Goal: Task Accomplishment & Management: Manage account settings

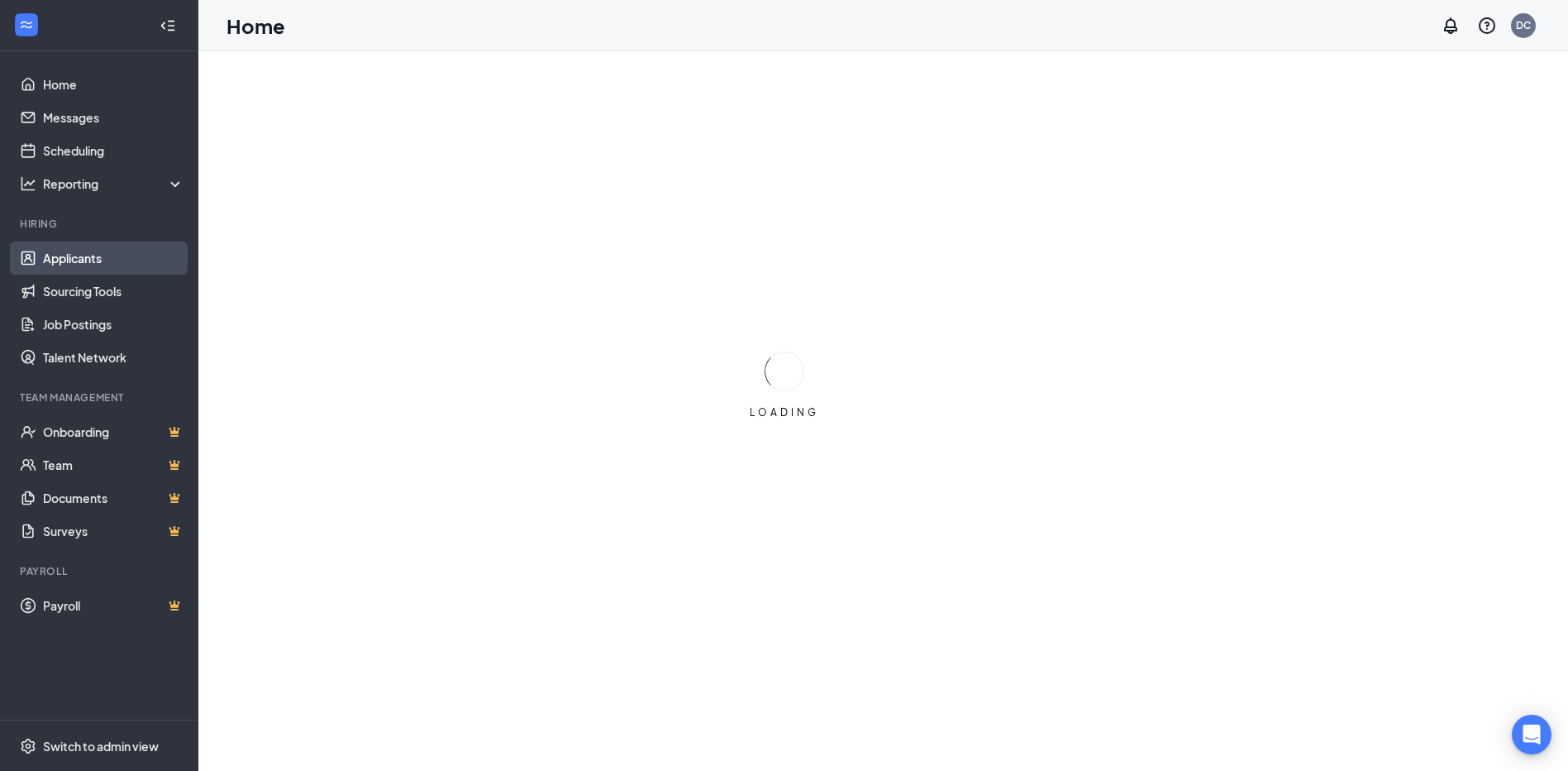
click at [65, 259] on link "Applicants" at bounding box center [114, 258] width 141 height 33
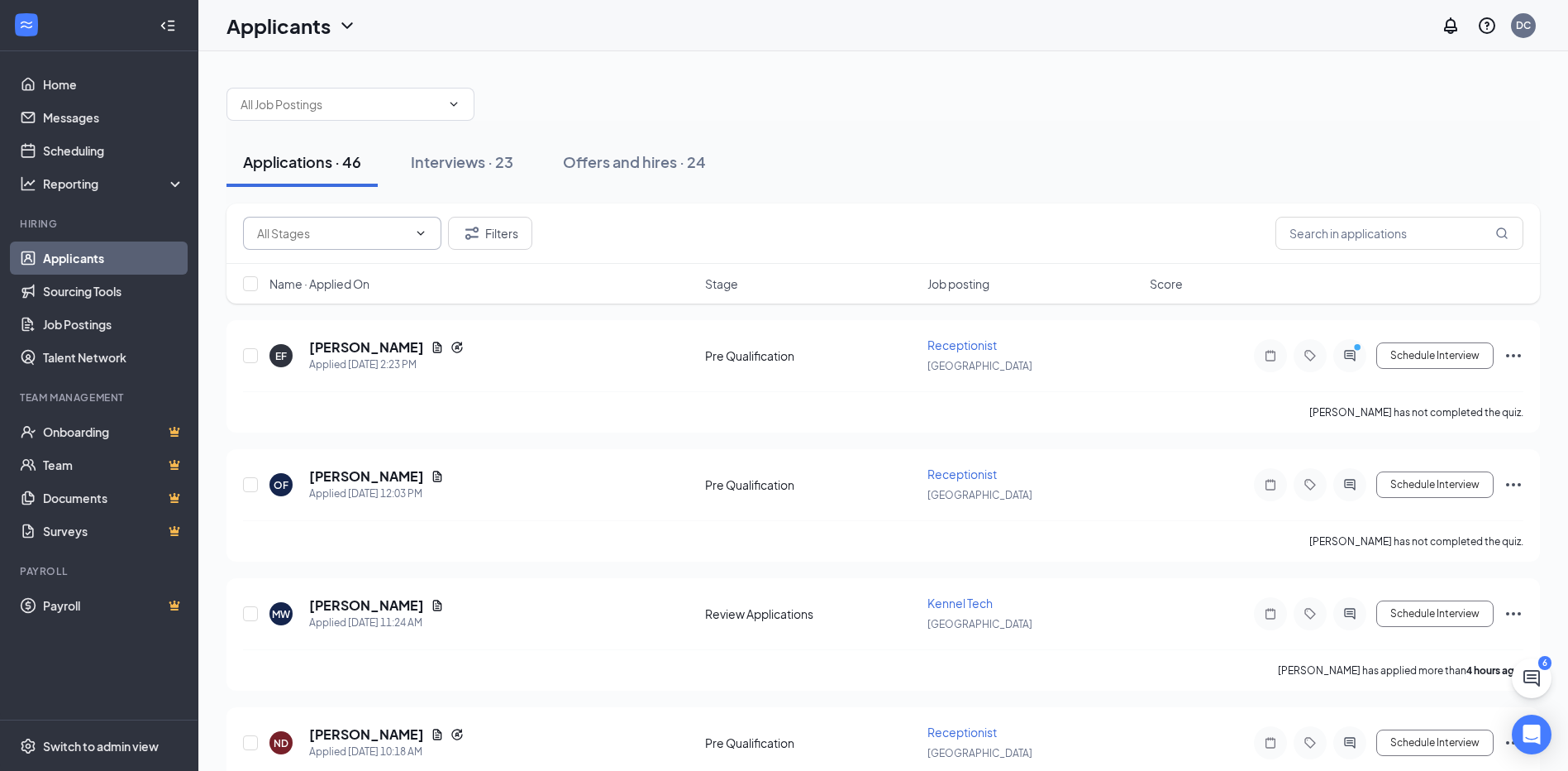
click at [405, 222] on span at bounding box center [342, 234] width 198 height 33
click at [418, 231] on icon "ChevronDown" at bounding box center [420, 233] width 13 height 13
click at [135, 148] on link "Scheduling" at bounding box center [114, 150] width 141 height 33
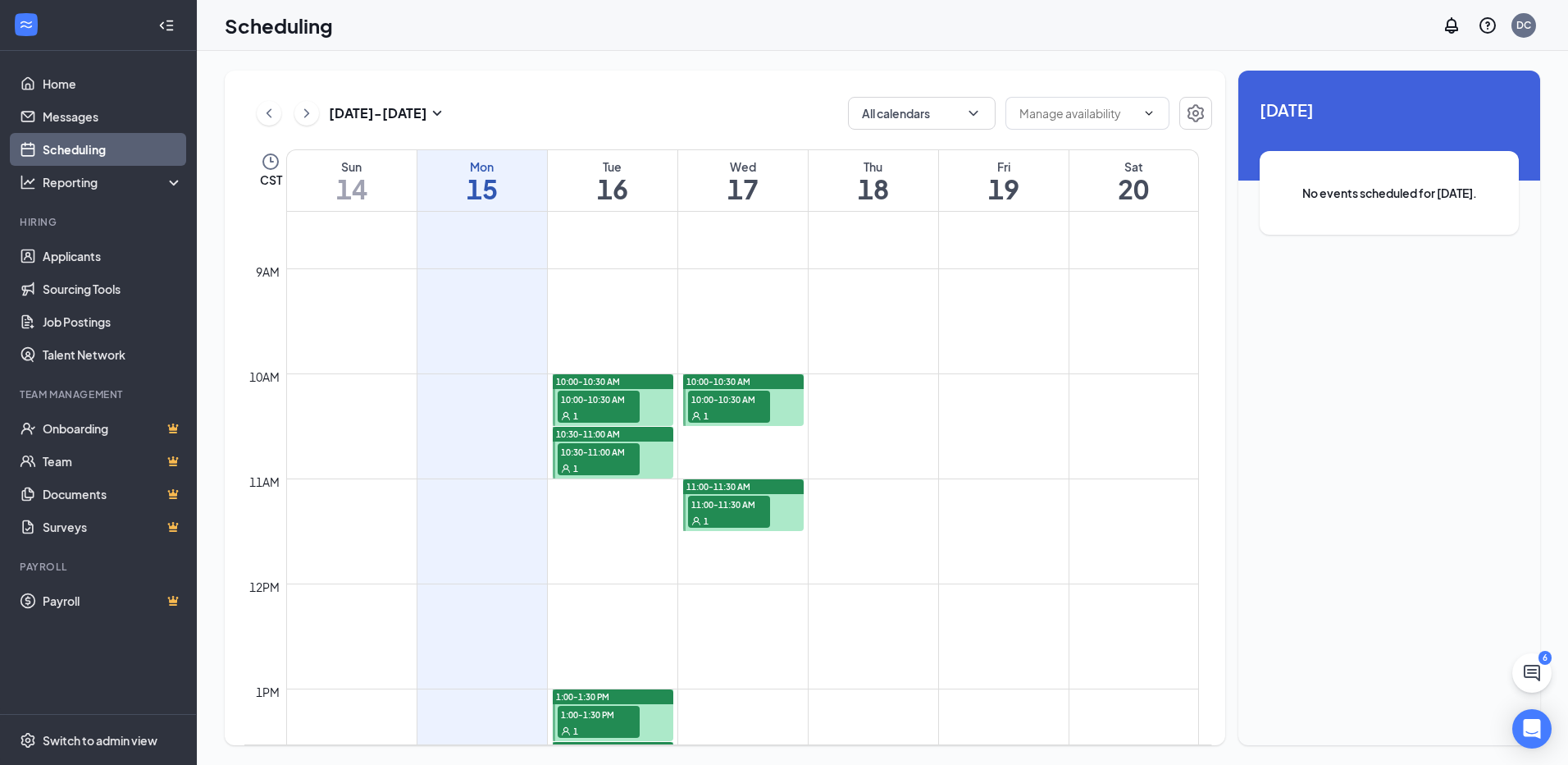
scroll to position [971, 0]
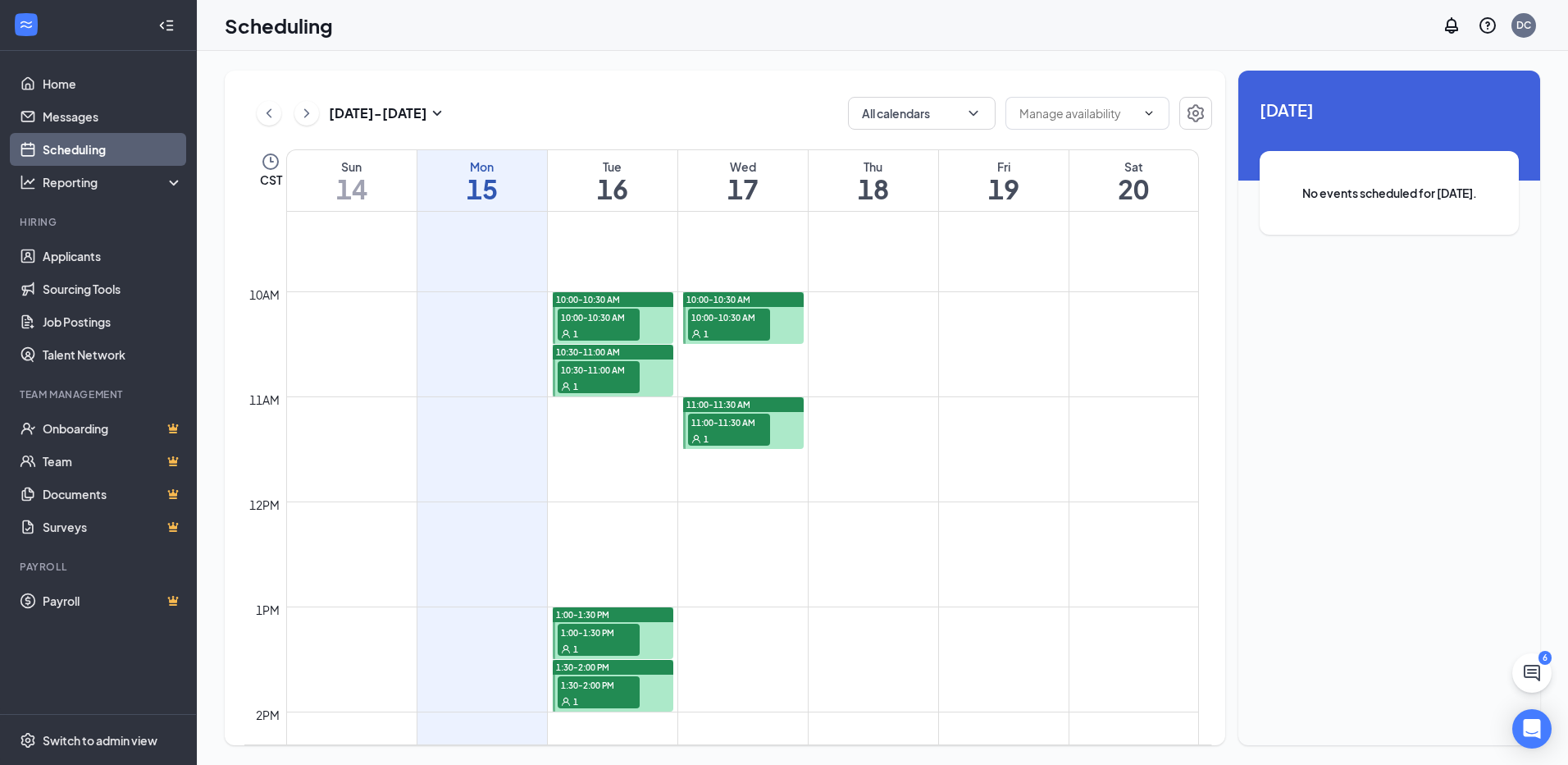
click at [740, 319] on span "10:00-10:30 AM" at bounding box center [729, 316] width 82 height 17
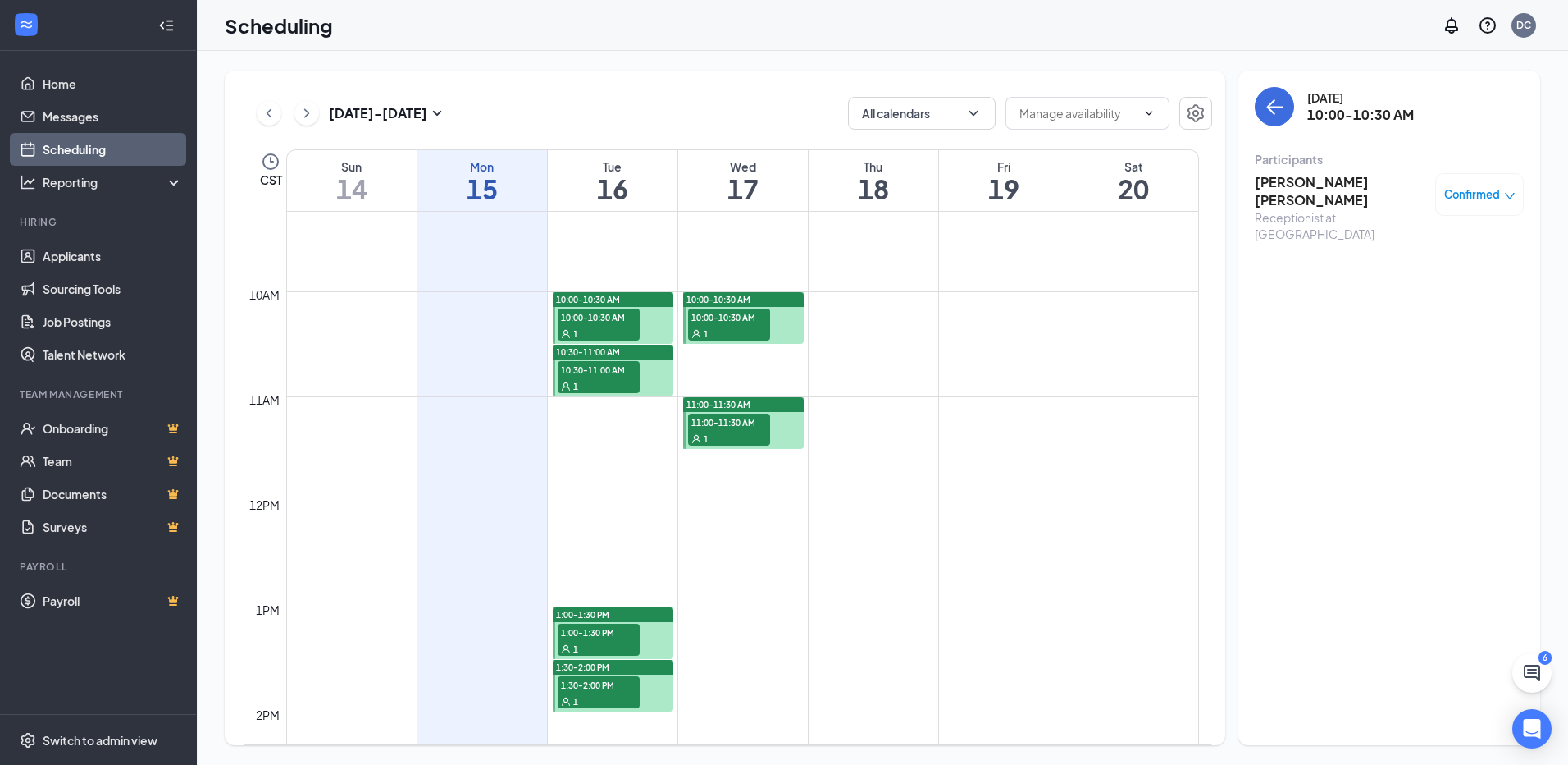
click at [1503, 199] on div "Confirmed" at bounding box center [1479, 194] width 71 height 17
click at [1470, 245] on span "Request Reschedule" at bounding box center [1442, 248] width 112 height 19
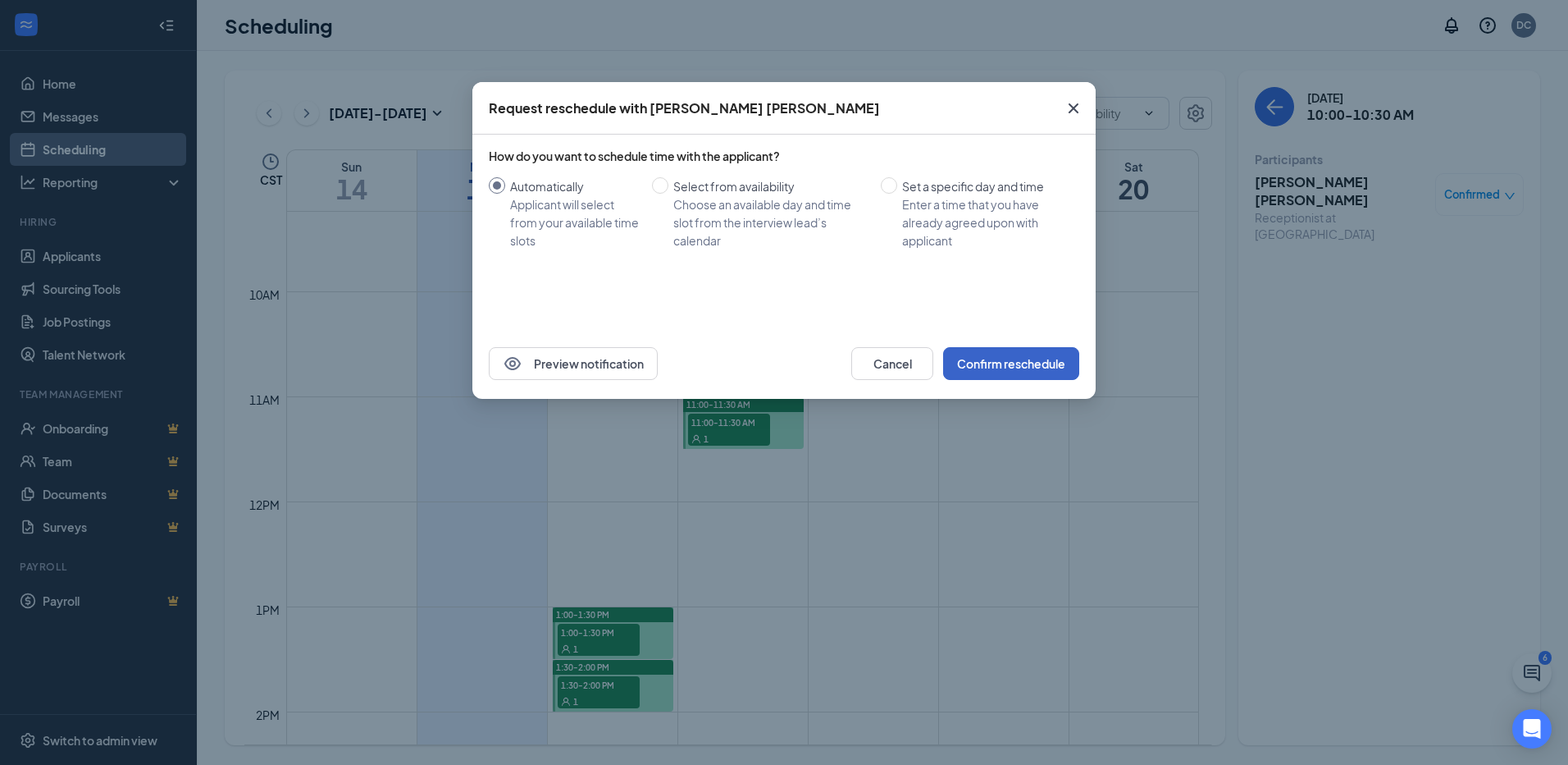
click at [999, 366] on button "Confirm reschedule" at bounding box center [1012, 363] width 136 height 33
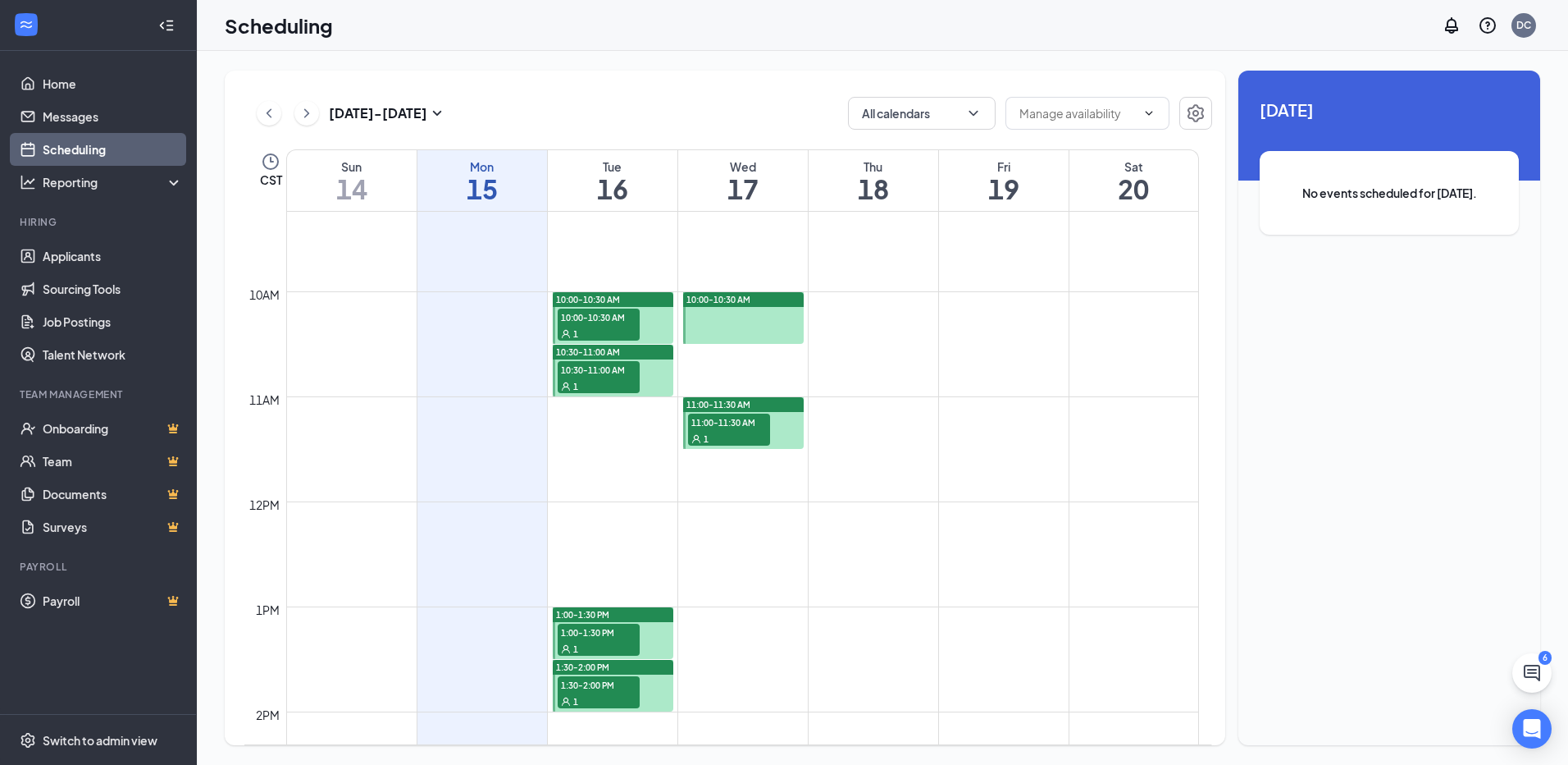
click at [759, 319] on div at bounding box center [744, 318] width 121 height 52
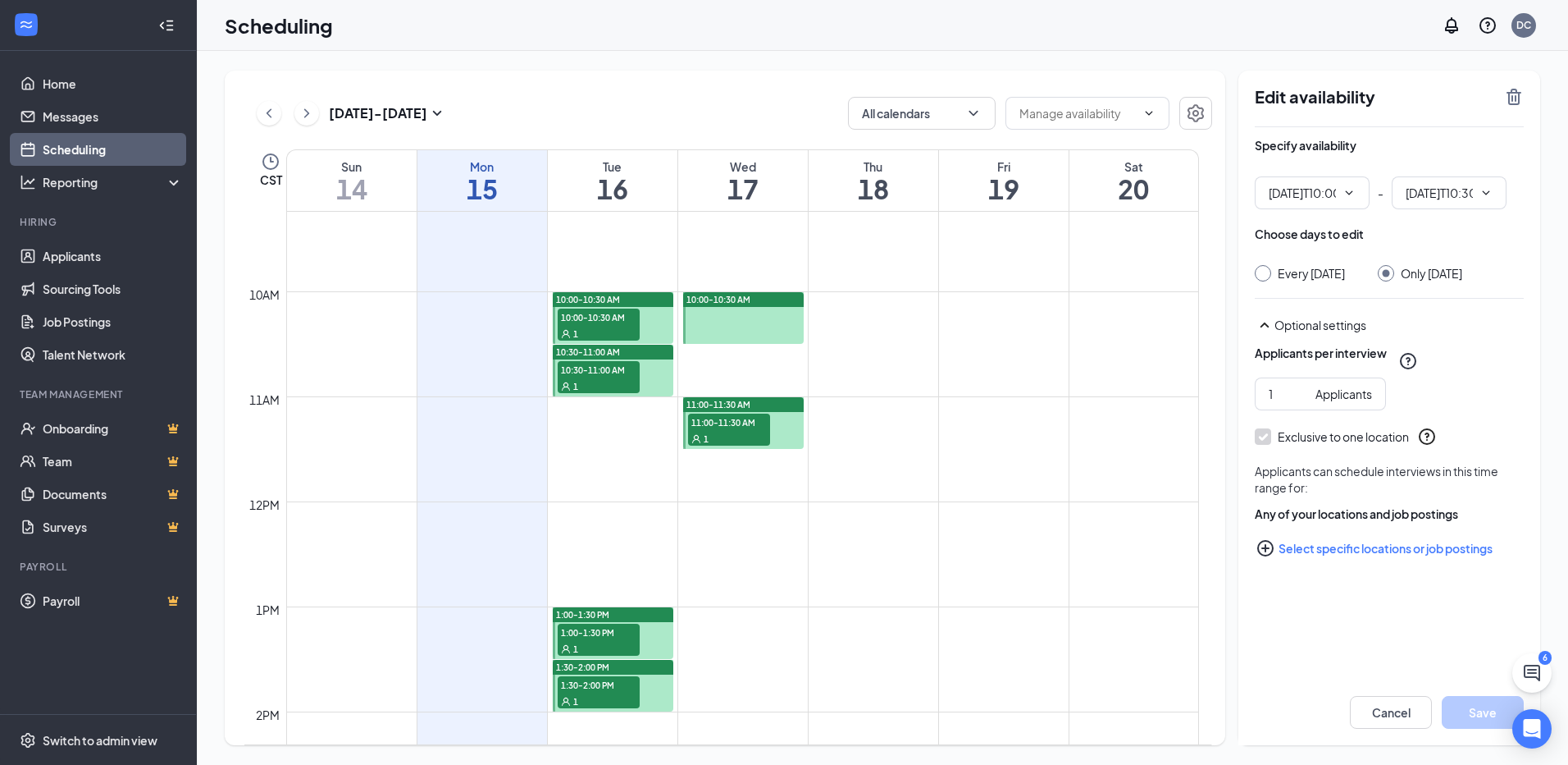
type input "10:00 AM"
type input "10:30 AM"
click at [1513, 101] on icon "TrashOutline" at bounding box center [1514, 96] width 19 height 19
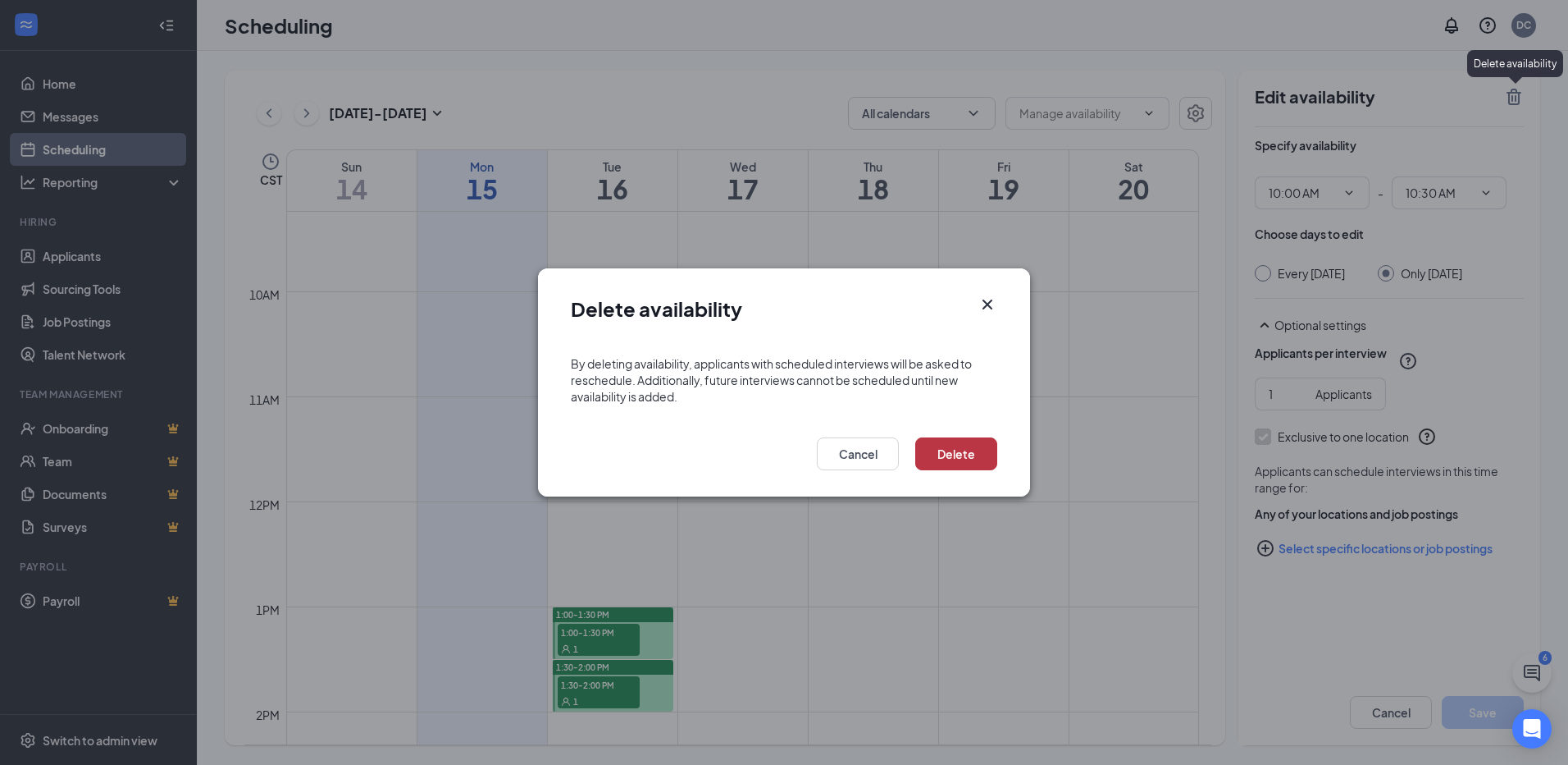
click at [951, 453] on button "Delete" at bounding box center [956, 454] width 82 height 33
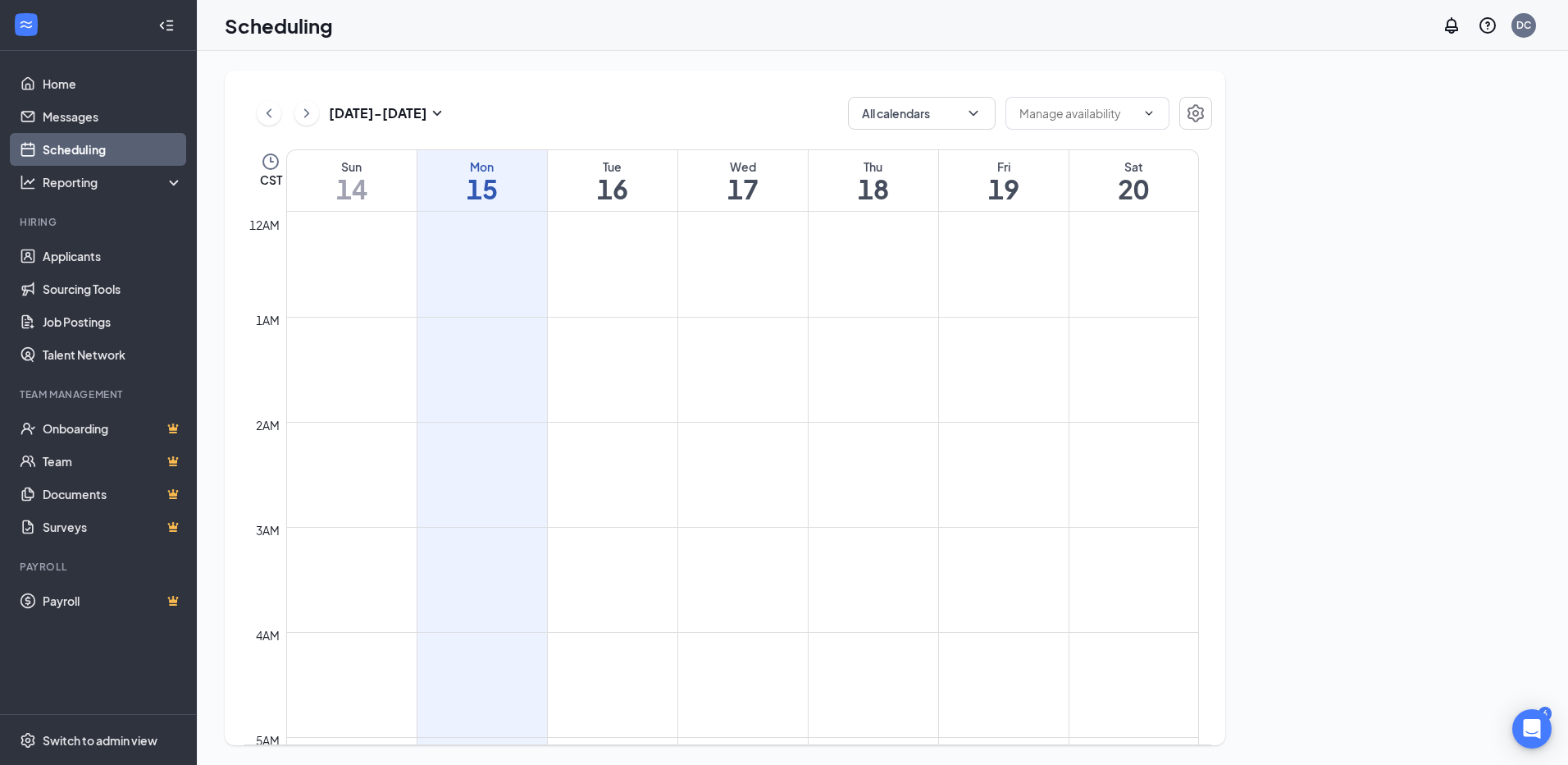
scroll to position [806, 0]
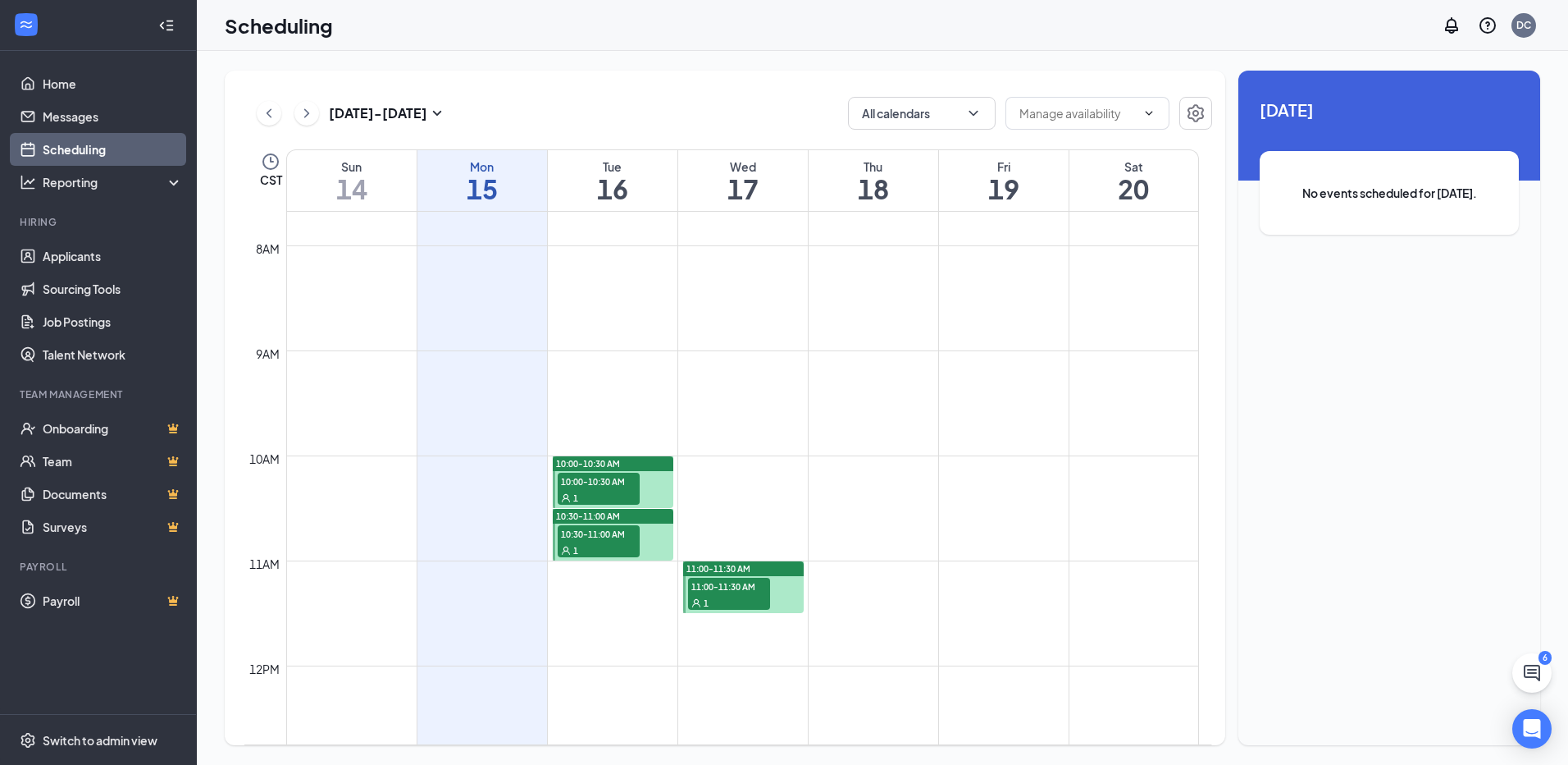
click at [712, 579] on span "11:00-11:30 AM" at bounding box center [729, 586] width 82 height 17
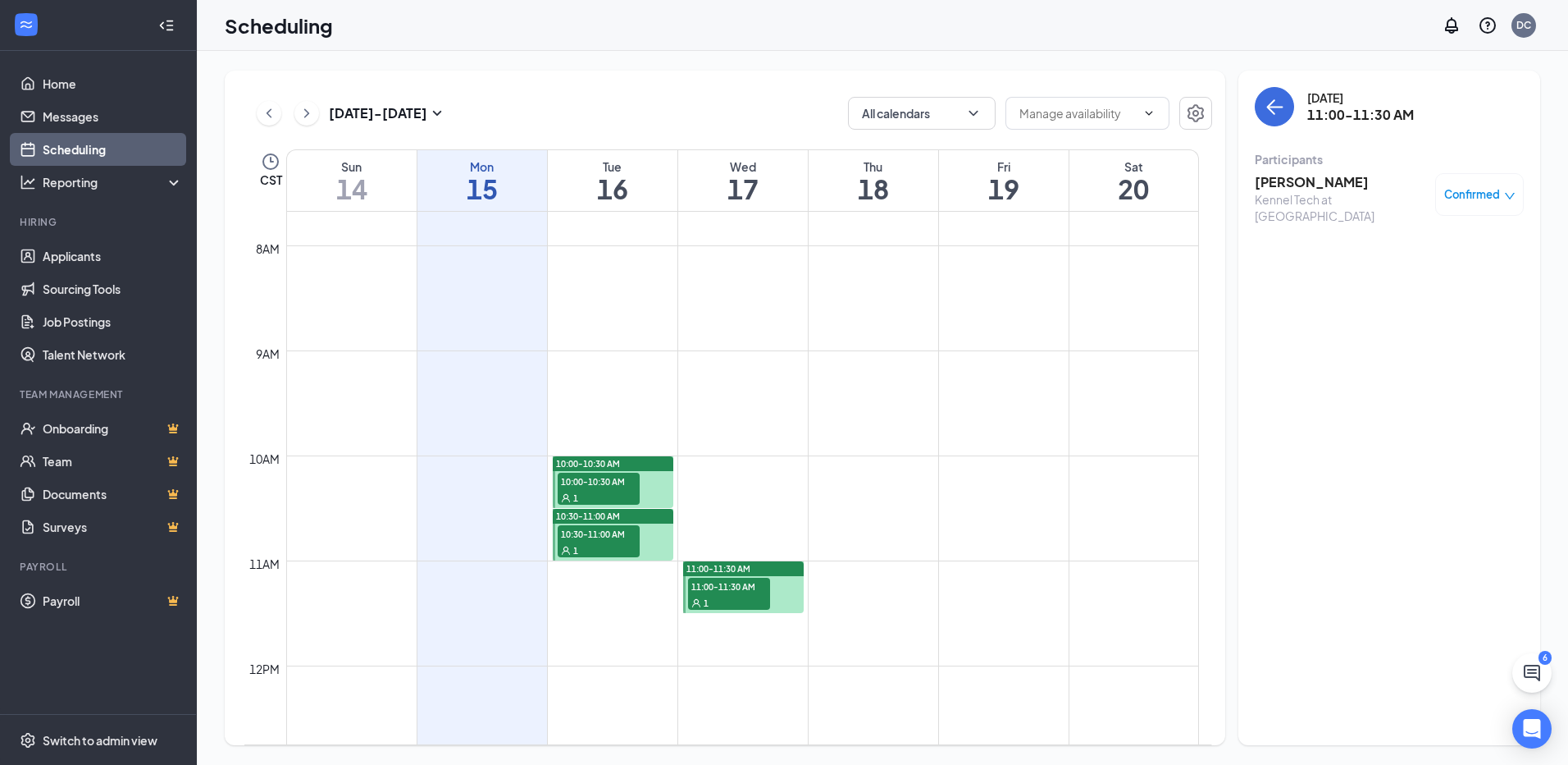
click at [1511, 187] on div "Confirmed" at bounding box center [1479, 194] width 71 height 17
click at [1474, 244] on span "Request Reschedule" at bounding box center [1442, 248] width 112 height 19
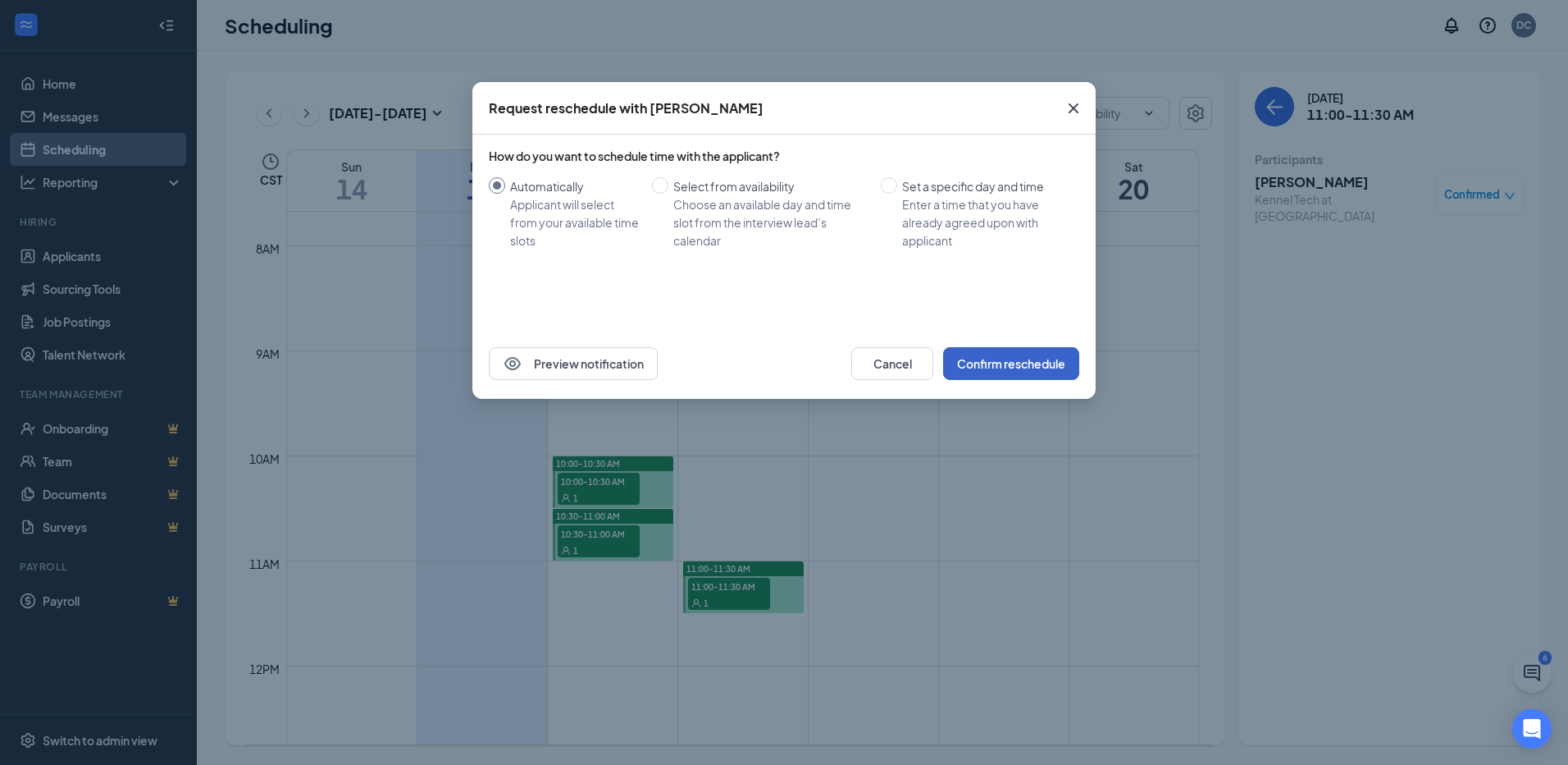
click at [1050, 365] on button "Confirm reschedule" at bounding box center [1012, 363] width 136 height 33
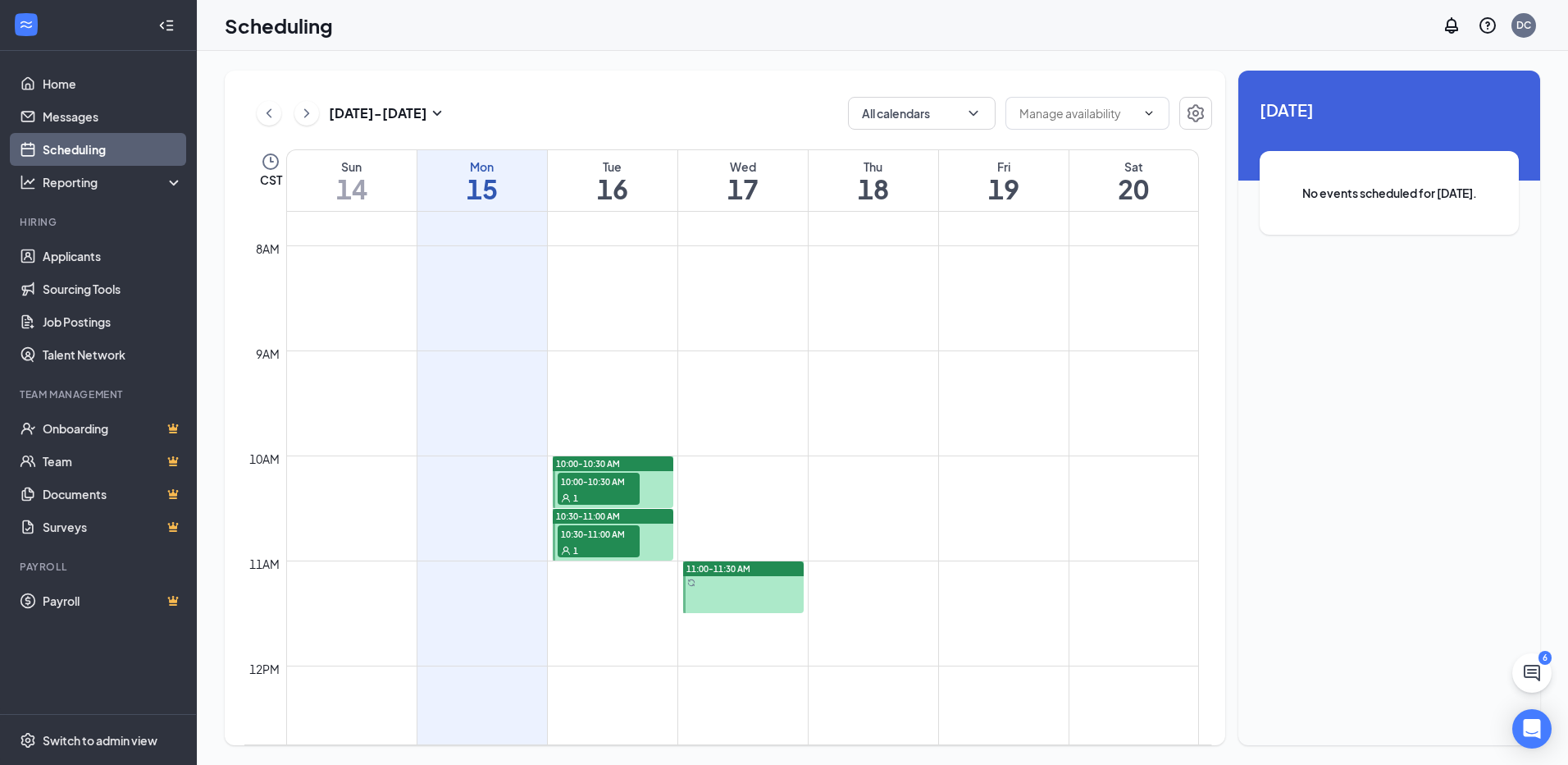
click at [706, 577] on div at bounding box center [744, 587] width 121 height 52
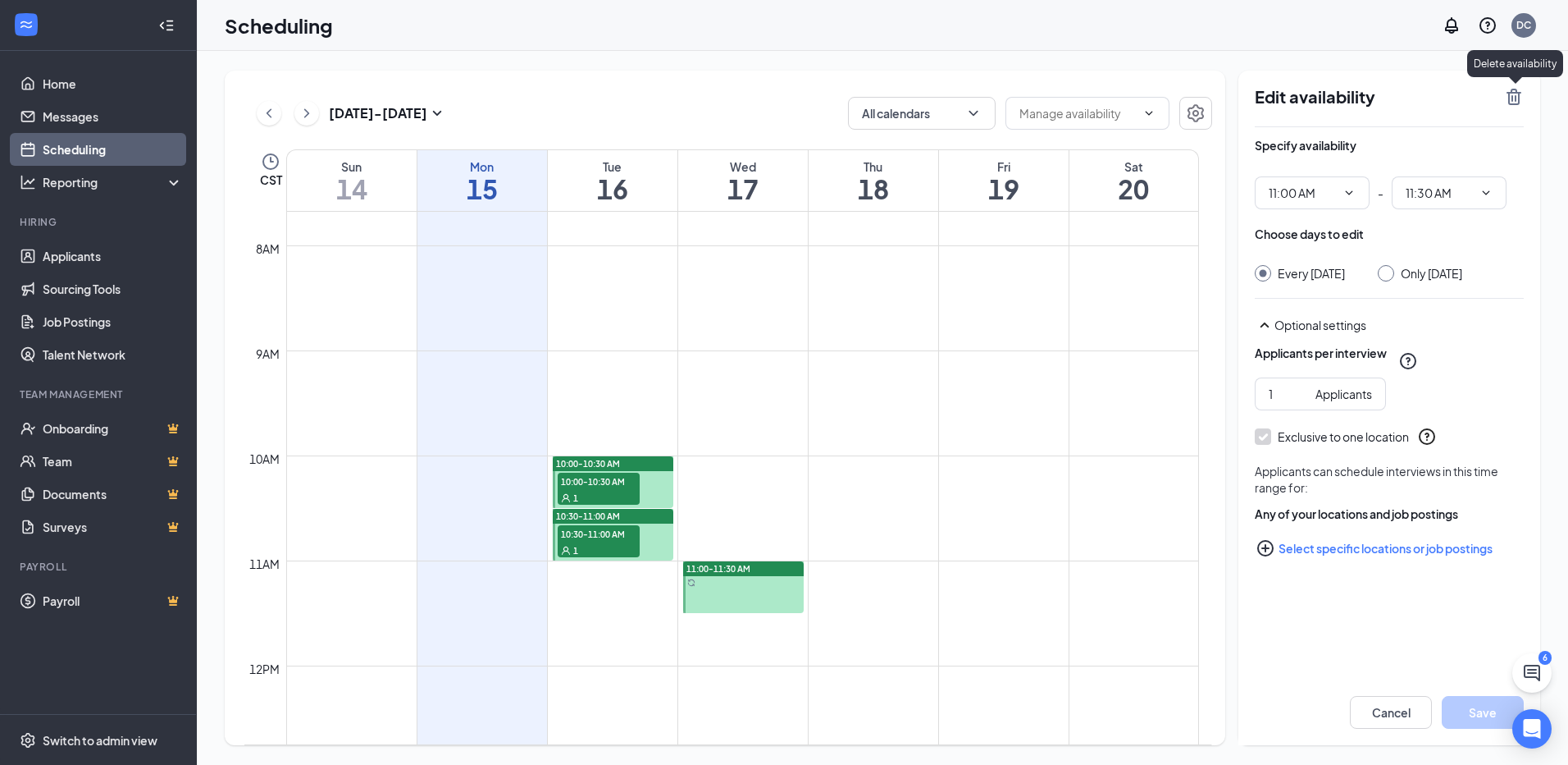
click at [1506, 92] on icon "TrashOutline" at bounding box center [1514, 96] width 19 height 19
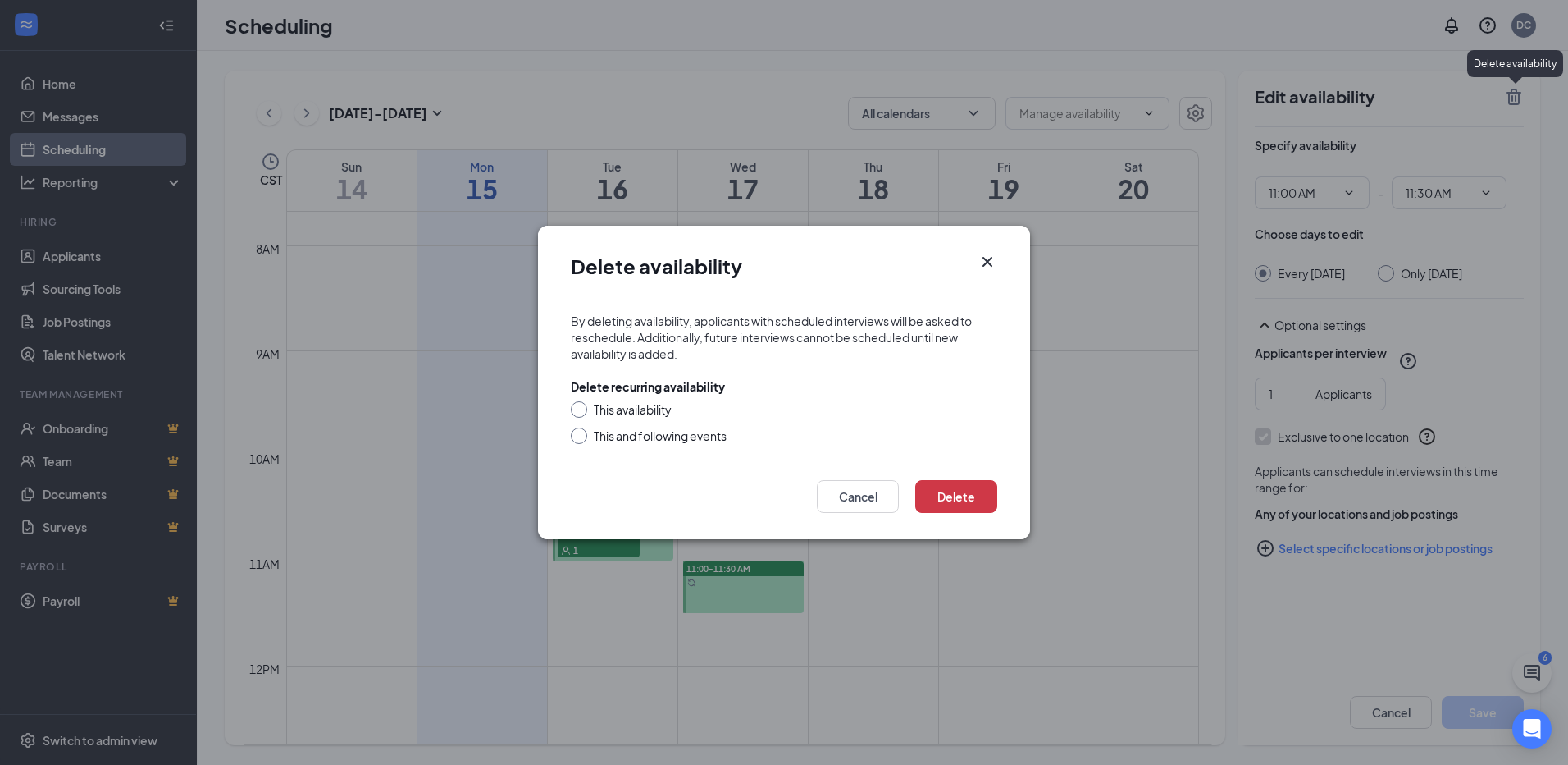
click at [583, 407] on div at bounding box center [579, 409] width 17 height 17
click at [586, 407] on div at bounding box center [579, 409] width 17 height 17
click at [578, 406] on input "This availability" at bounding box center [577, 407] width 12 height 12
radio input "true"
click at [954, 495] on button "Delete" at bounding box center [956, 496] width 82 height 33
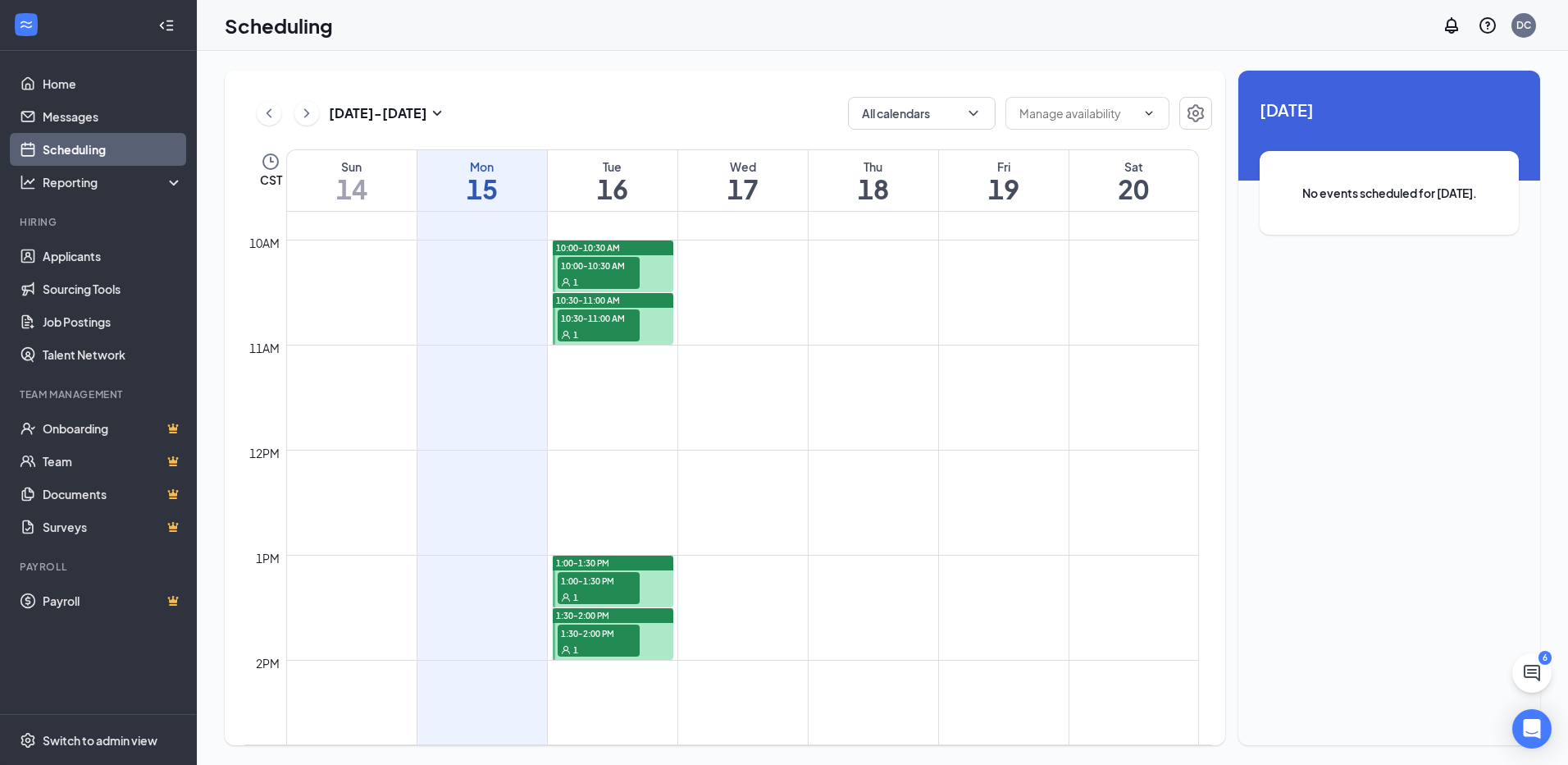
scroll to position [1052, 0]
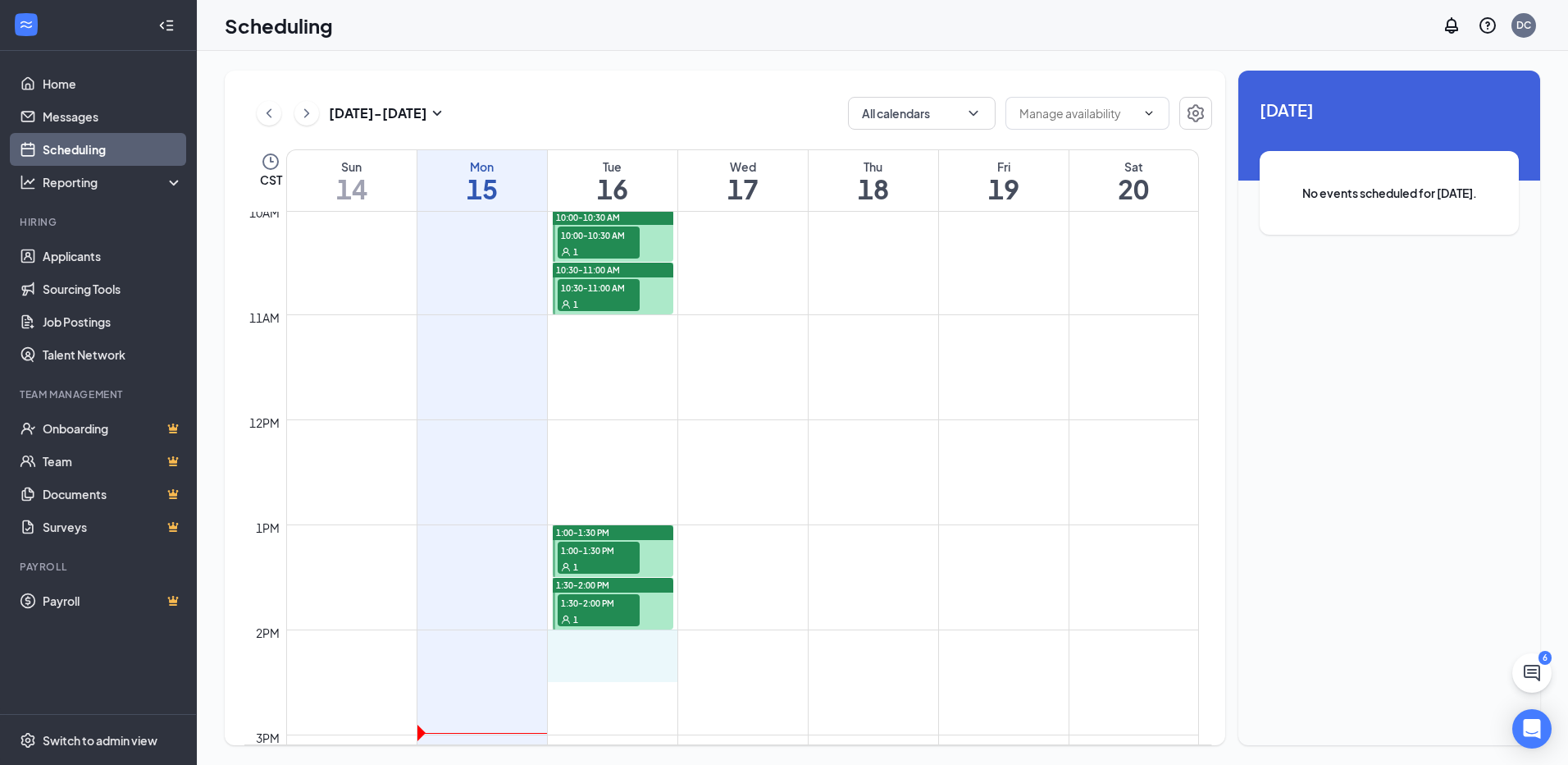
drag, startPoint x: 616, startPoint y: 631, endPoint x: 607, endPoint y: 658, distance: 28.5
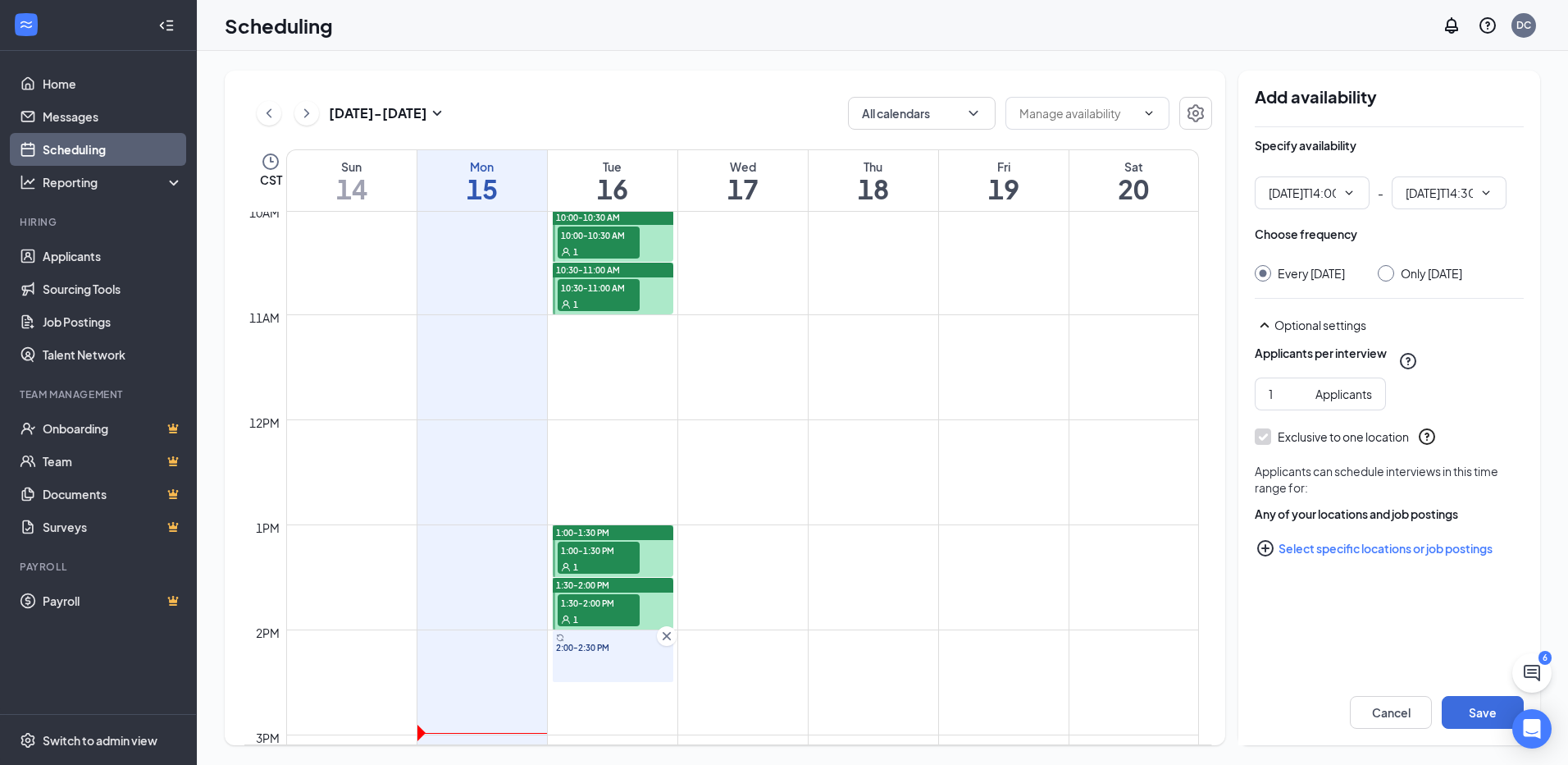
type input "02:00 PM"
type input "02:30 PM"
click at [1390, 273] on input "Only [DATE]" at bounding box center [1384, 271] width 12 height 12
radio input "true"
radio input "false"
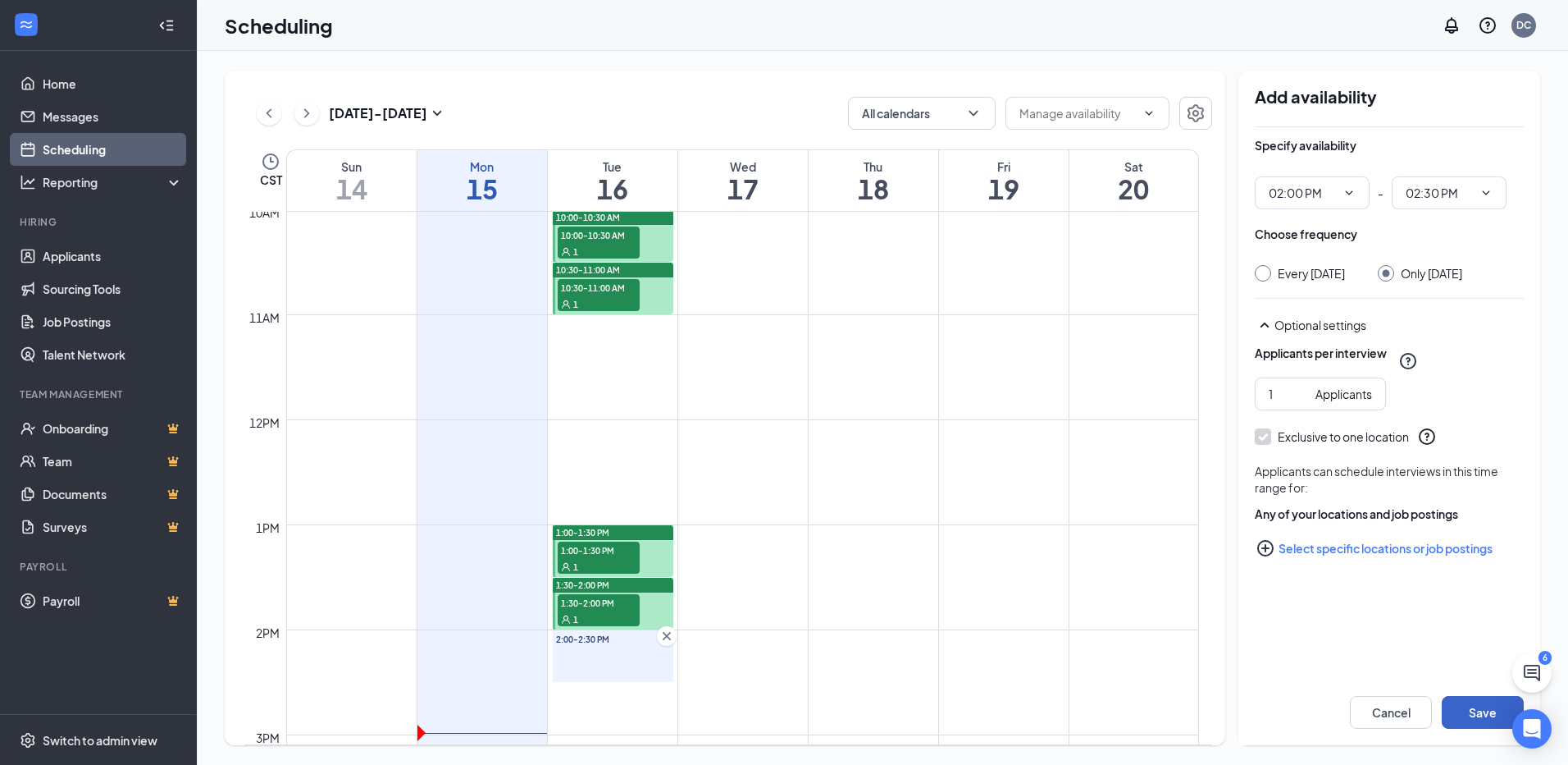
click at [1482, 713] on button "Save" at bounding box center [1483, 712] width 82 height 33
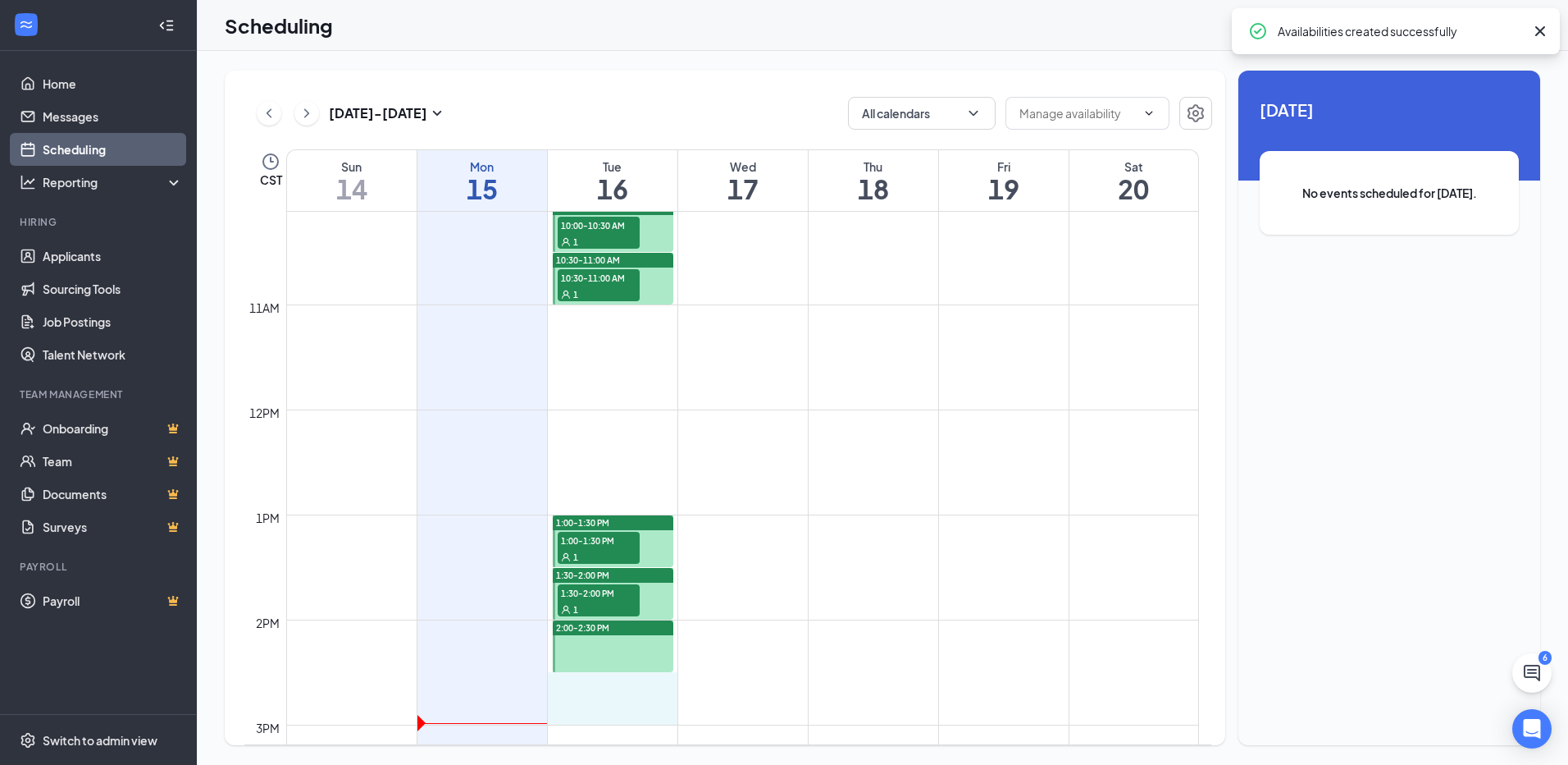
drag, startPoint x: 662, startPoint y: 686, endPoint x: 654, endPoint y: 708, distance: 23.4
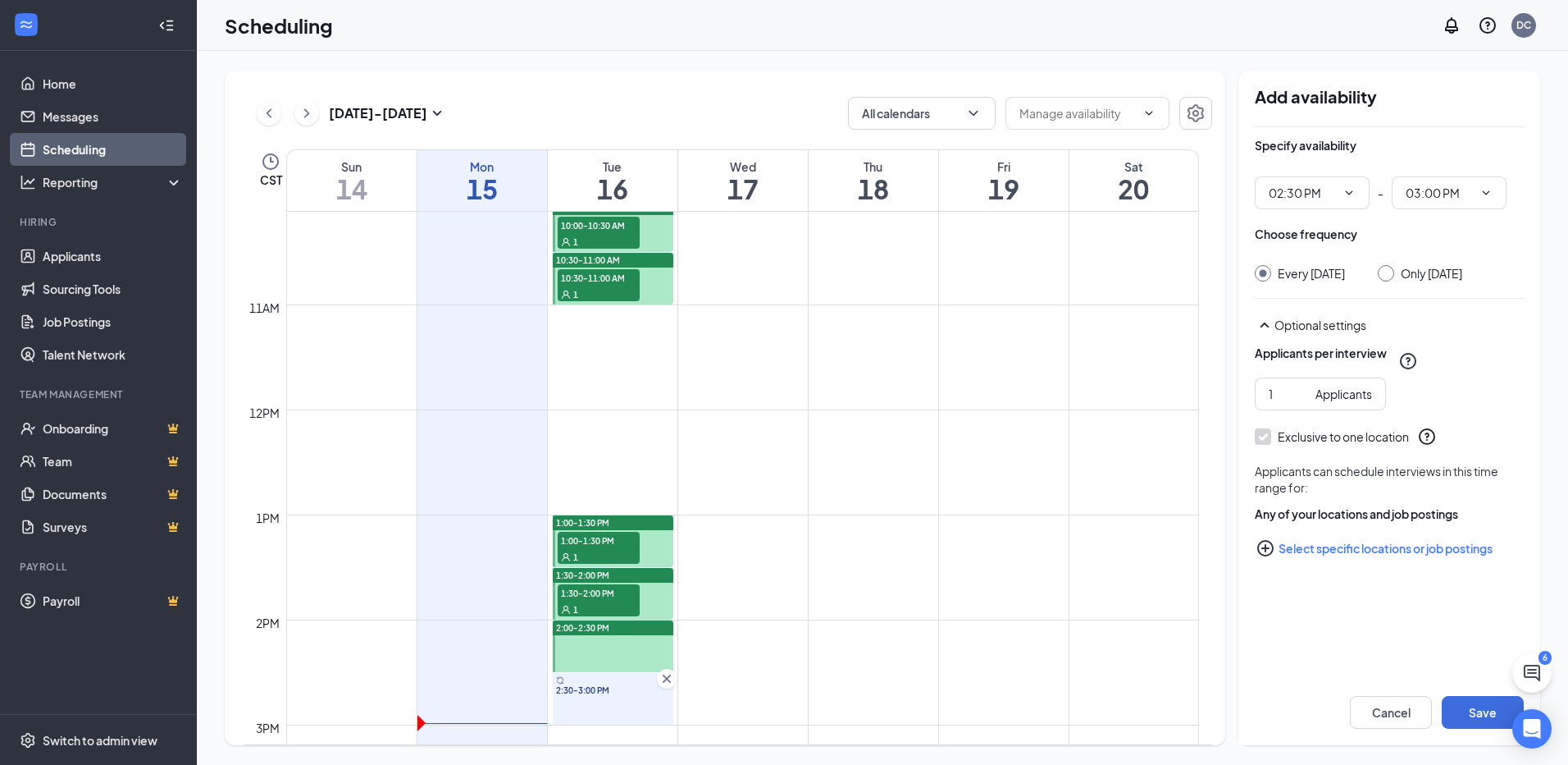
type input "02:30 PM"
type input "03:00 PM"
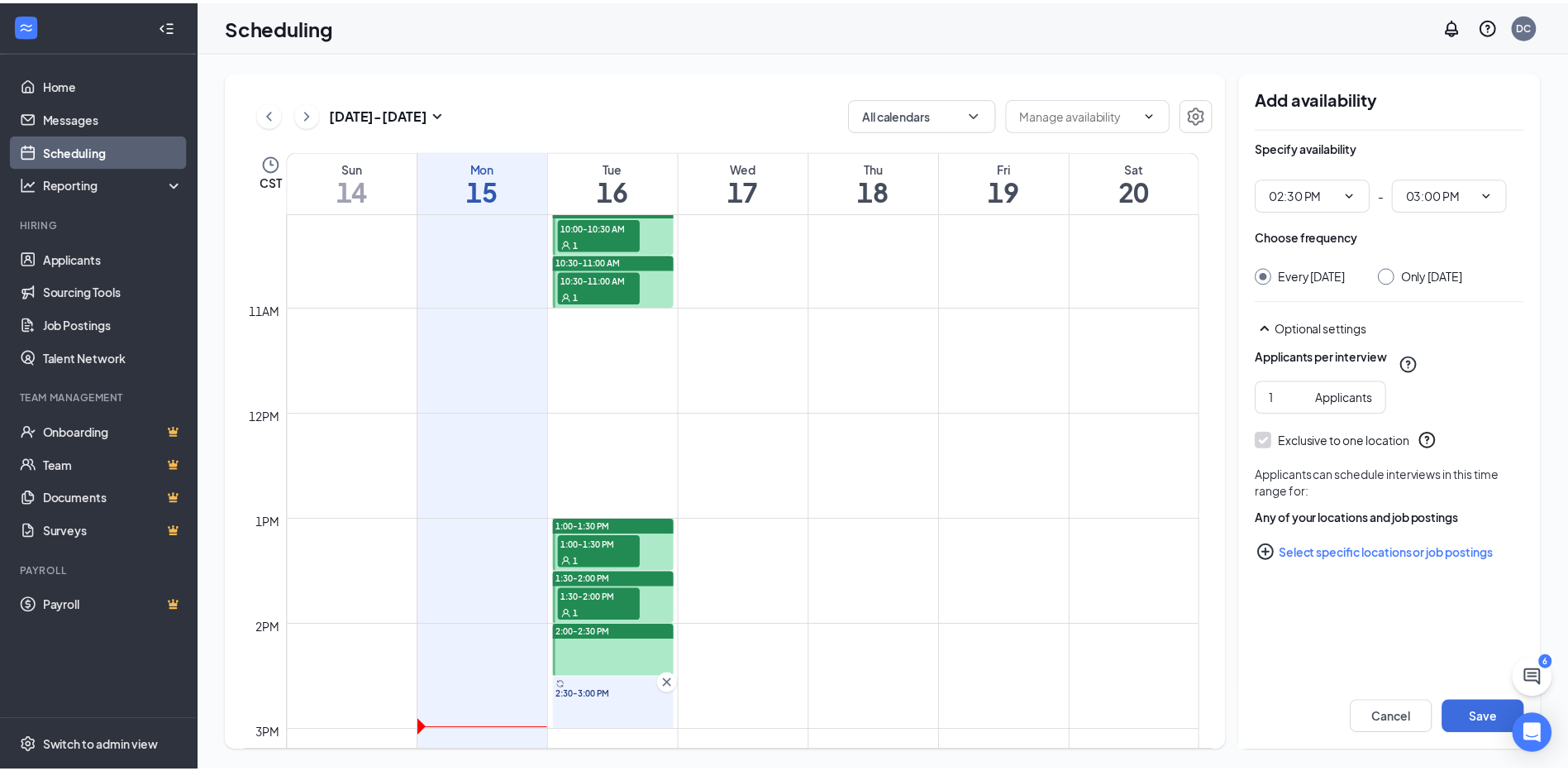
scroll to position [1074, 0]
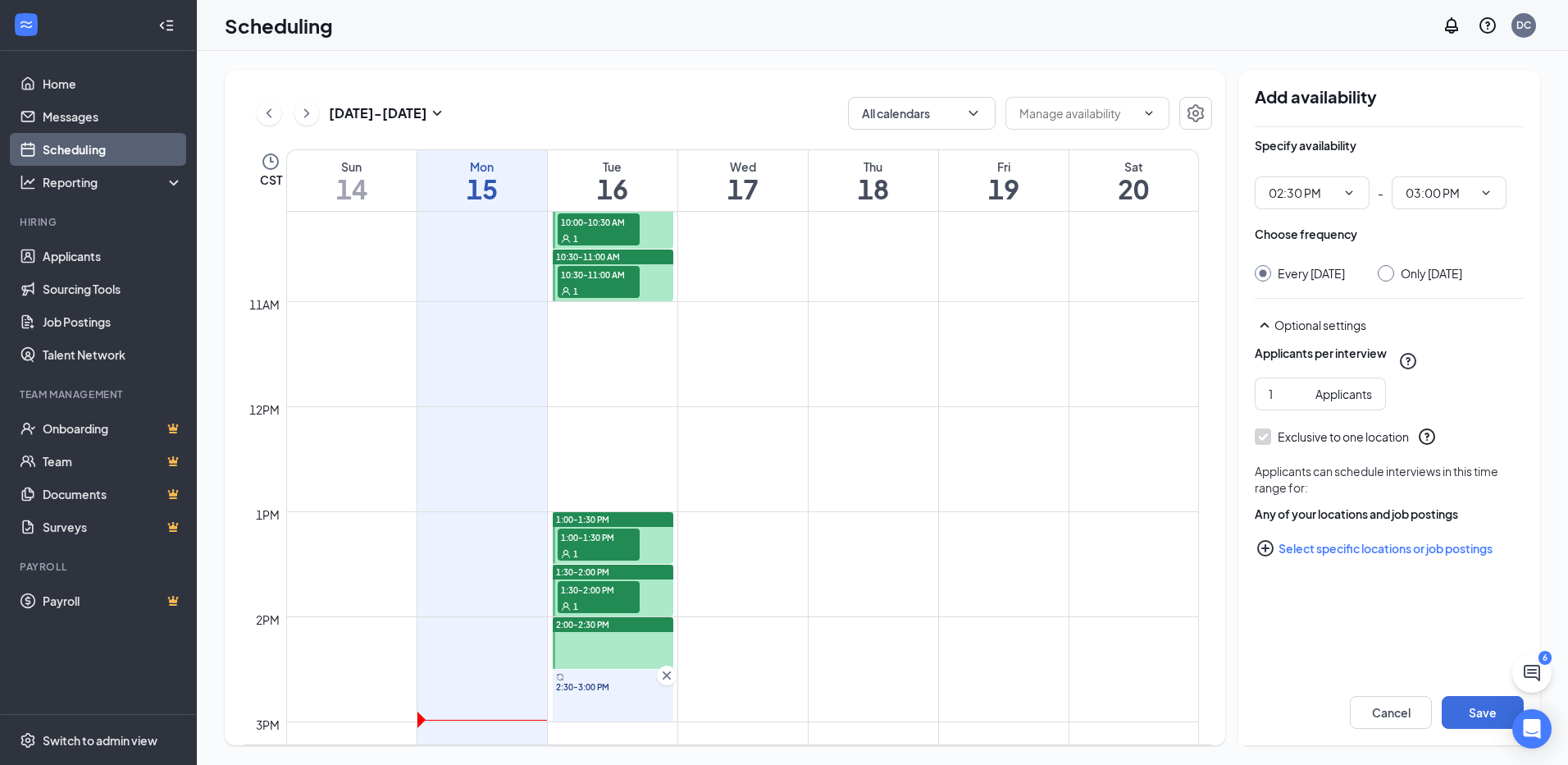
click at [1390, 269] on input "Only [DATE]" at bounding box center [1384, 271] width 12 height 12
radio input "true"
radio input "false"
click at [1474, 710] on button "Save" at bounding box center [1483, 712] width 82 height 33
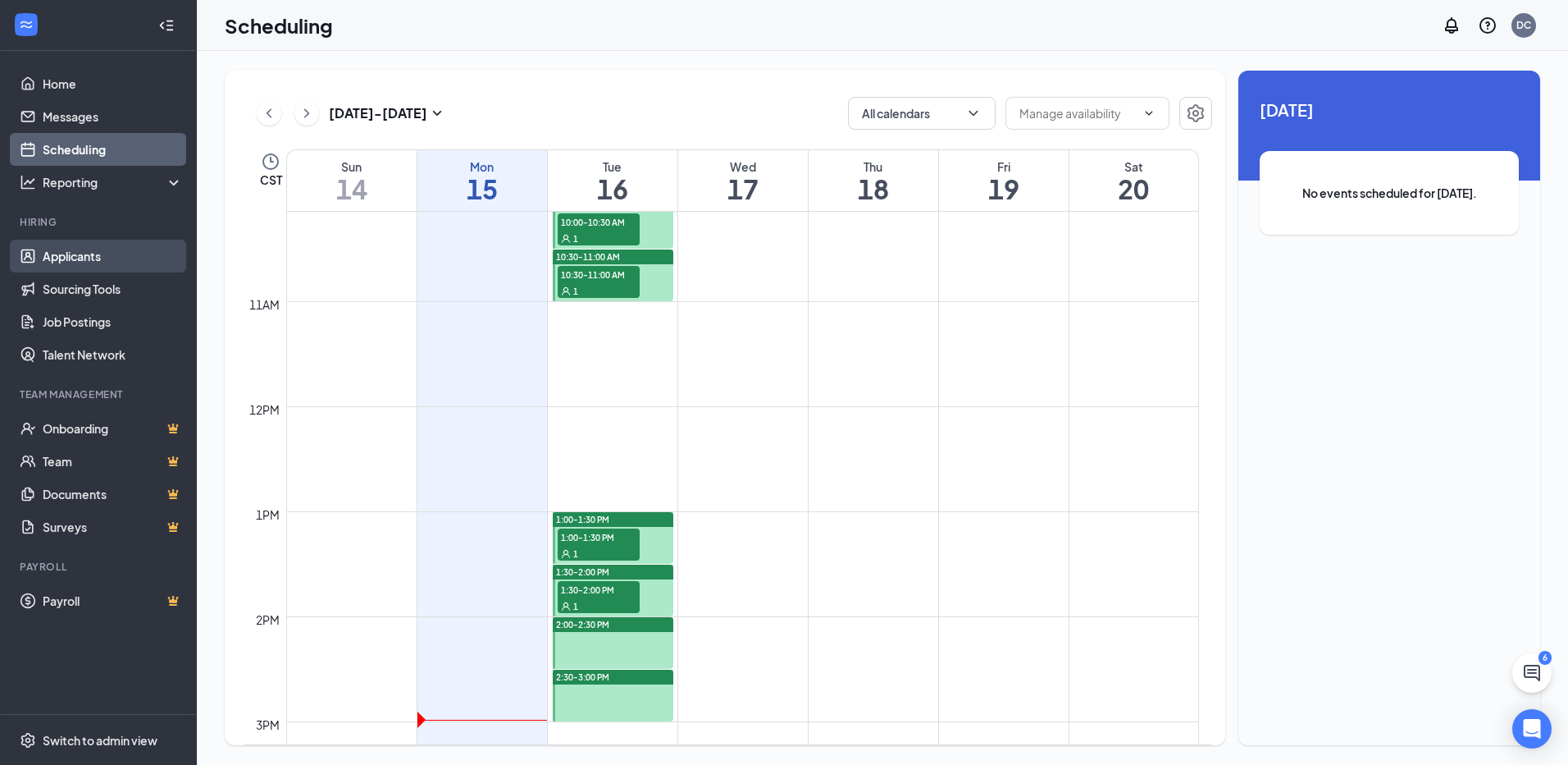
click at [96, 260] on link "Applicants" at bounding box center [113, 256] width 140 height 33
click at [63, 250] on link "Applicants" at bounding box center [113, 256] width 140 height 33
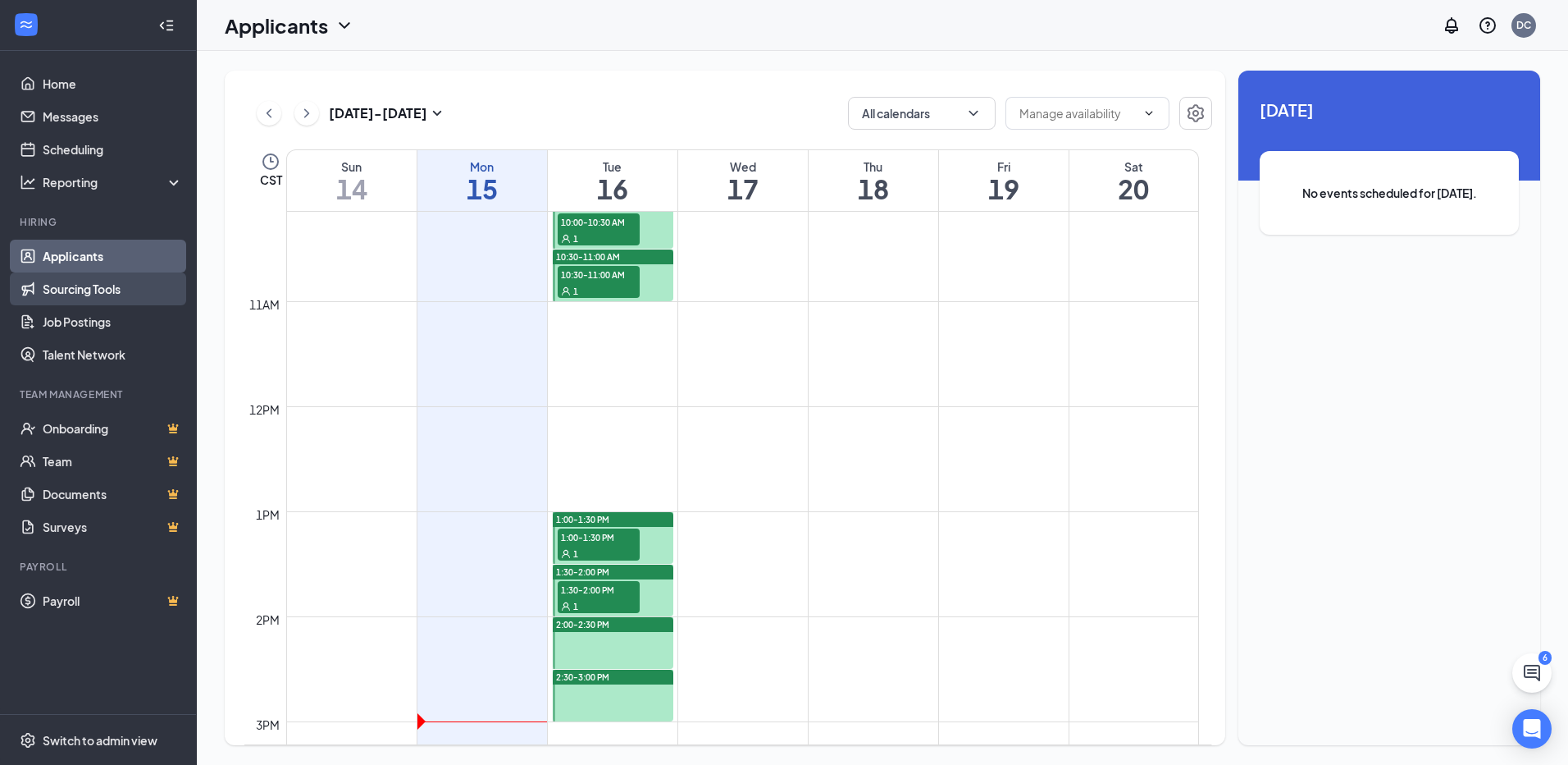
click at [77, 287] on link "Sourcing Tools" at bounding box center [113, 288] width 140 height 33
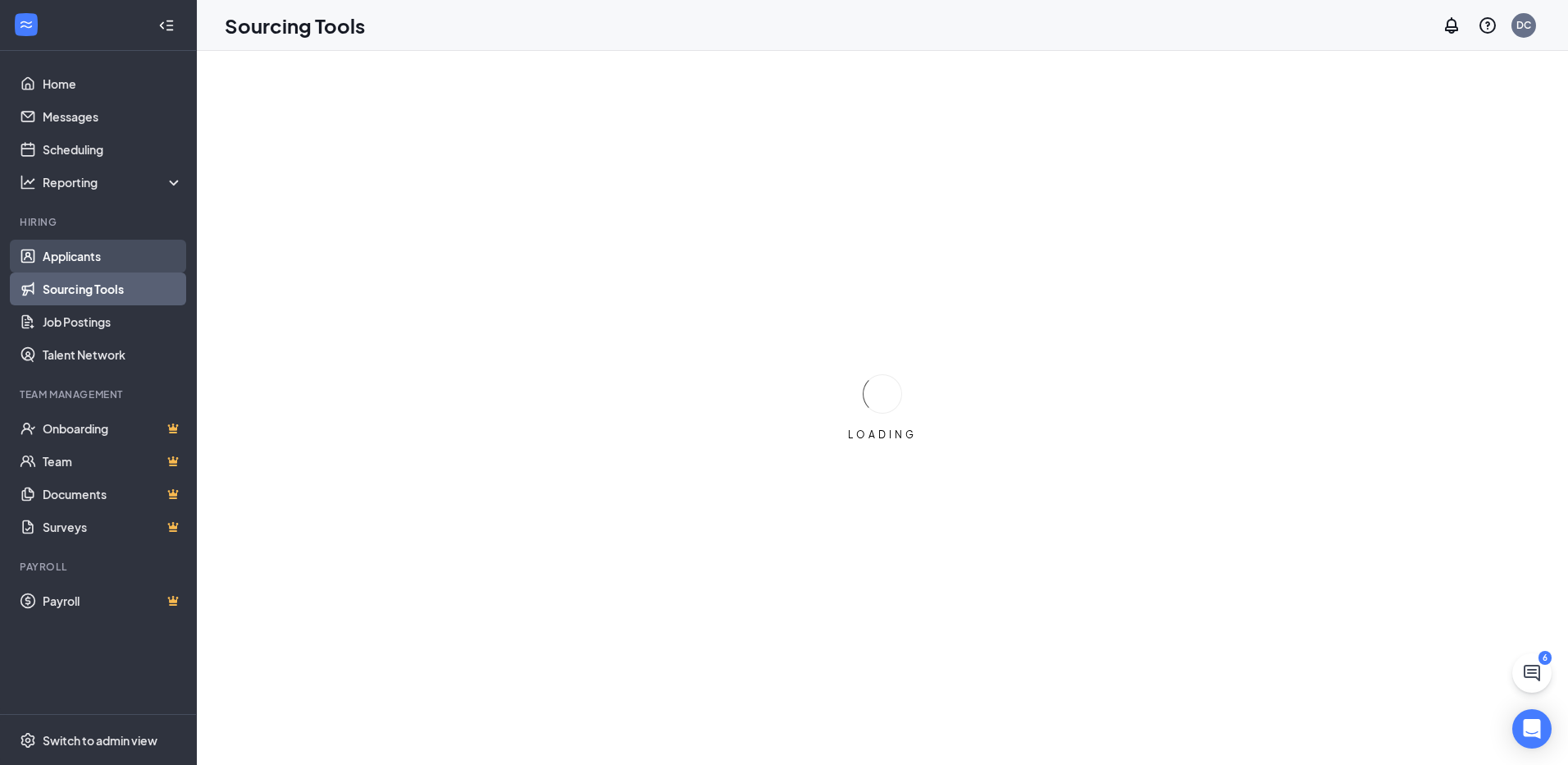
click at [87, 257] on link "Applicants" at bounding box center [113, 256] width 140 height 33
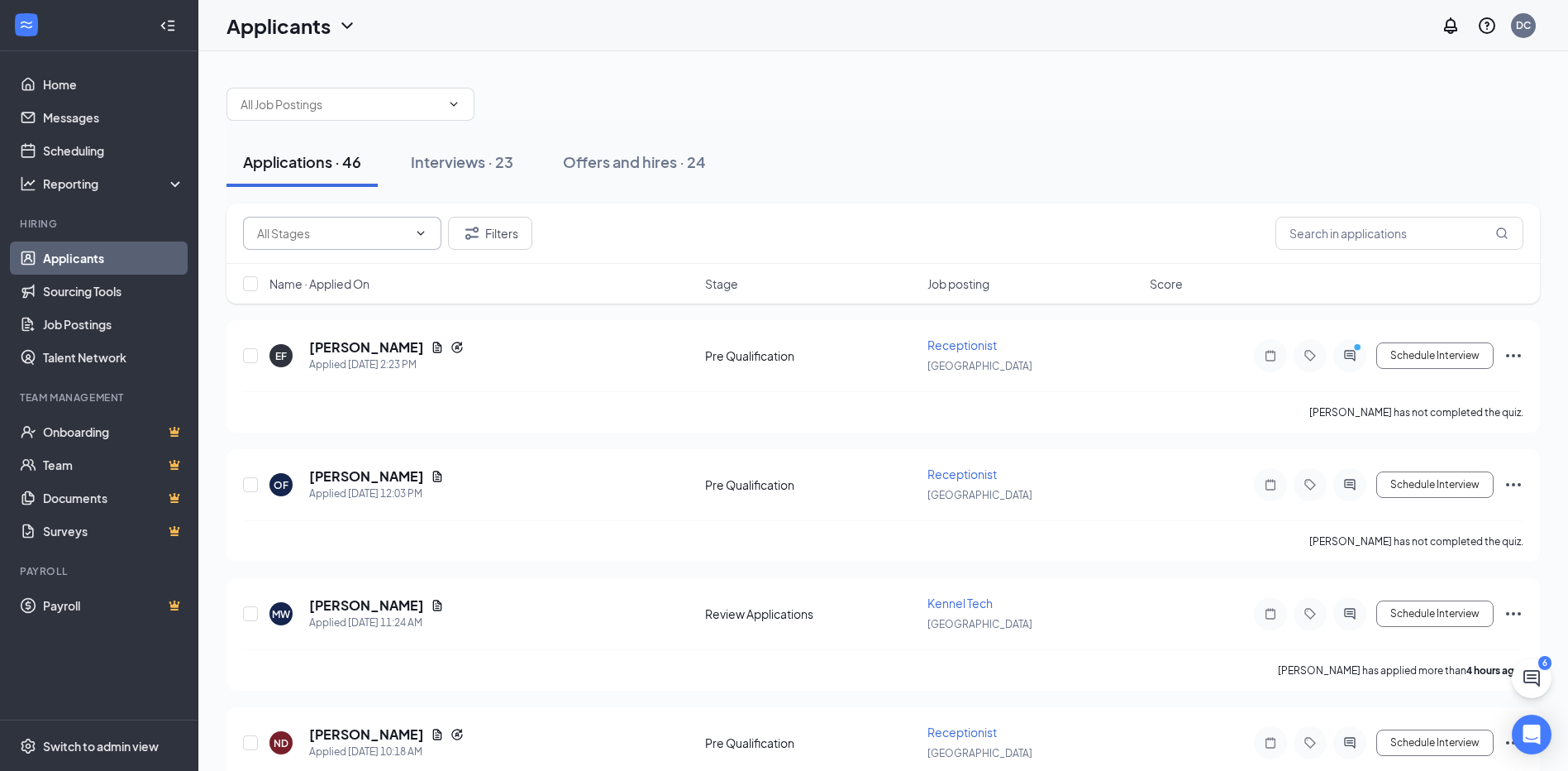
click at [431, 227] on span at bounding box center [342, 234] width 198 height 33
click at [418, 233] on icon "ChevronDown" at bounding box center [421, 233] width 8 height 4
click at [407, 231] on span at bounding box center [342, 234] width 198 height 33
click at [425, 223] on span at bounding box center [342, 234] width 198 height 33
click at [332, 219] on span at bounding box center [342, 234] width 198 height 33
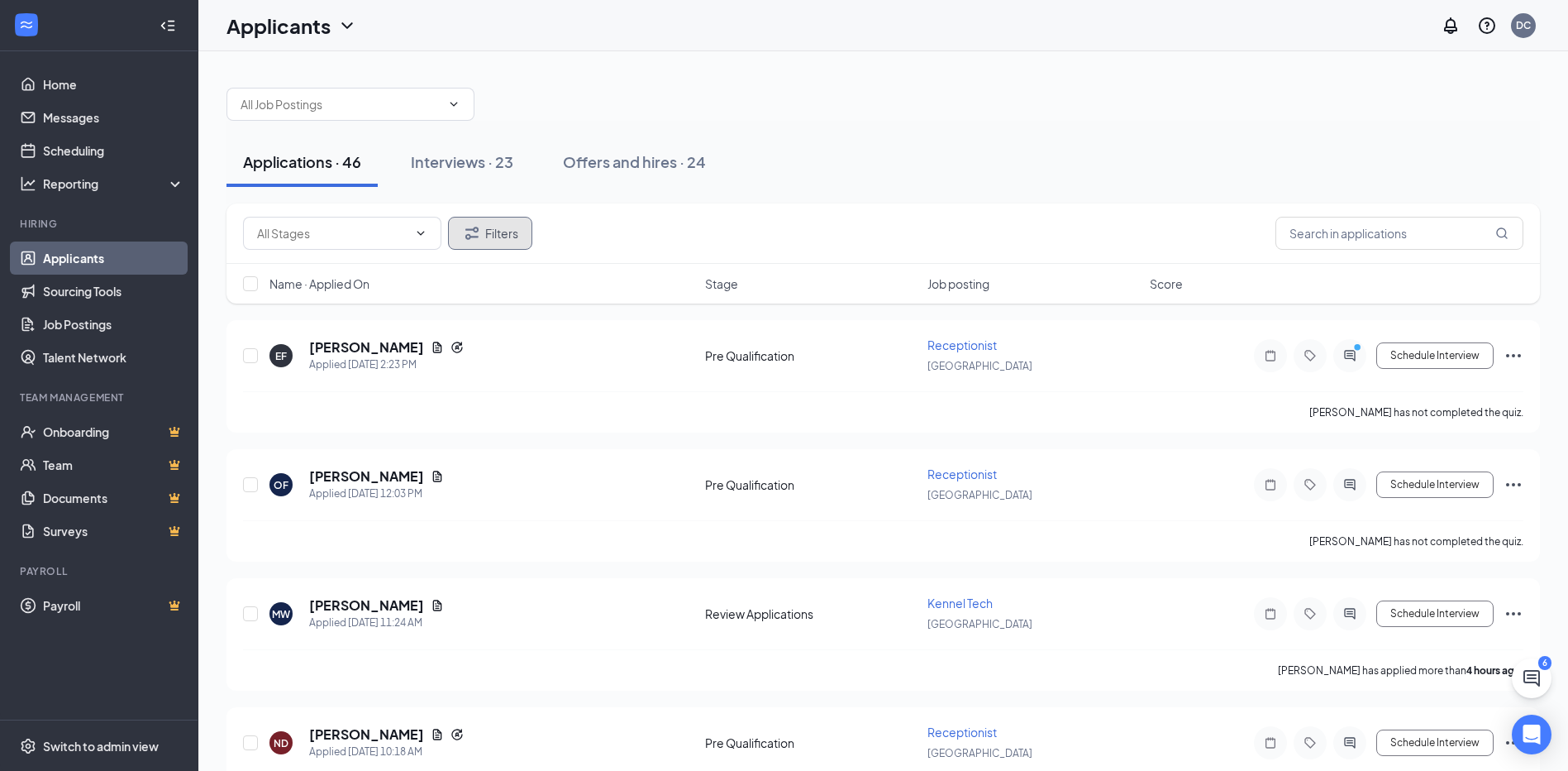
click at [488, 222] on button "Filters" at bounding box center [490, 234] width 84 height 33
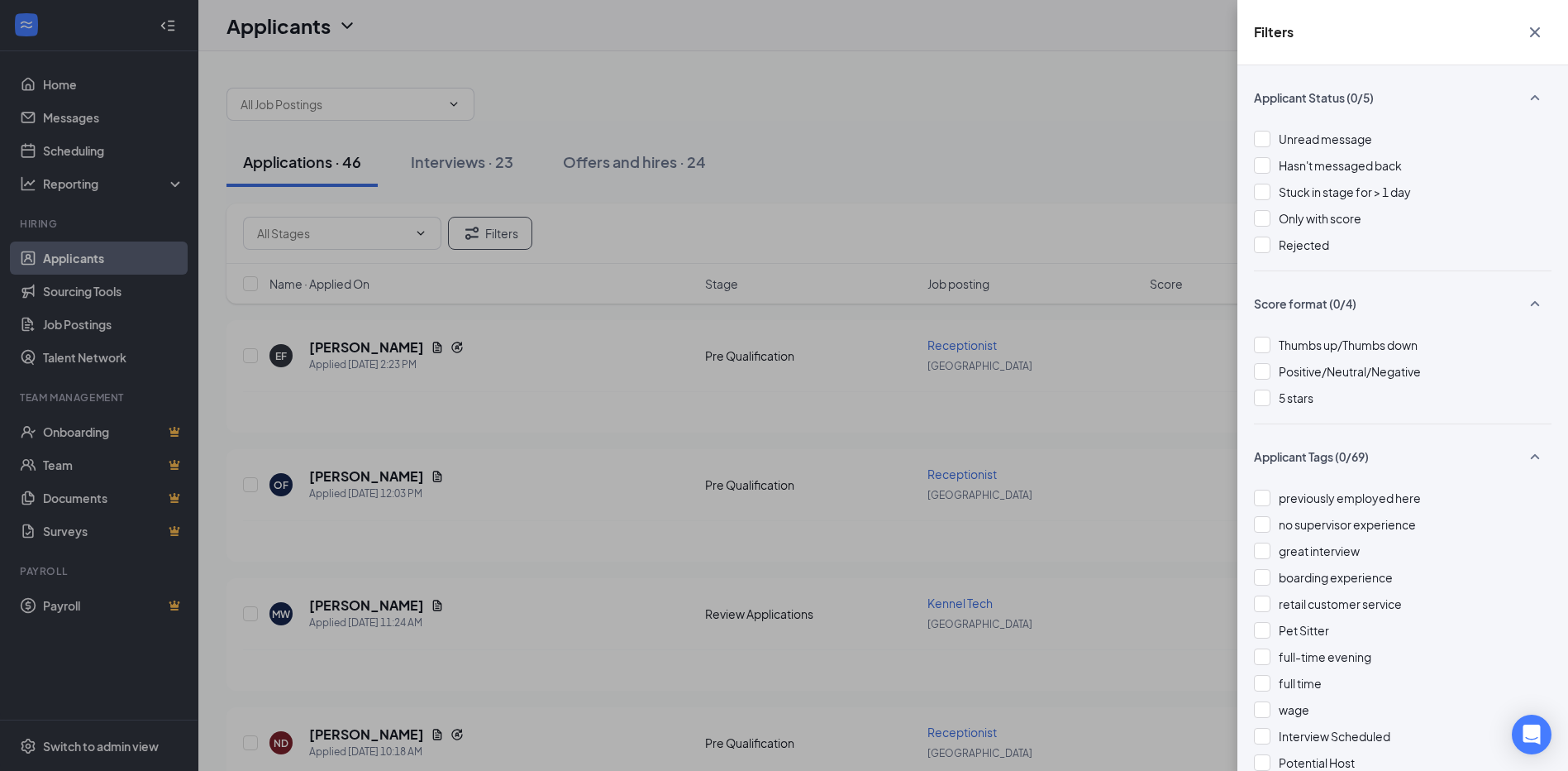
click at [411, 231] on div "Filters Applicant Status (0/5) Unread message Hasn't messaged back Stuck in sta…" at bounding box center [784, 385] width 1568 height 771
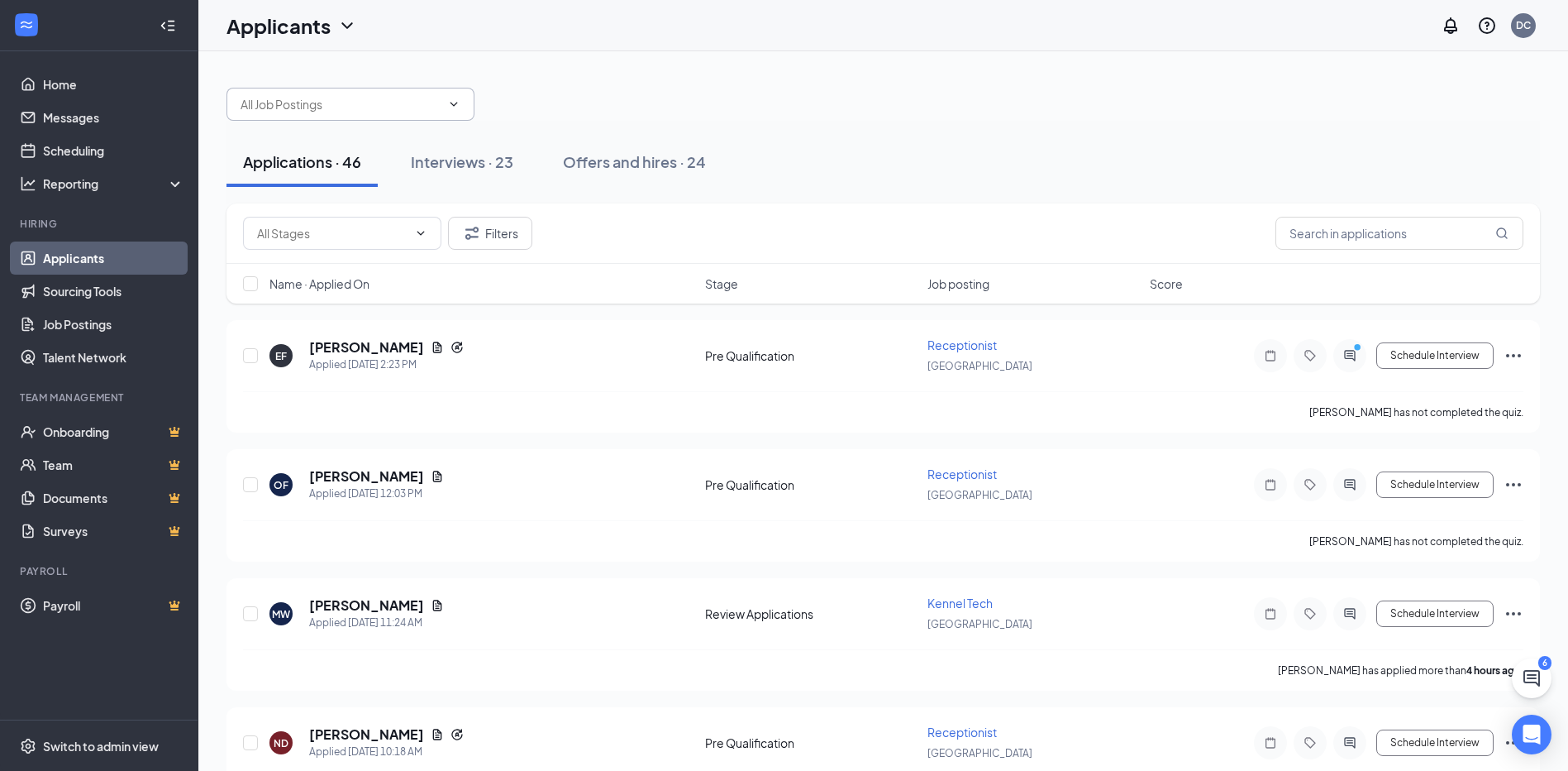
click at [452, 99] on icon "ChevronDown" at bounding box center [453, 103] width 13 height 13
click at [422, 229] on icon "ChevronDown" at bounding box center [420, 233] width 13 height 13
click at [260, 222] on span at bounding box center [342, 234] width 198 height 33
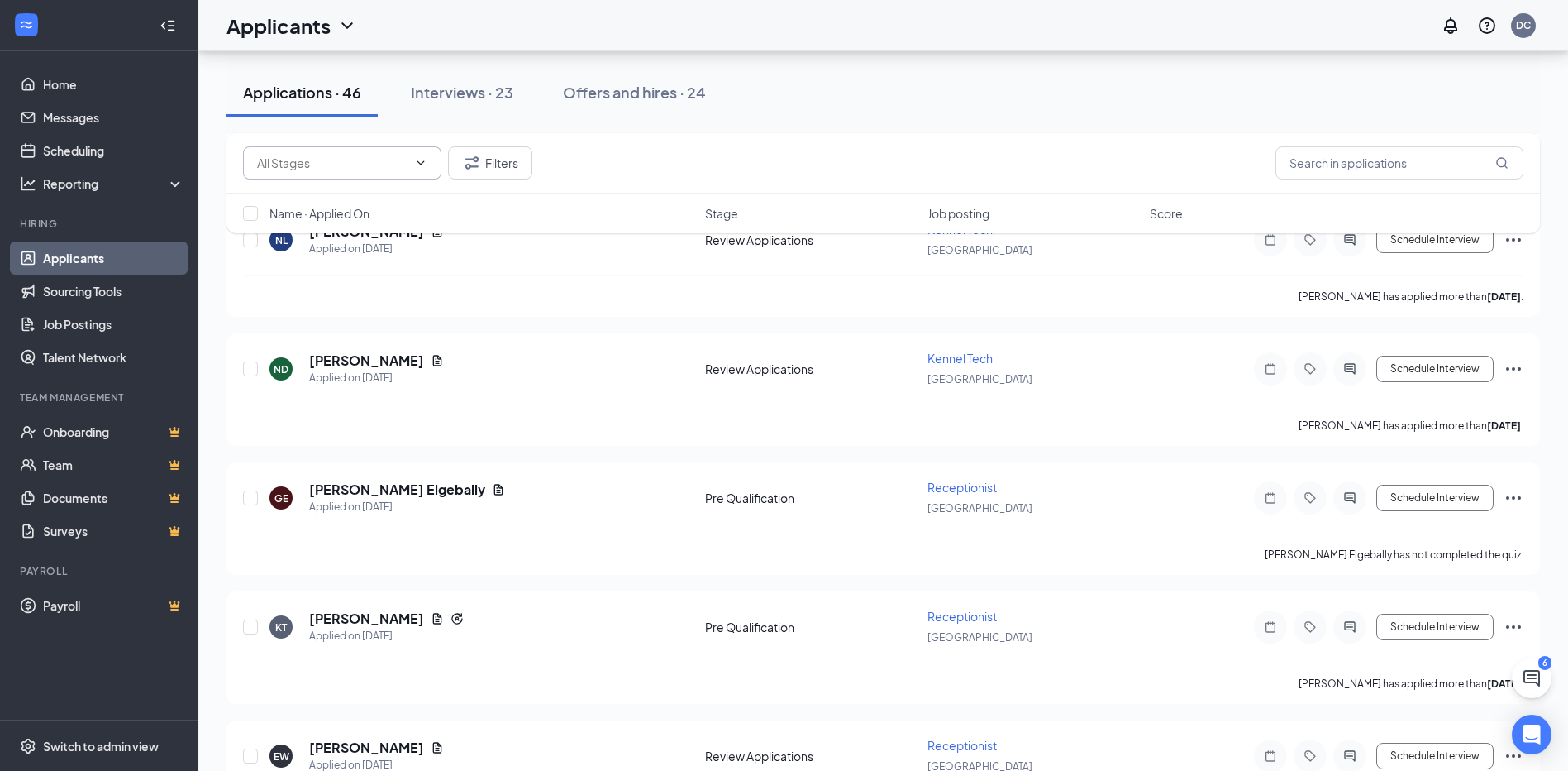
scroll to position [1819, 0]
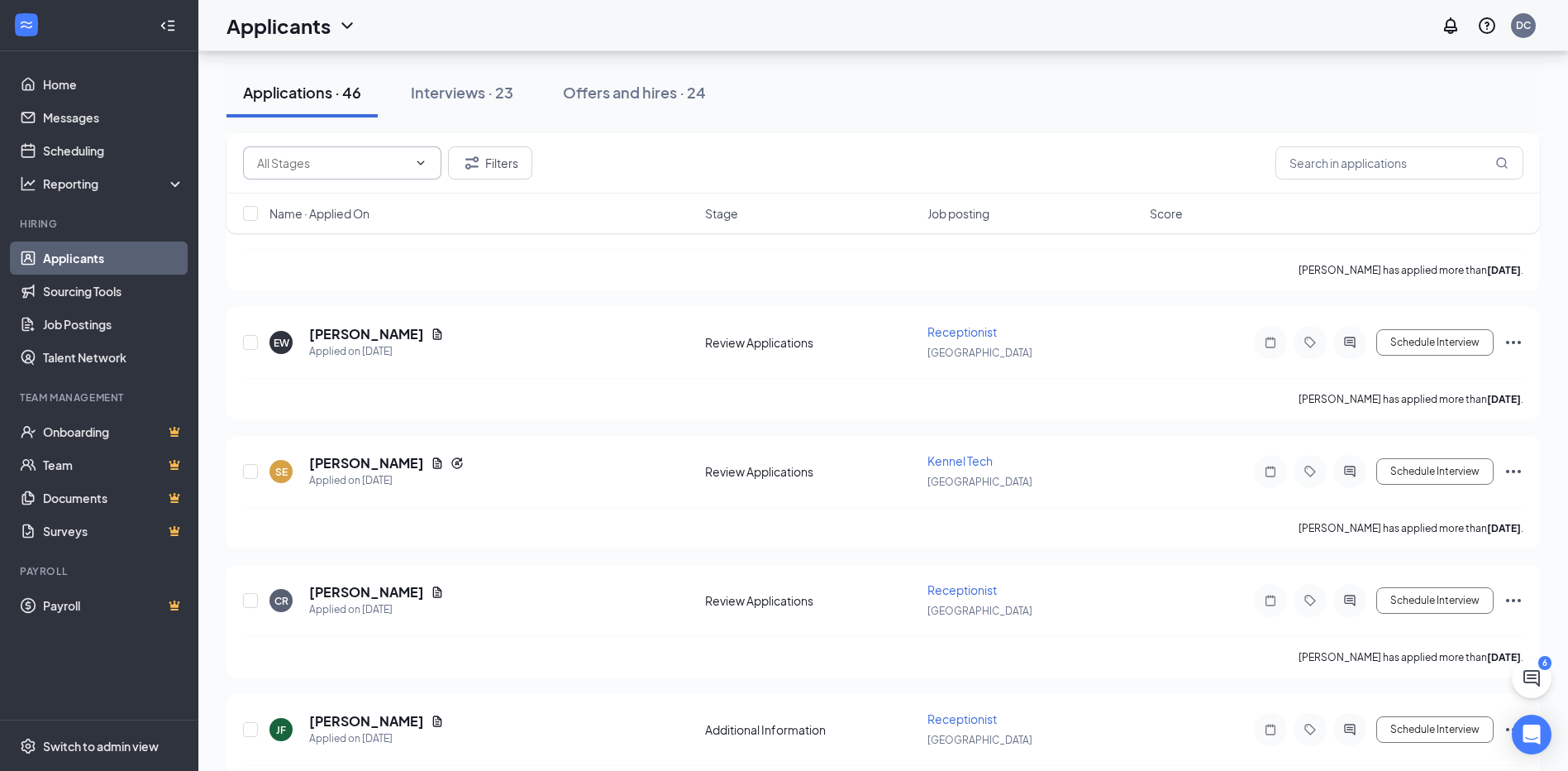
click at [394, 159] on input "text" at bounding box center [332, 163] width 150 height 19
click at [365, 342] on div "Review Applications (682)" at bounding box center [338, 346] width 136 height 19
type input "Review Applications (682)"
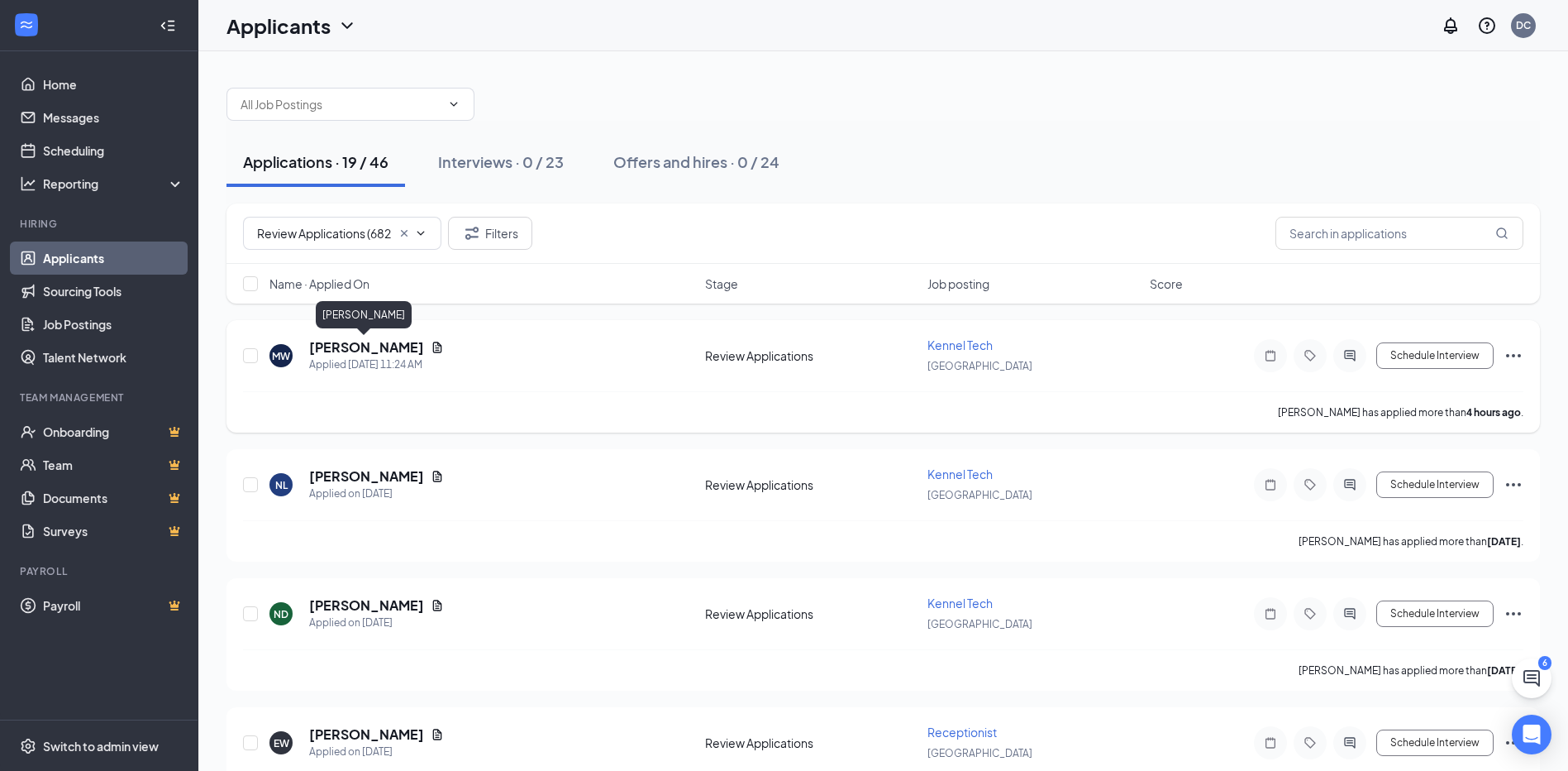
click at [373, 344] on h5 "[PERSON_NAME]" at bounding box center [366, 347] width 115 height 19
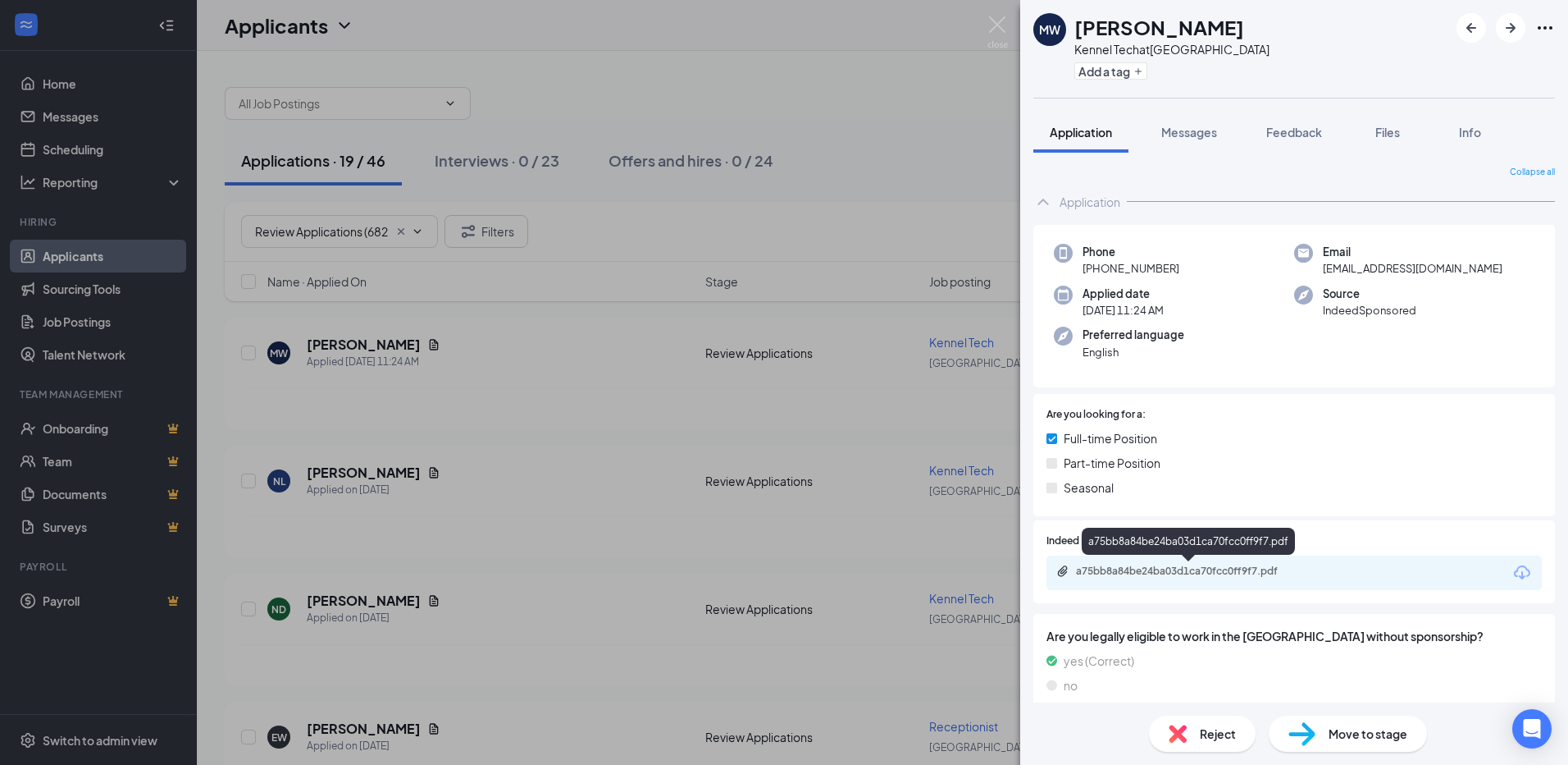
click at [1193, 572] on div "a75bb8a84be24ba03d1ca70fcc0ff9f7.pdf" at bounding box center [1191, 570] width 230 height 13
click at [1174, 732] on img at bounding box center [1177, 733] width 19 height 19
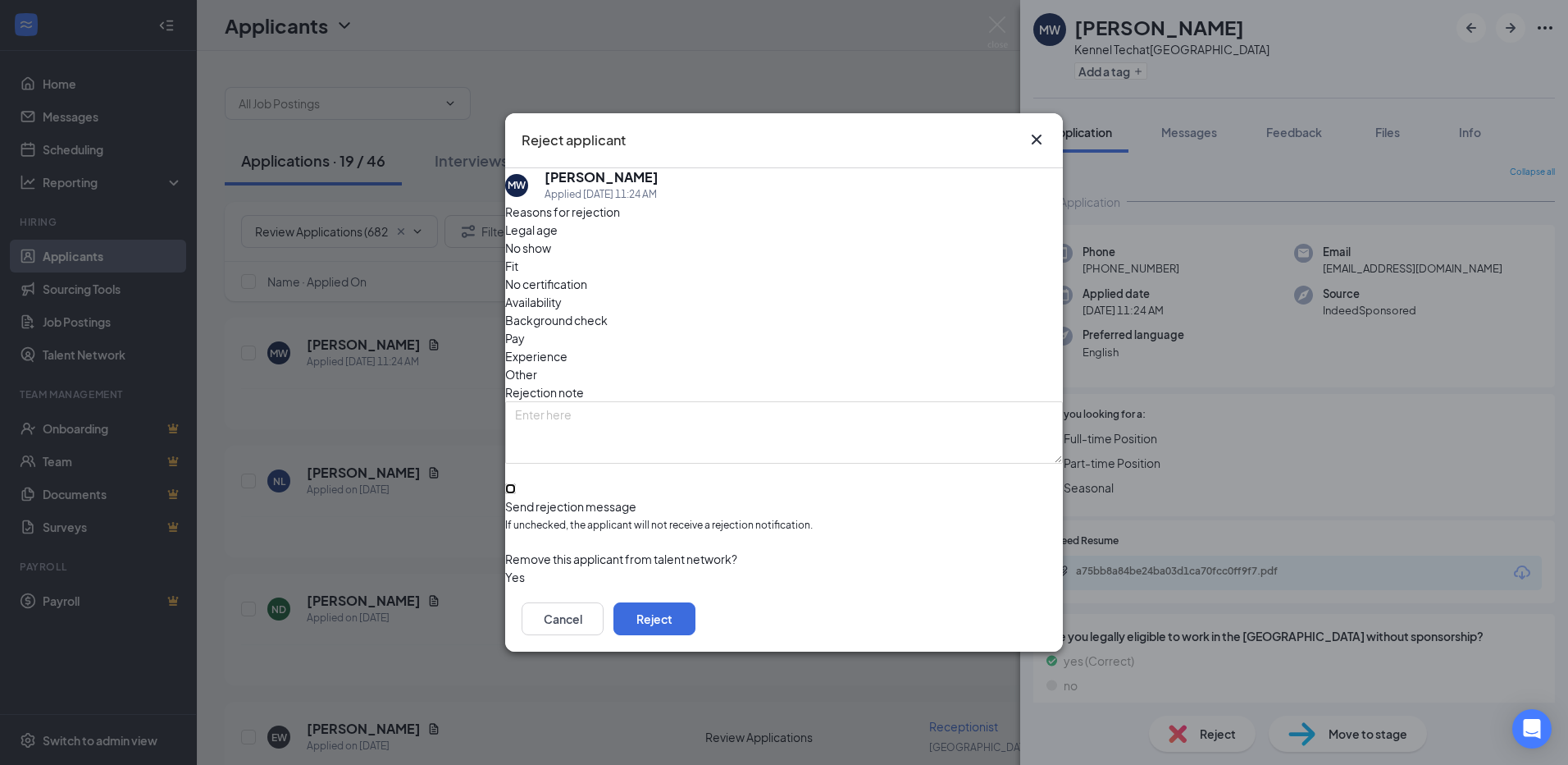
click at [516, 483] on input "Send rejection message If unchecked, the applicant will not receive a rejection…" at bounding box center [511, 488] width 11 height 11
checkbox input "true"
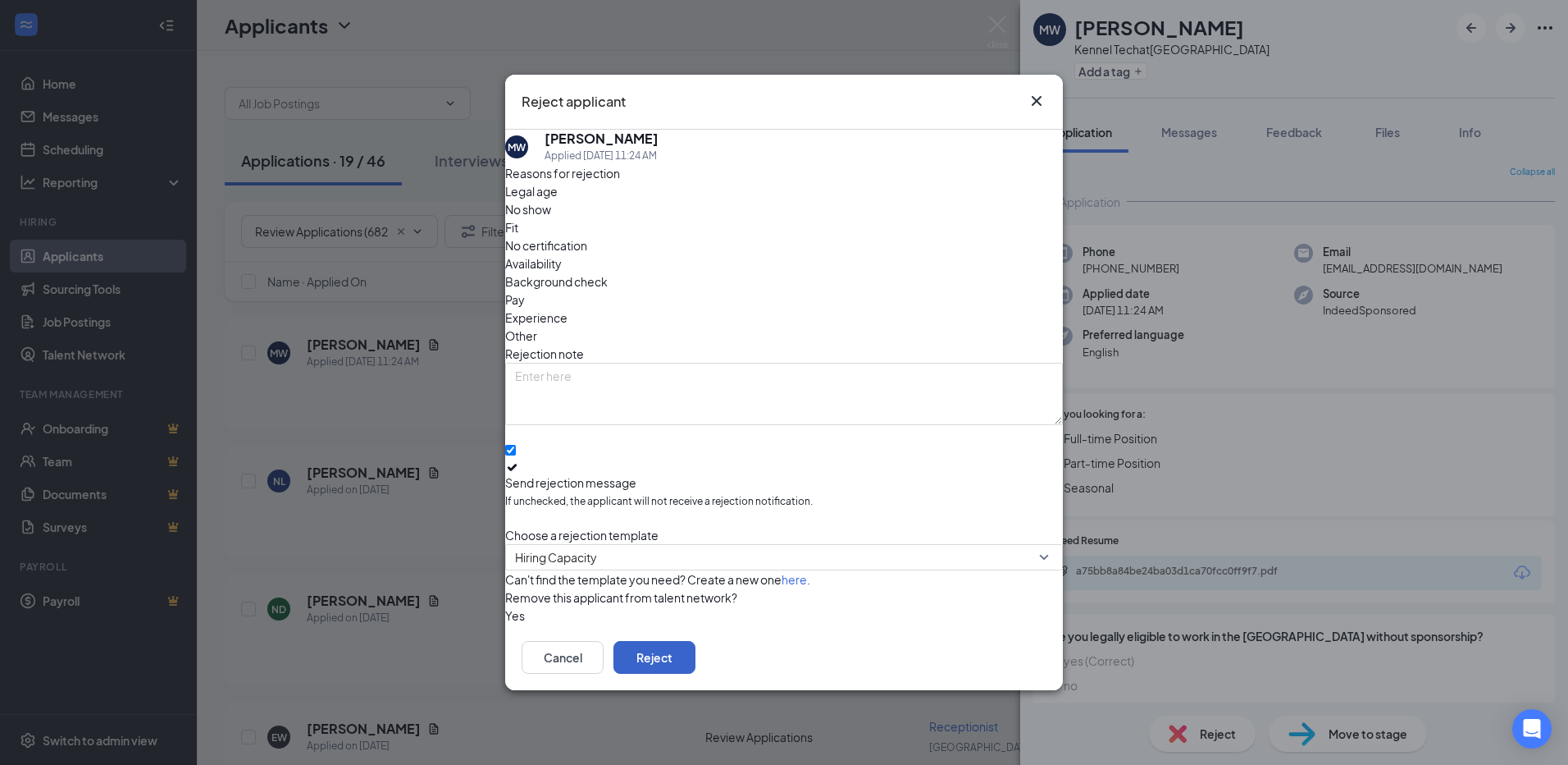
click at [696, 651] on button "Reject" at bounding box center [655, 657] width 82 height 33
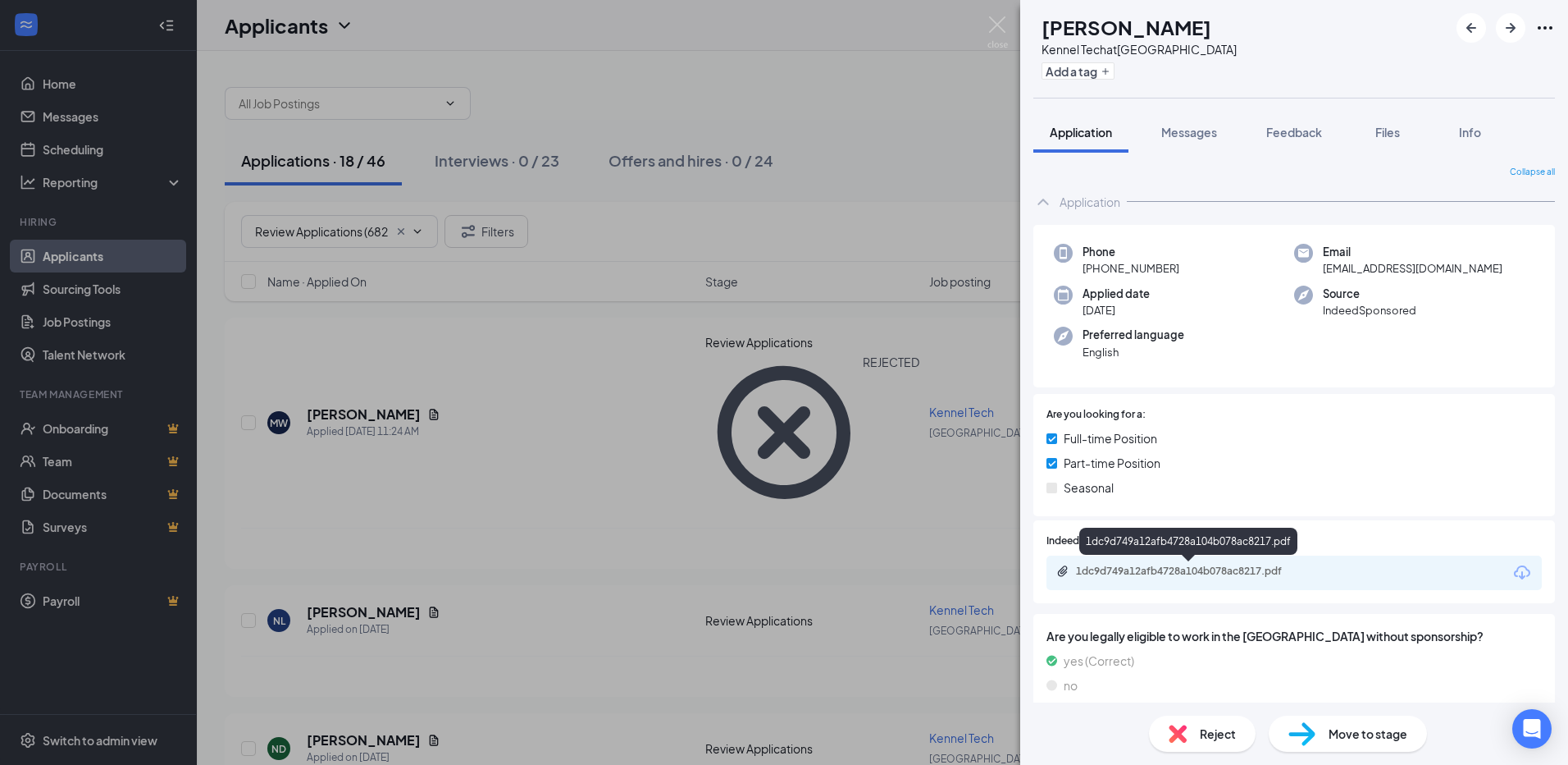
click at [1277, 573] on div "1dc9d749a12afb4728a104b078ac8217.pdf" at bounding box center [1191, 570] width 230 height 13
click at [1329, 734] on span "Move to stage" at bounding box center [1368, 733] width 79 height 19
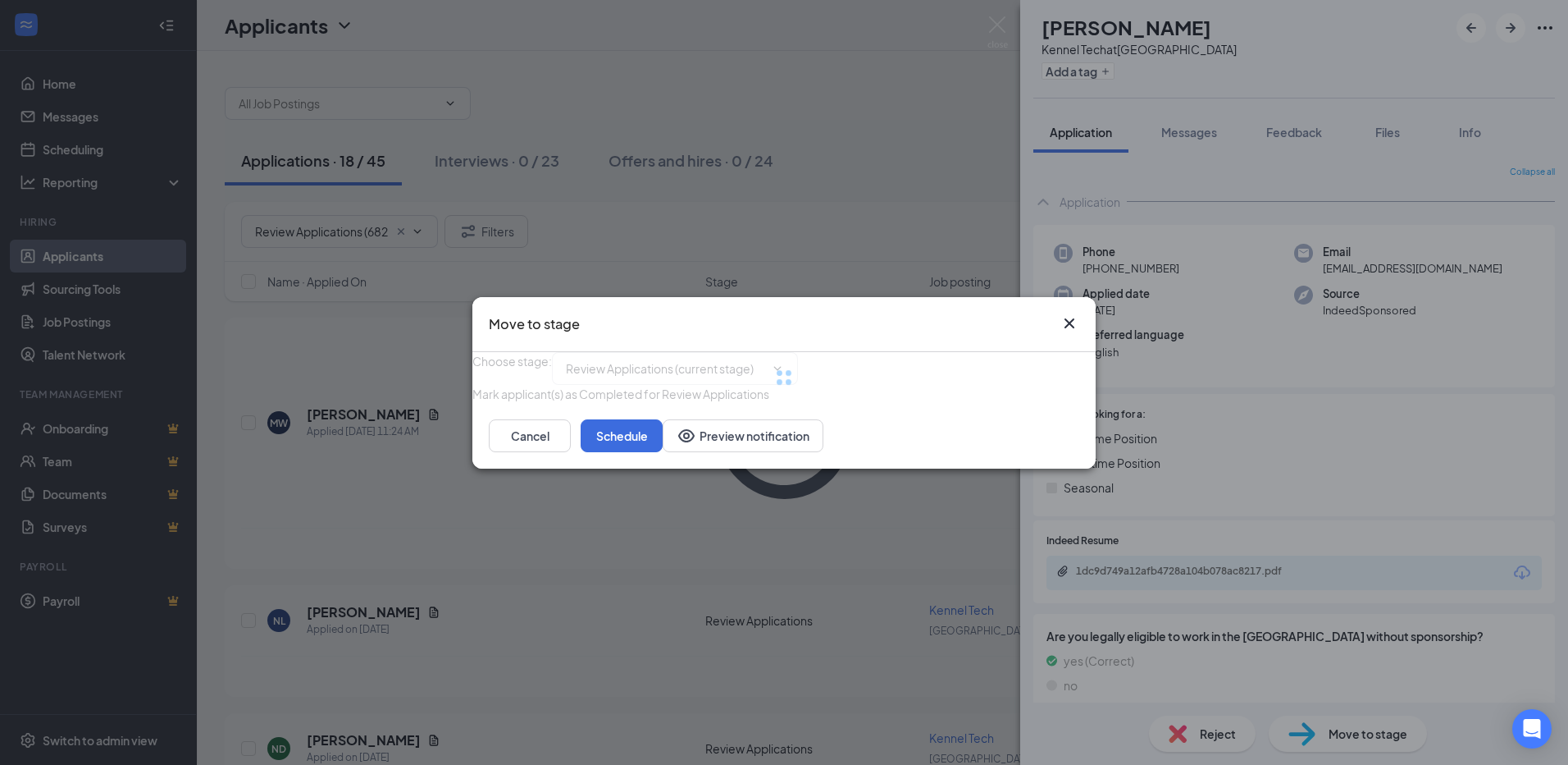
type input "Onsite Interview (next stage)"
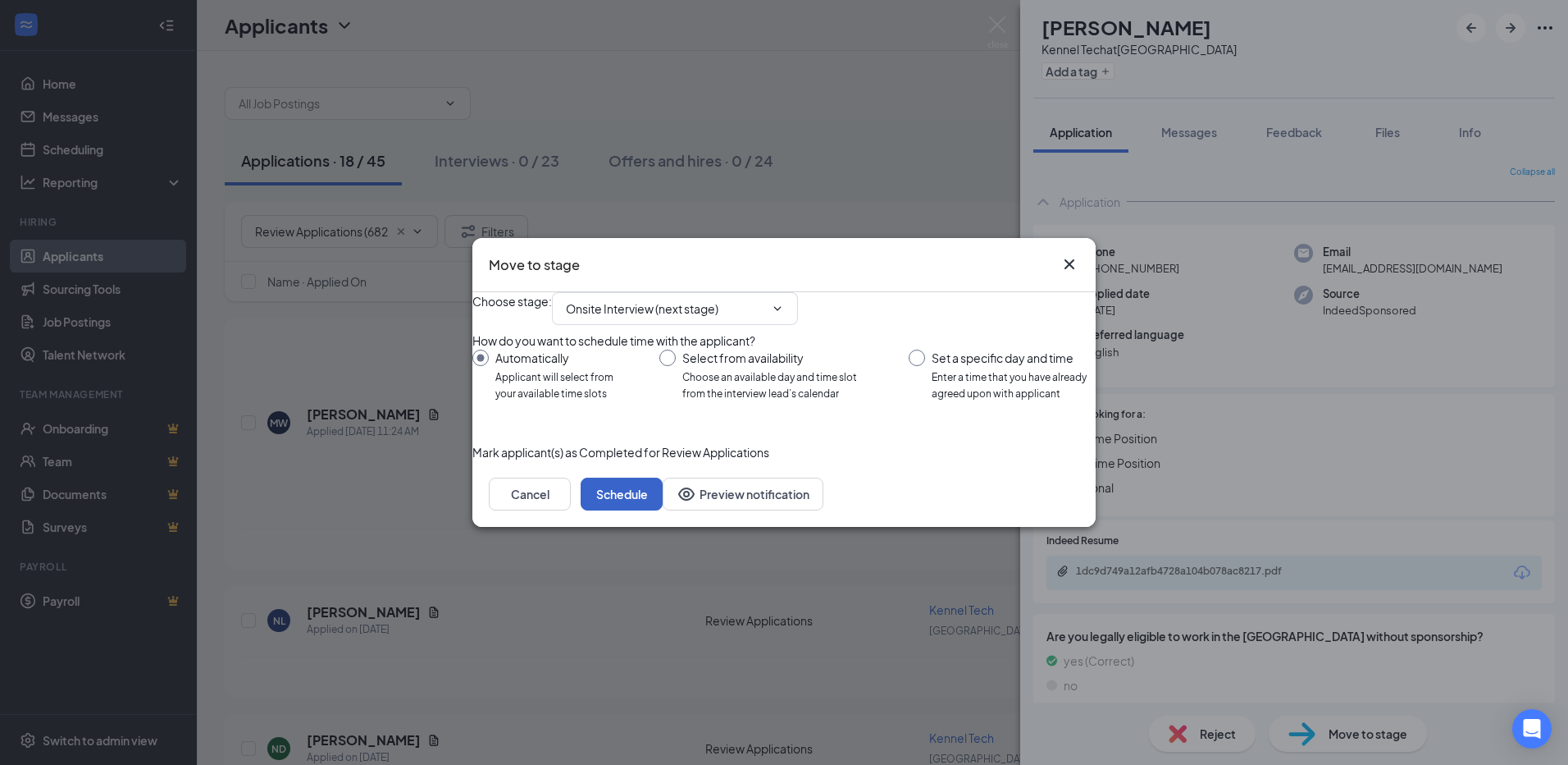
click at [663, 511] on button "Schedule" at bounding box center [622, 494] width 82 height 33
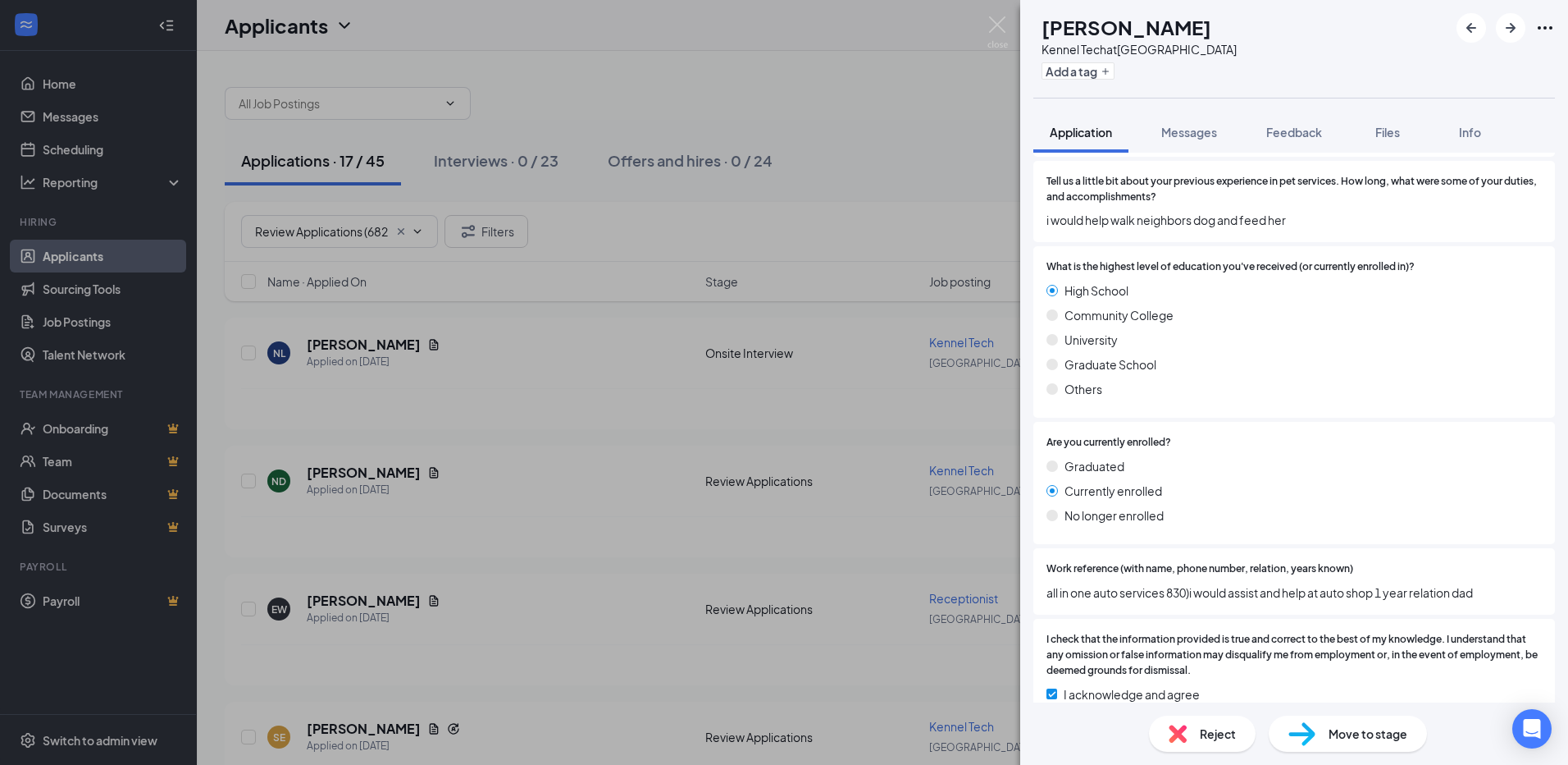
scroll to position [1723, 0]
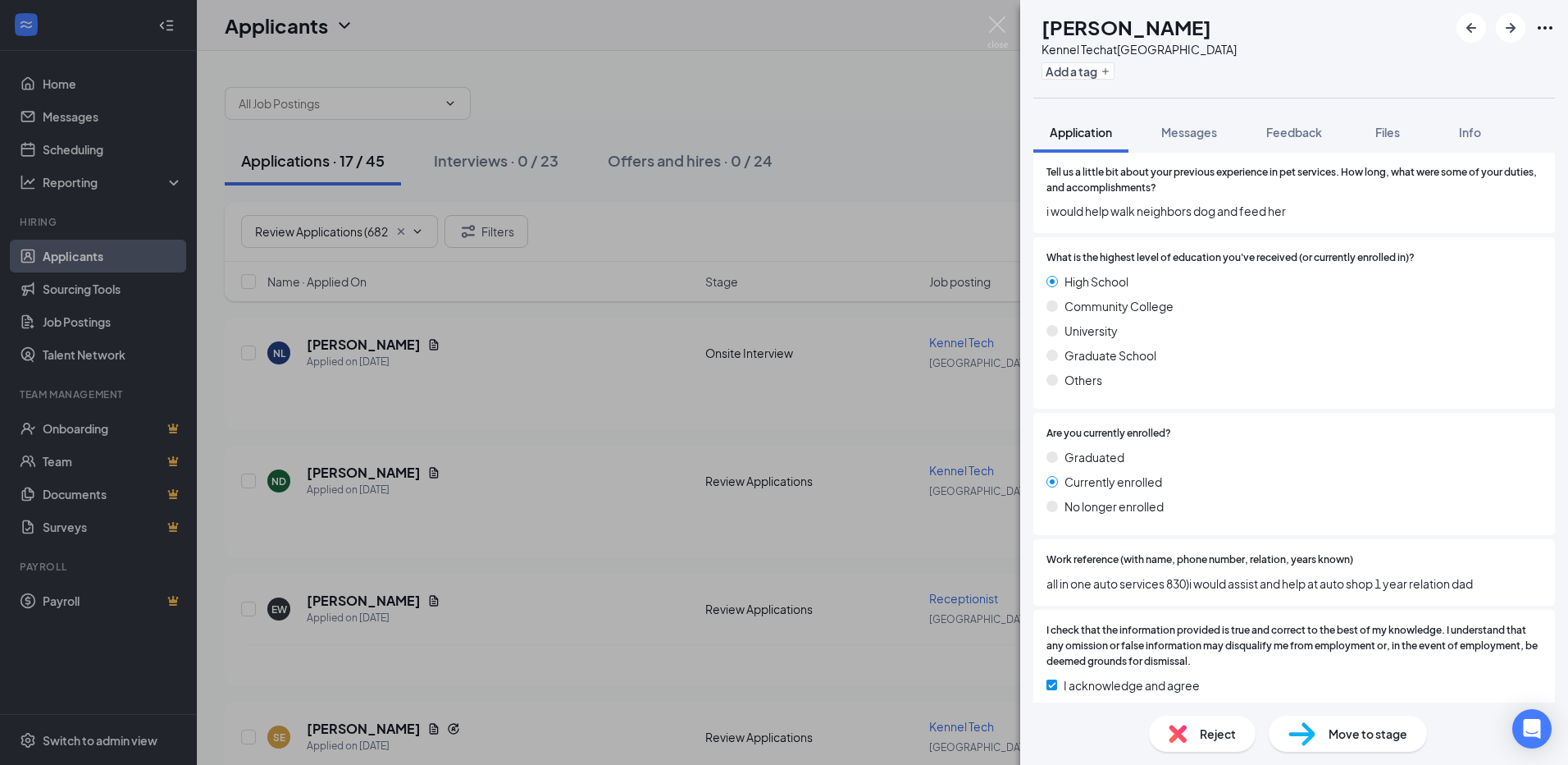
click at [1205, 727] on span "Reject" at bounding box center [1217, 733] width 36 height 19
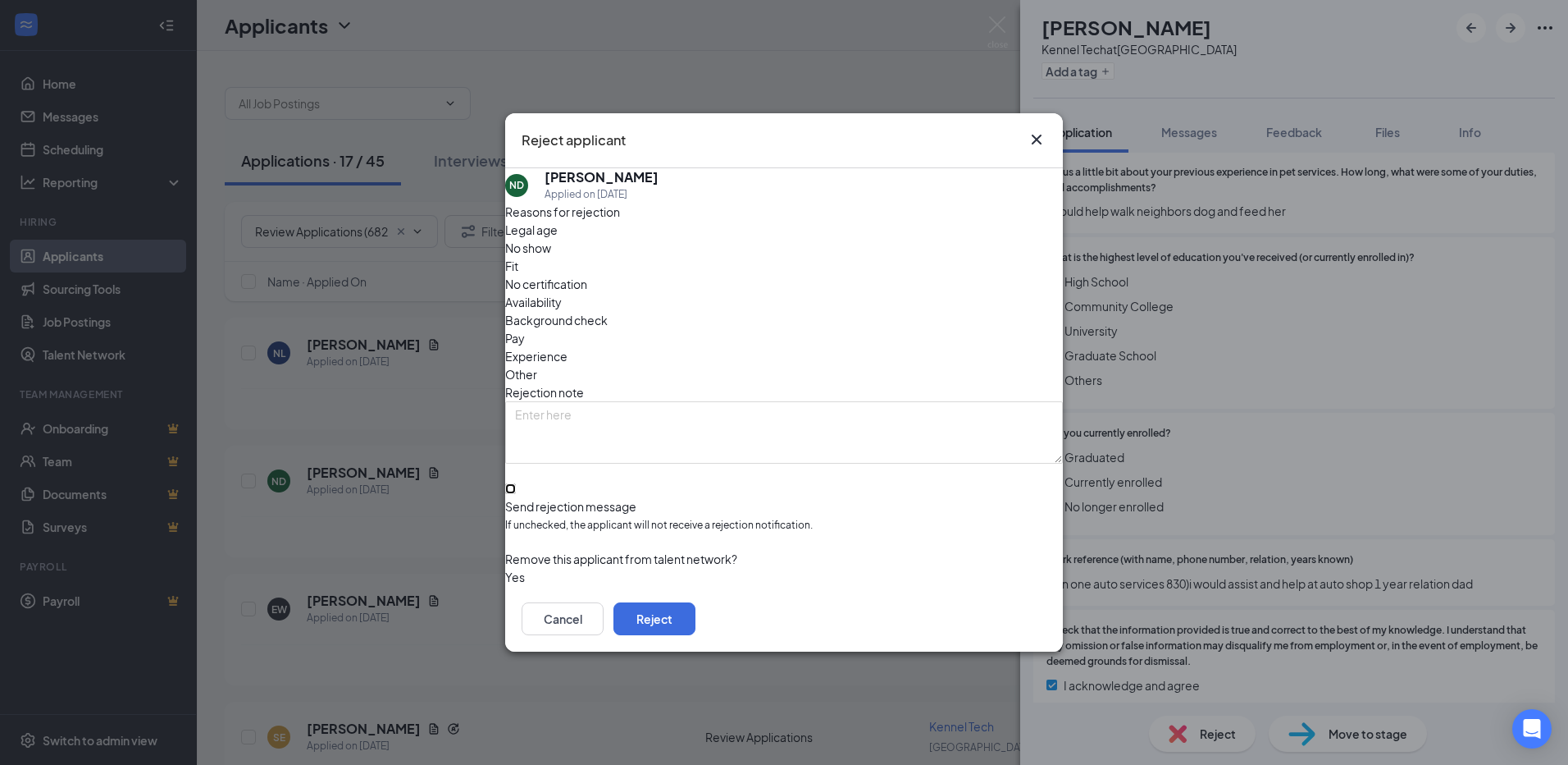
click at [516, 483] on input "Send rejection message If unchecked, the applicant will not receive a rejection…" at bounding box center [511, 488] width 11 height 11
checkbox input "true"
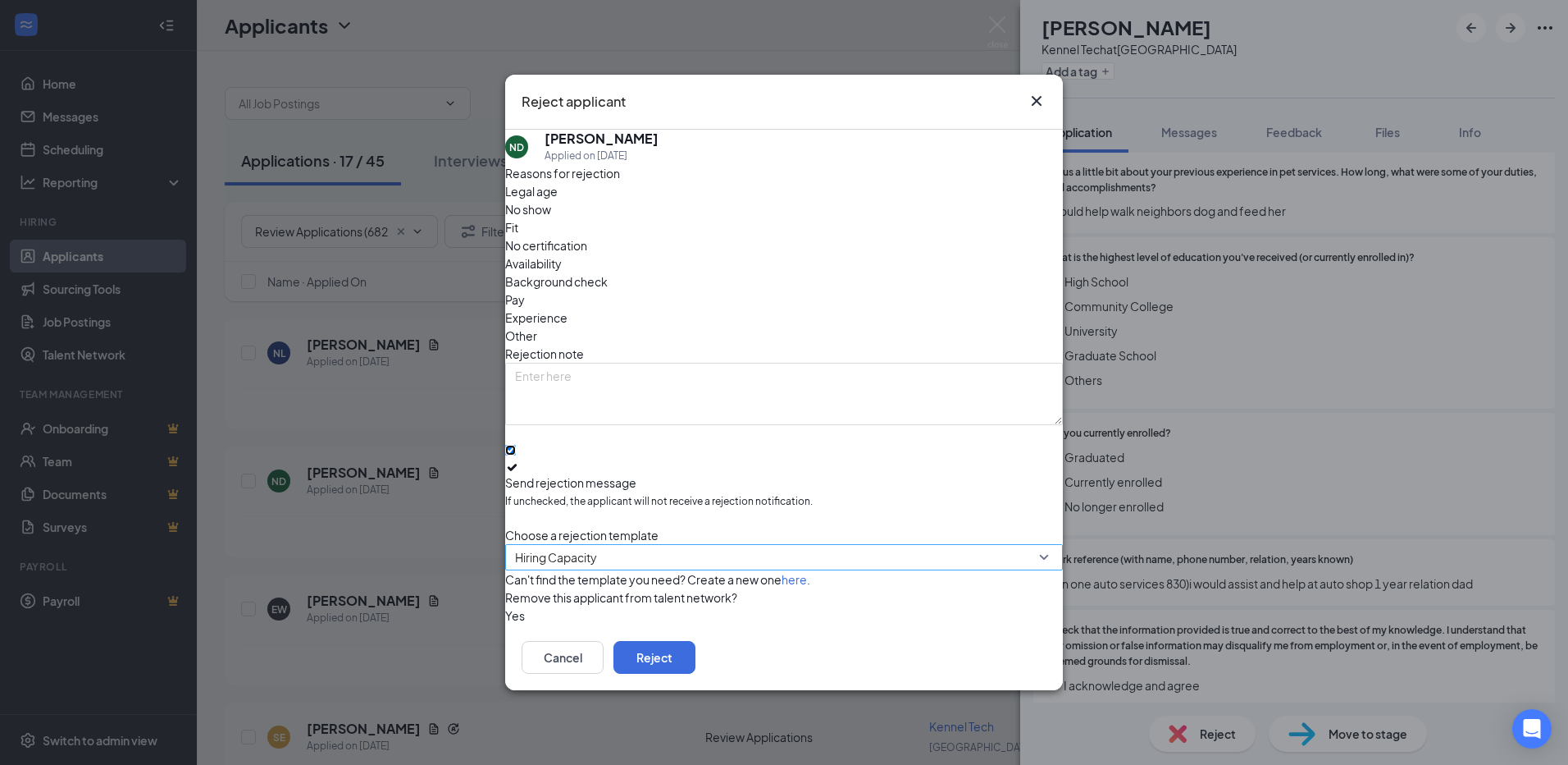
click at [597, 545] on span "Hiring Capacity" at bounding box center [556, 556] width 82 height 24
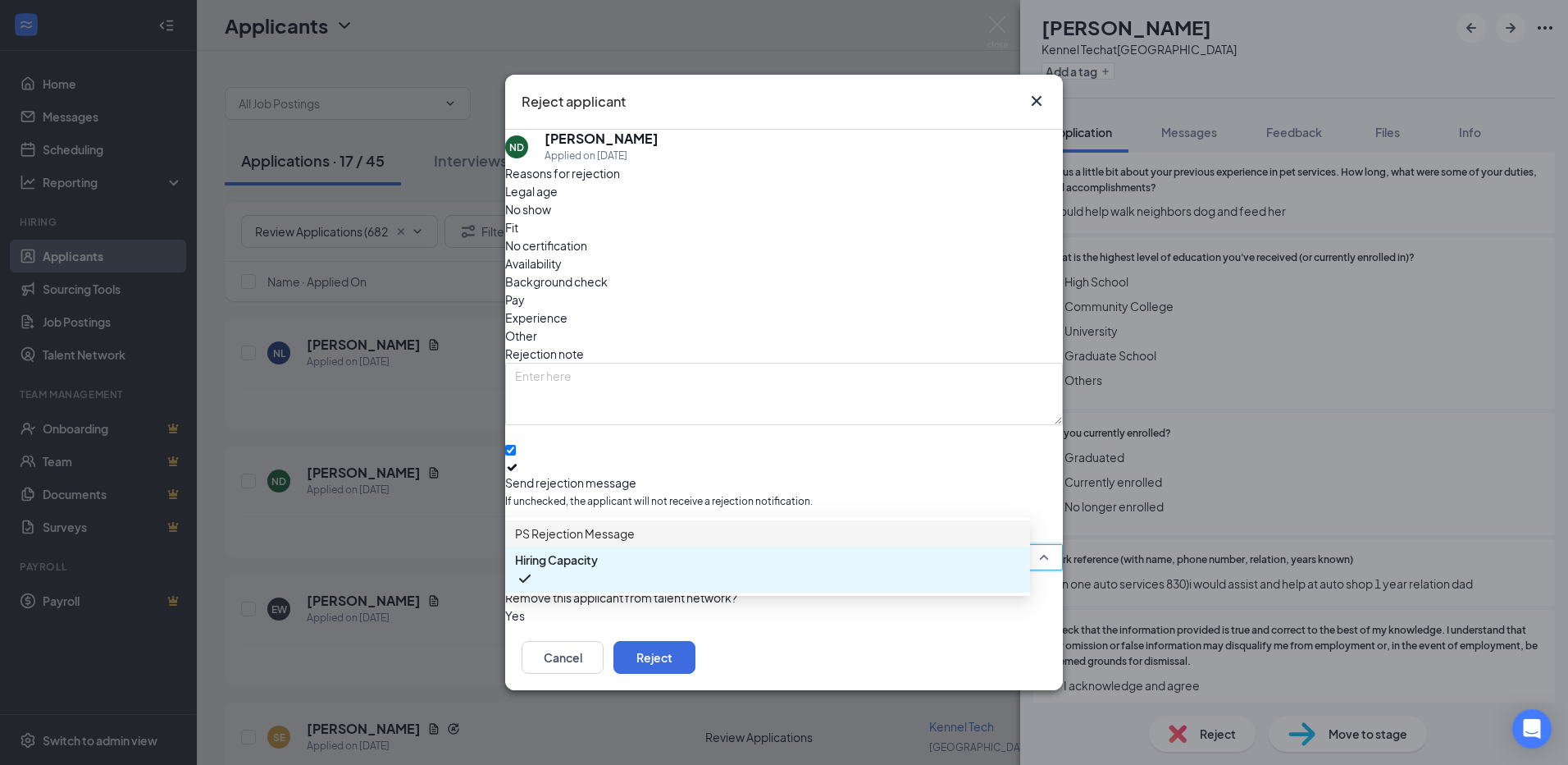
click at [607, 539] on span "PS Rejection Message" at bounding box center [575, 533] width 120 height 19
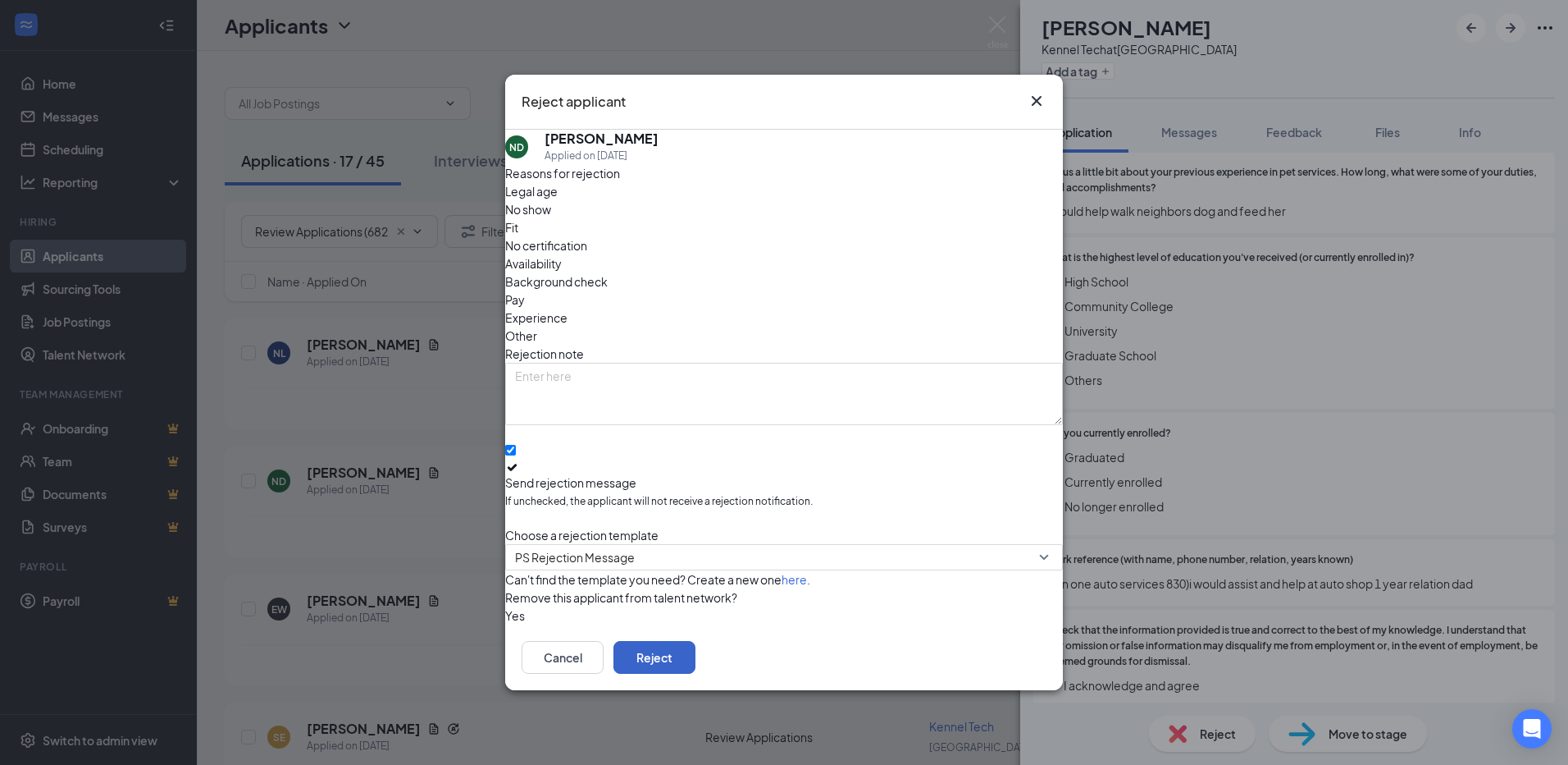
click at [696, 650] on button "Reject" at bounding box center [655, 657] width 82 height 33
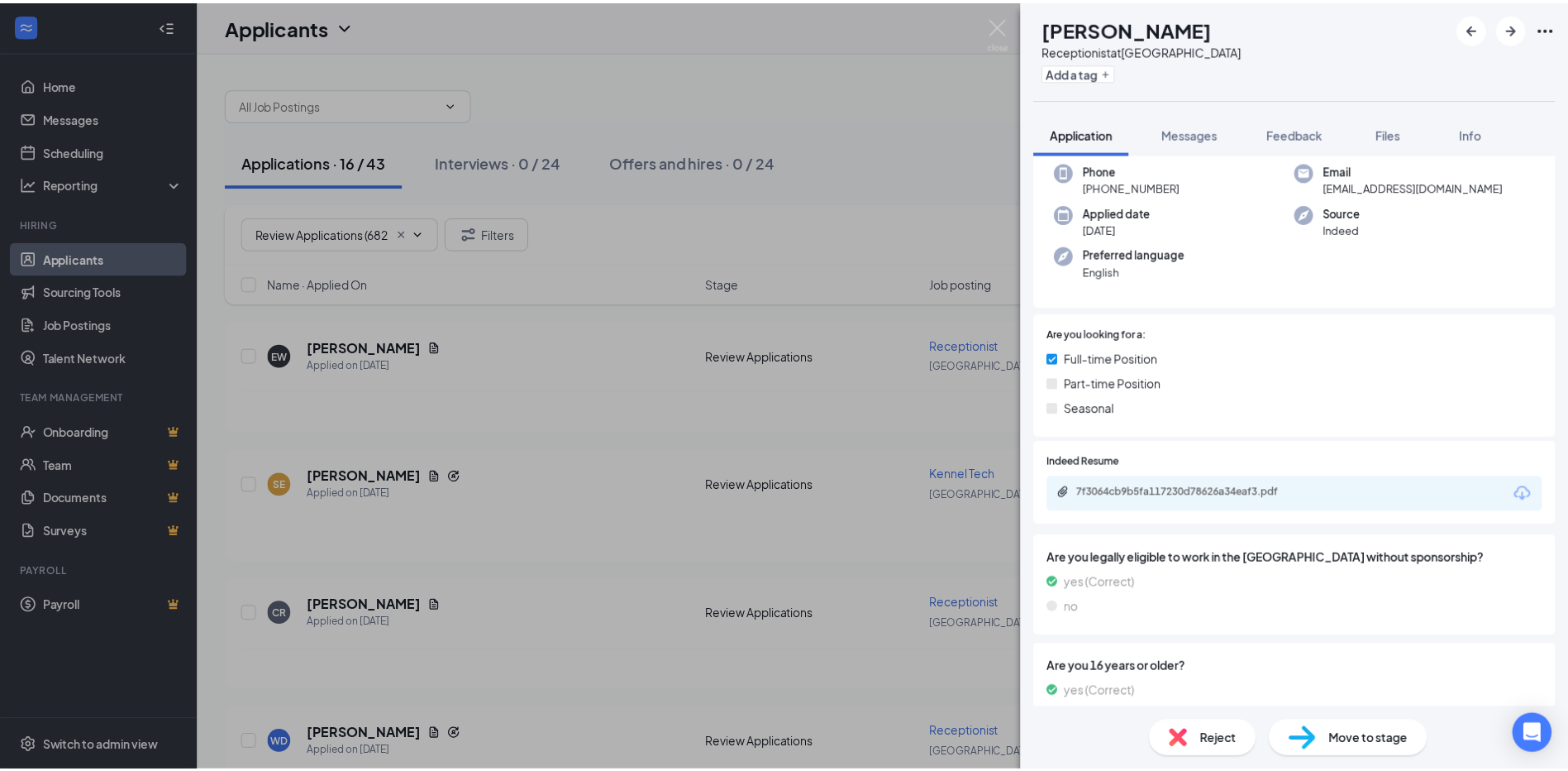
scroll to position [83, 0]
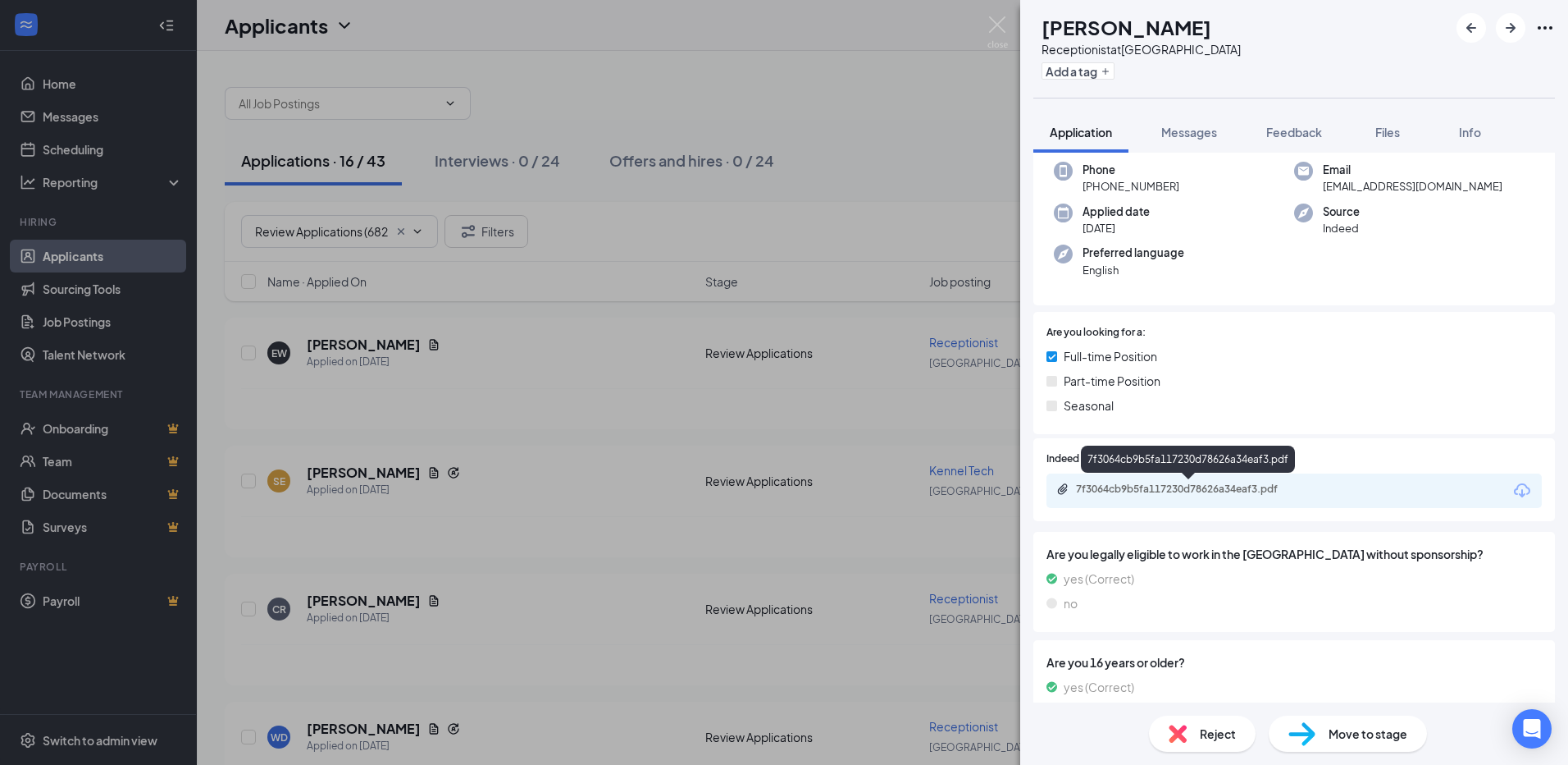
click at [1205, 484] on div "7f3064cb9b5fa117230d78626a34eaf3.pdf" at bounding box center [1191, 488] width 230 height 13
drag, startPoint x: 752, startPoint y: 95, endPoint x: 782, endPoint y: 249, distance: 156.9
click at [752, 95] on div "EW [PERSON_NAME] Receptionist at [GEOGRAPHIC_DATA] Add a tag Application Messag…" at bounding box center [784, 382] width 1568 height 765
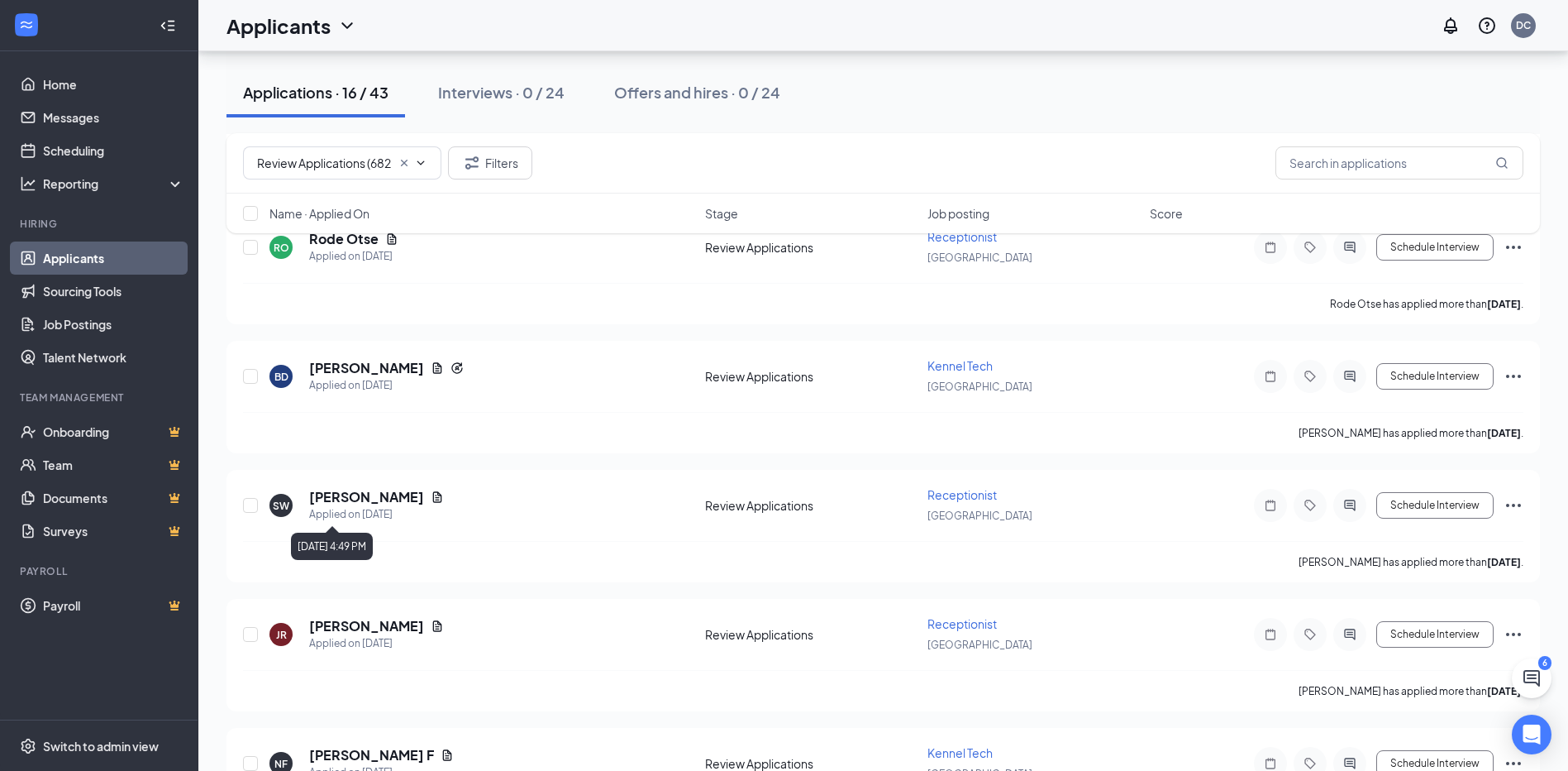
scroll to position [128, 0]
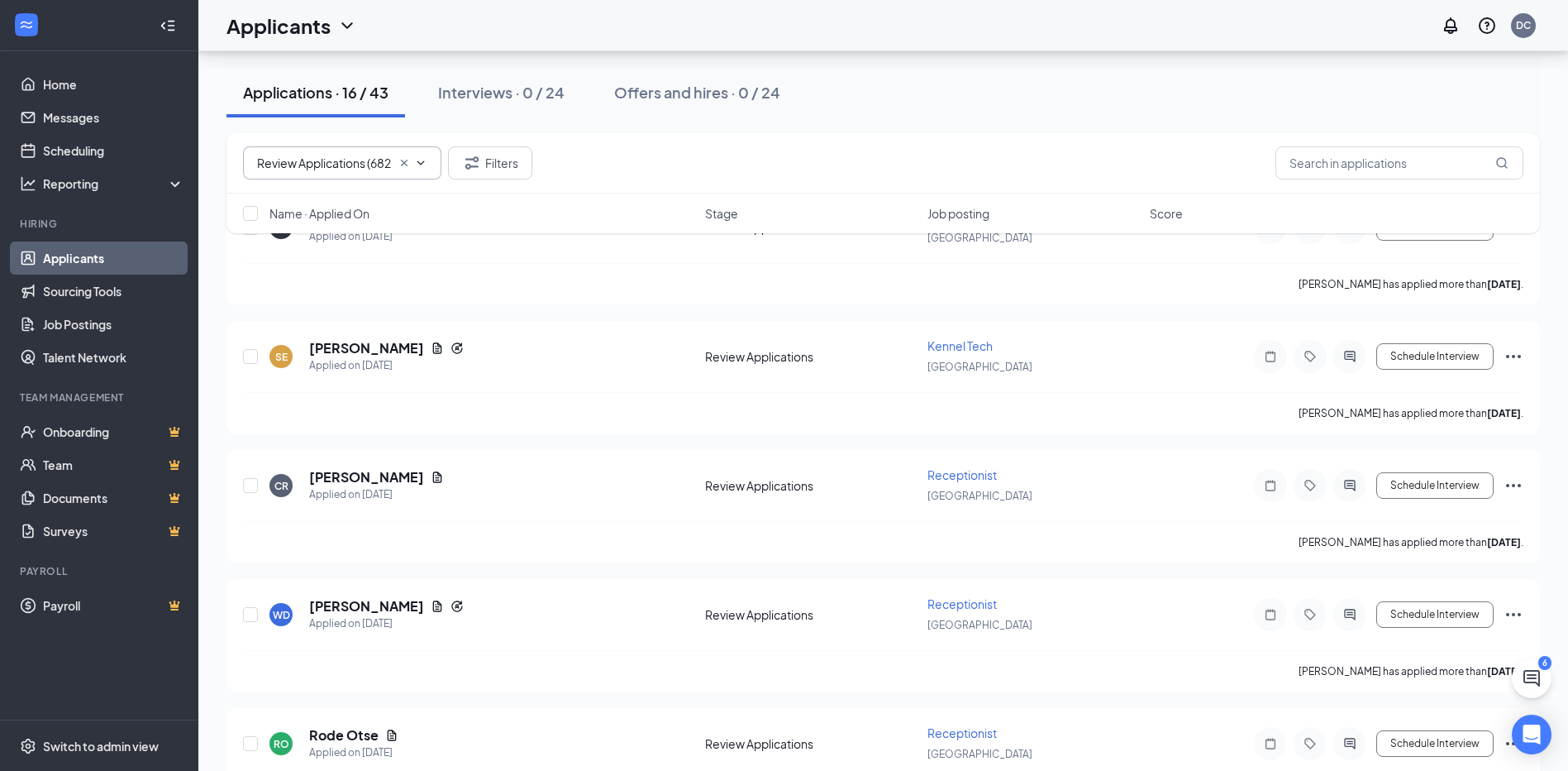
click at [423, 163] on icon "ChevronDown" at bounding box center [420, 162] width 13 height 13
click at [358, 156] on input "Review Applications (682)" at bounding box center [324, 163] width 134 height 19
click at [321, 146] on span "Review Applications (682) No options" at bounding box center [342, 163] width 198 height 33
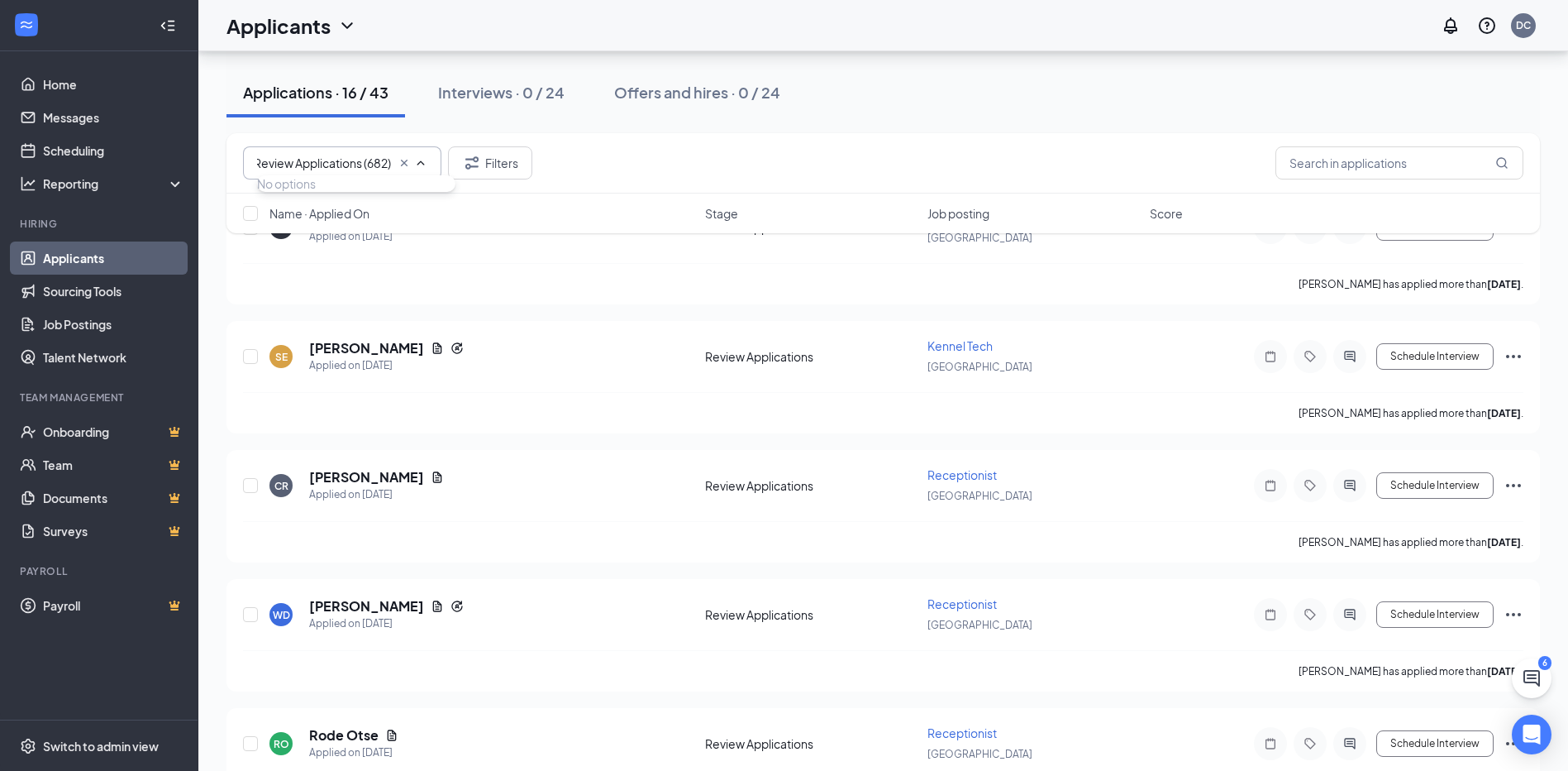
scroll to position [0, 0]
click at [400, 158] on icon "Cross" at bounding box center [404, 162] width 13 height 13
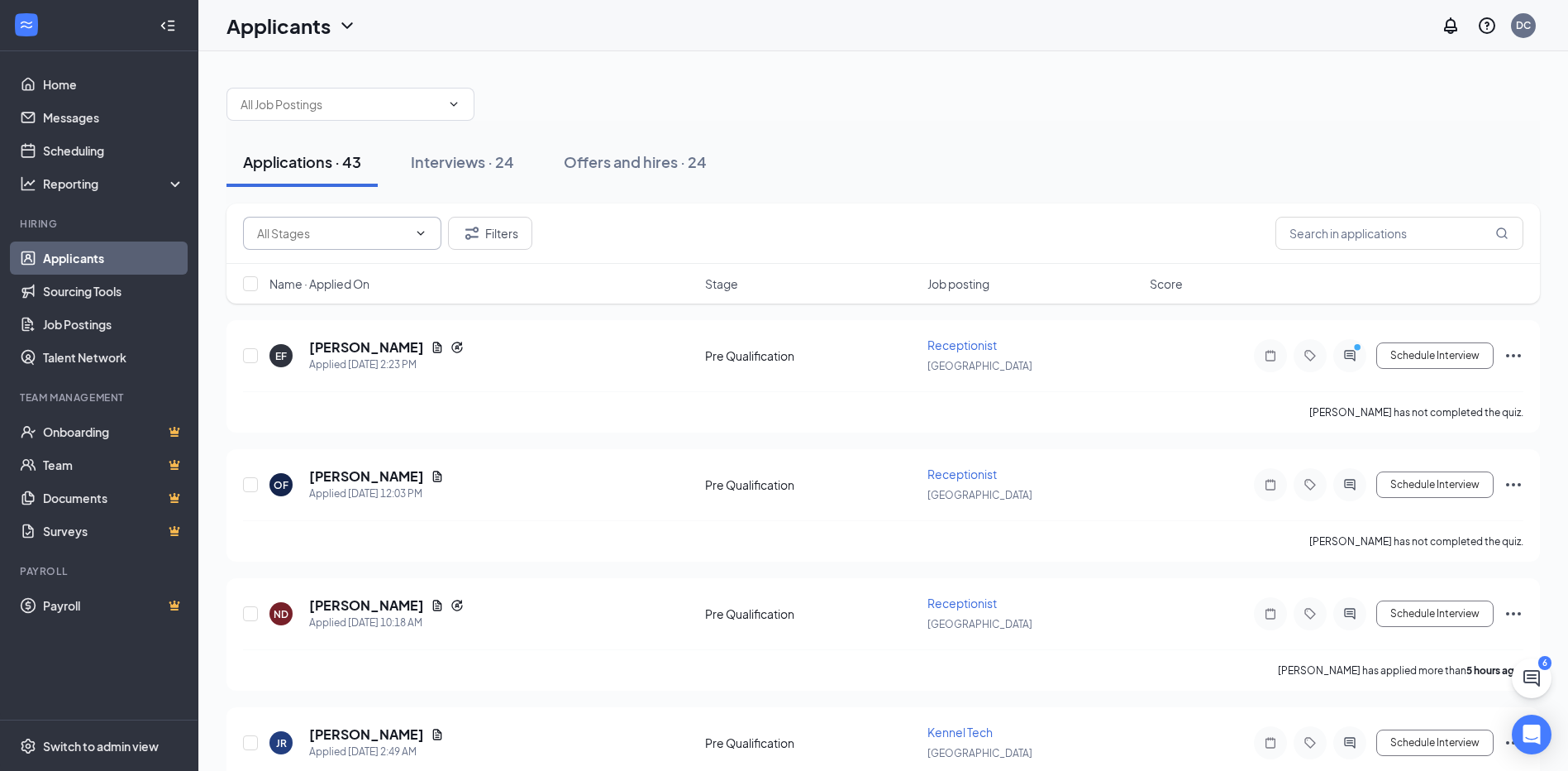
click at [425, 234] on icon "ChevronDown" at bounding box center [420, 233] width 13 height 13
click at [420, 226] on span "Additional Information (62) Application (2) Application Complete (179) Pre Qual…" at bounding box center [342, 234] width 198 height 33
click at [376, 222] on span "Additional Information (62) Application (2) Application Complete (179) Pre Qual…" at bounding box center [342, 234] width 198 height 33
click at [419, 227] on icon "ChevronDown" at bounding box center [420, 233] width 13 height 13
click at [802, 82] on div at bounding box center [884, 95] width 1314 height 50
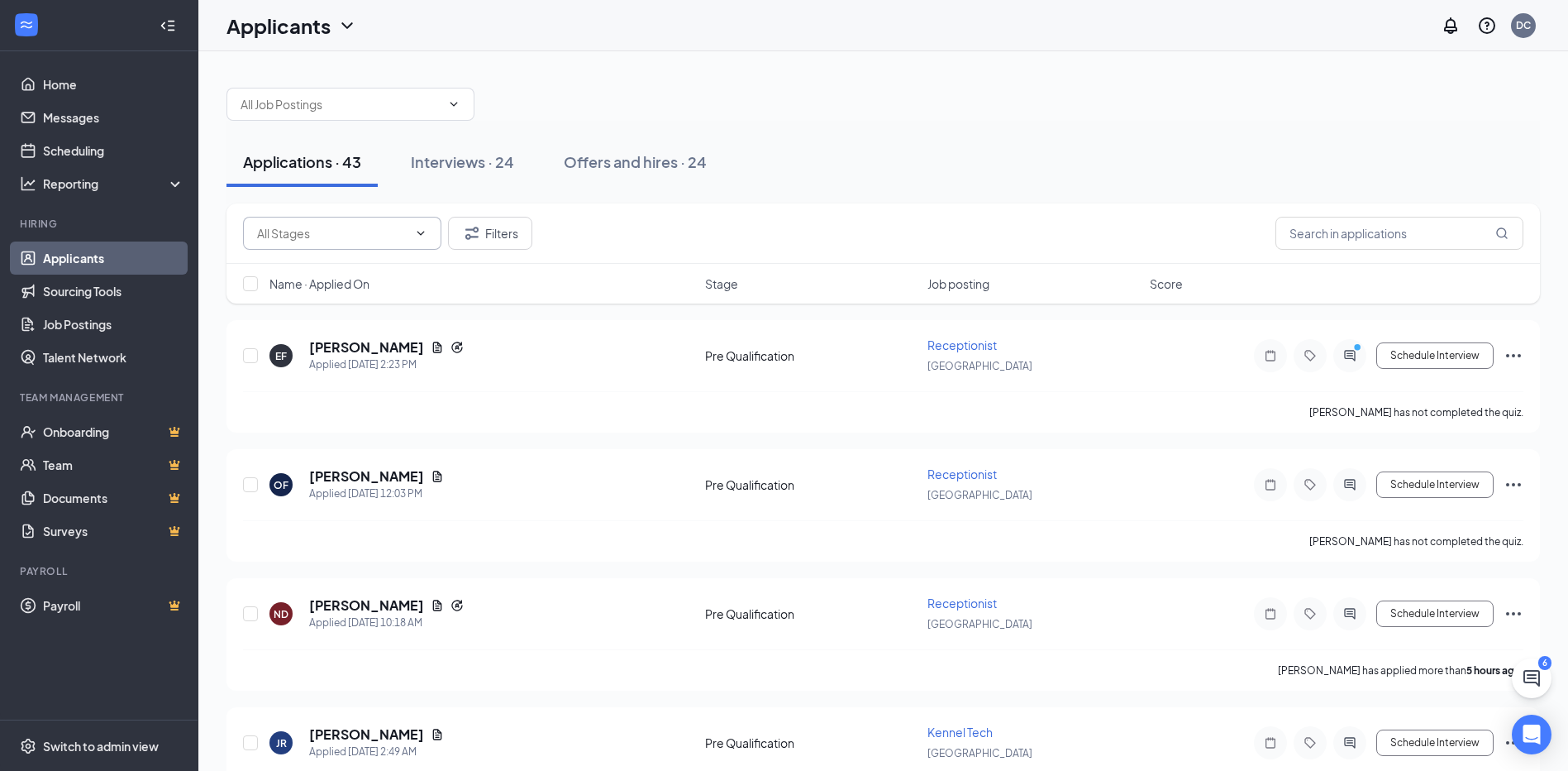
click at [422, 225] on span "Additional Information (62) Application (2) Application Complete (179) Pre Qual…" at bounding box center [342, 234] width 198 height 33
click at [264, 224] on input "text" at bounding box center [332, 233] width 150 height 19
click at [286, 255] on div "Additional Information (62)" at bounding box center [341, 264] width 142 height 19
type input "Additional Information (62)"
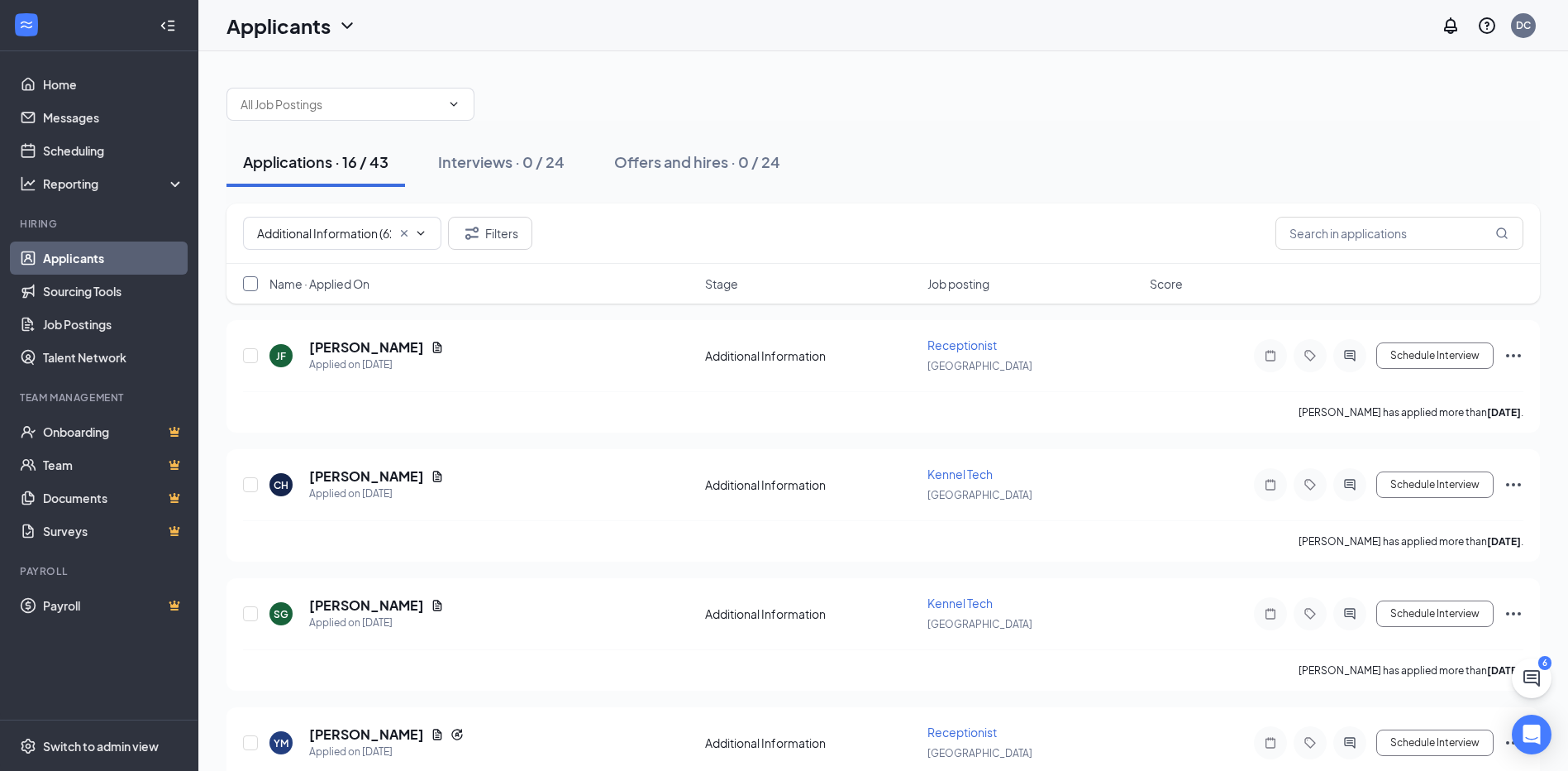
click at [248, 281] on input "checkbox" at bounding box center [249, 283] width 15 height 15
checkbox input "true"
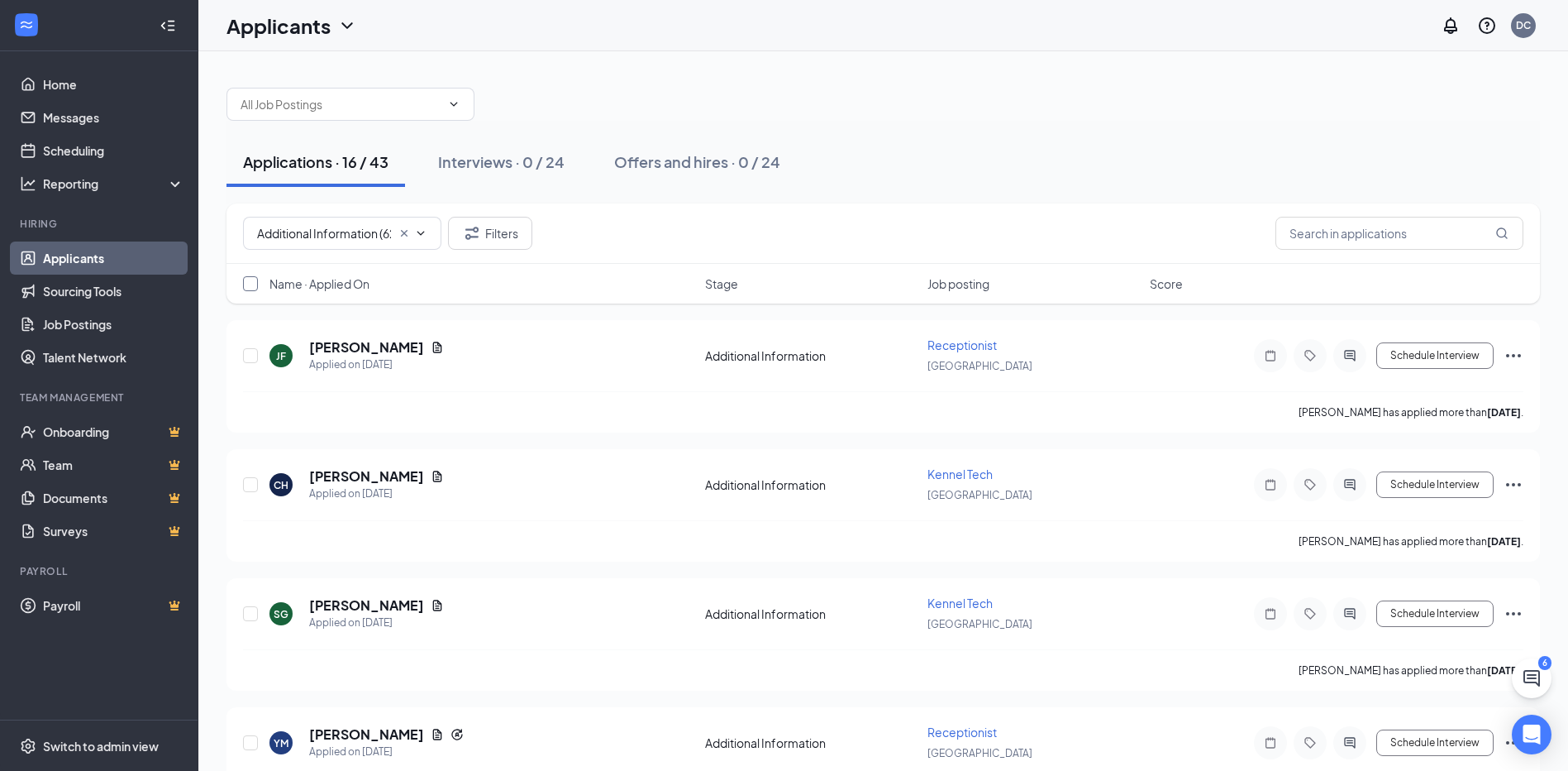
checkbox input "true"
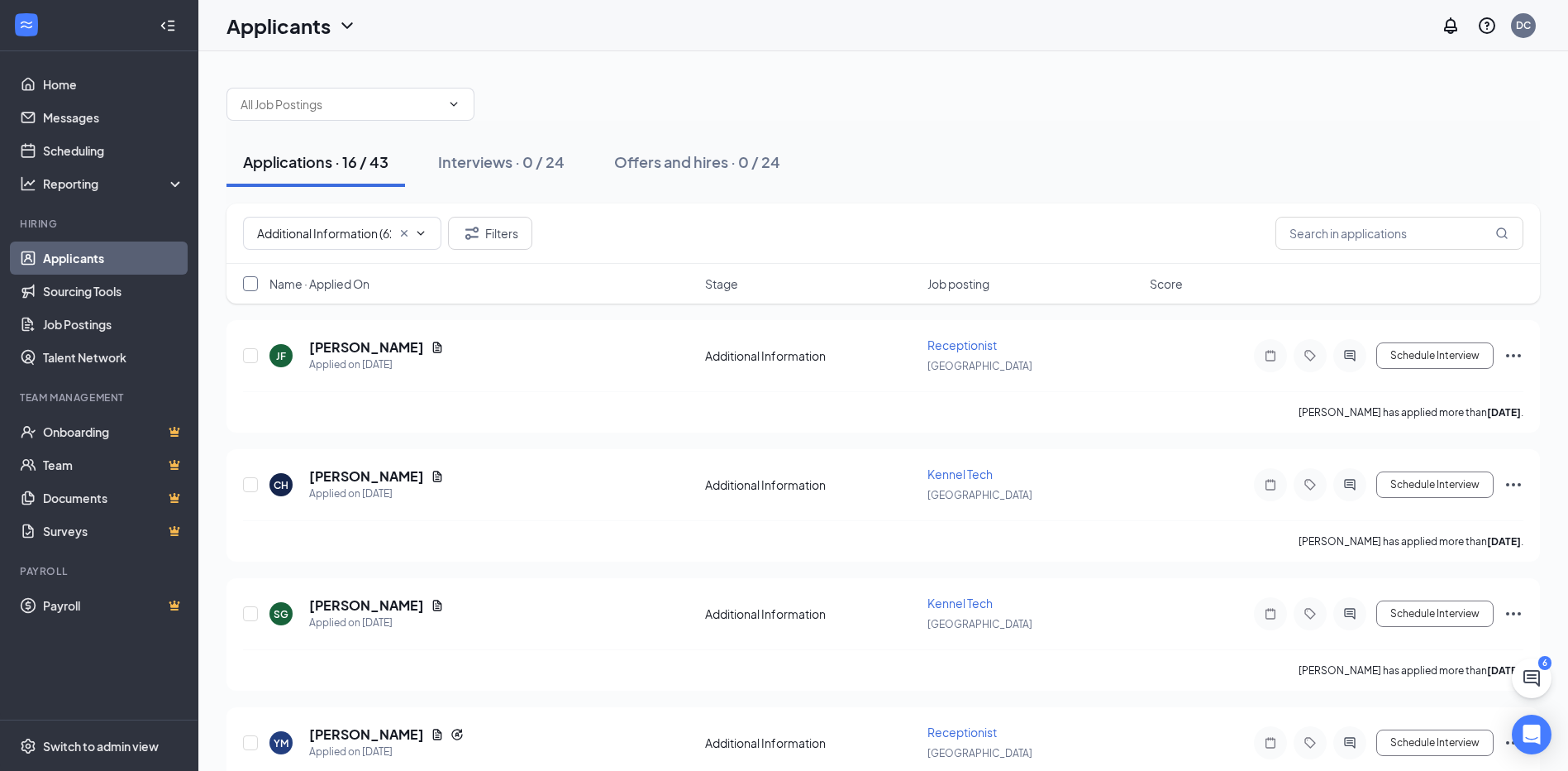
checkbox input "true"
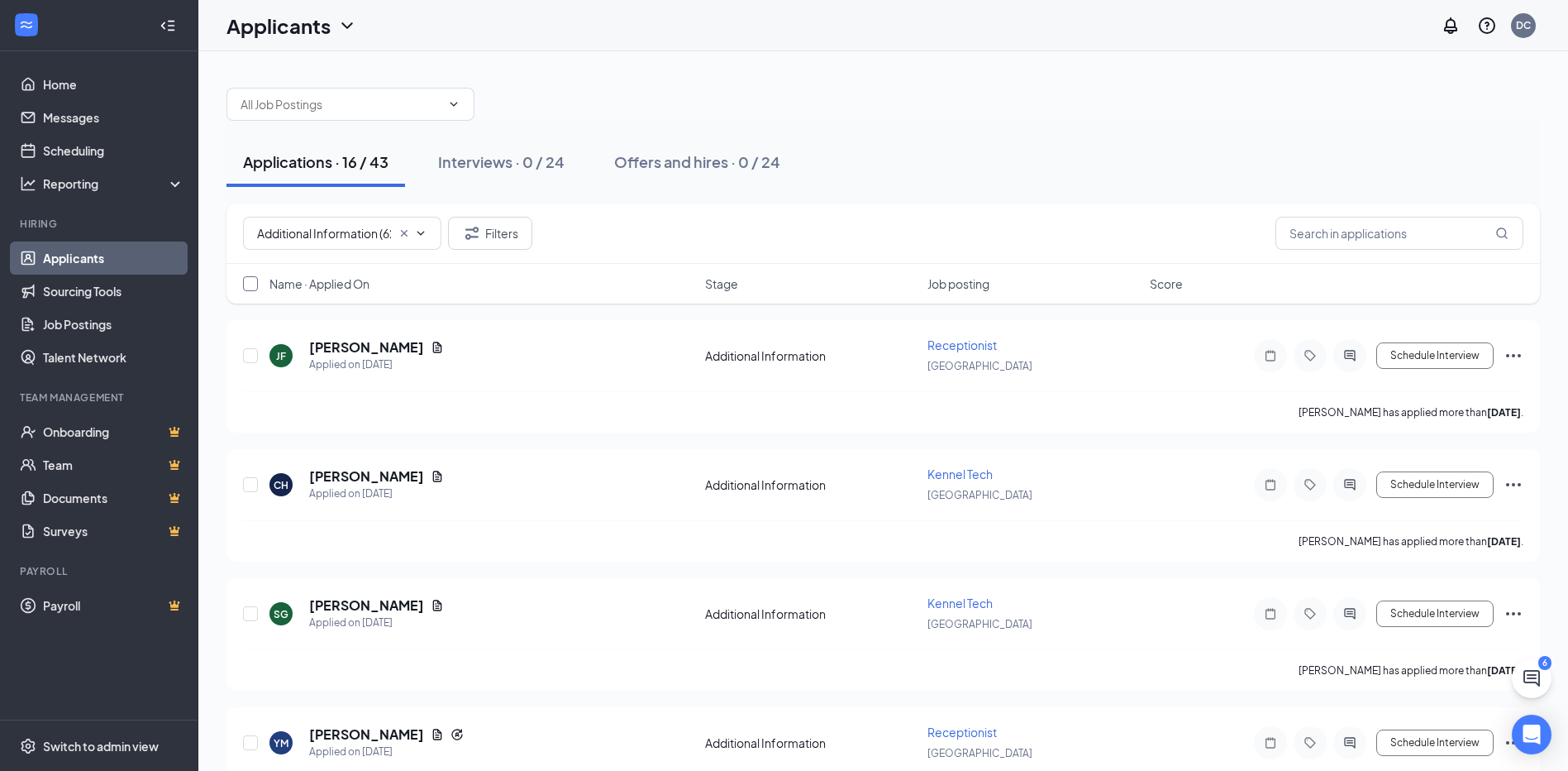
checkbox input "true"
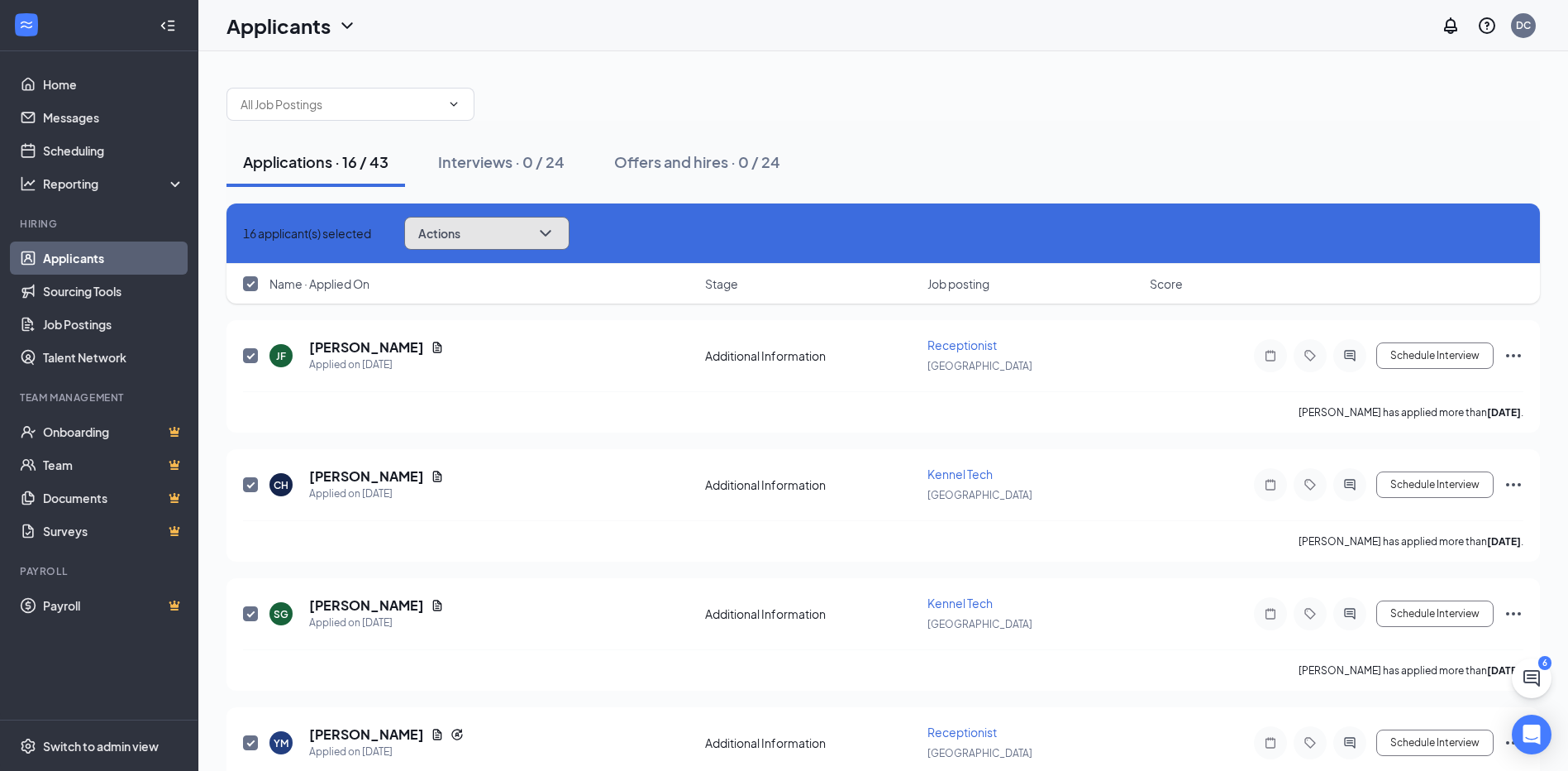
click at [556, 231] on icon "ChevronDown" at bounding box center [545, 233] width 20 height 20
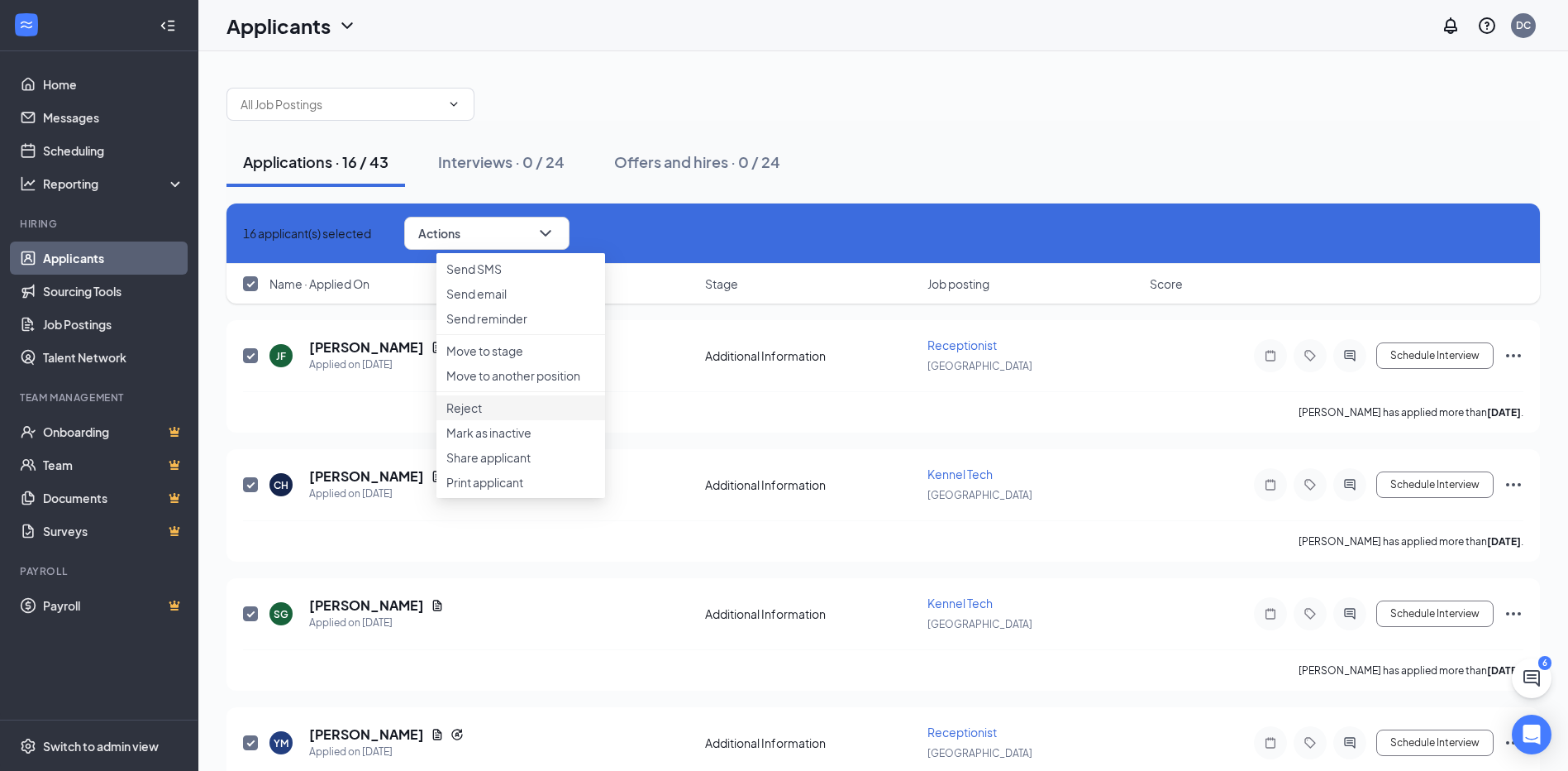
click at [467, 415] on p "Reject" at bounding box center [521, 408] width 149 height 17
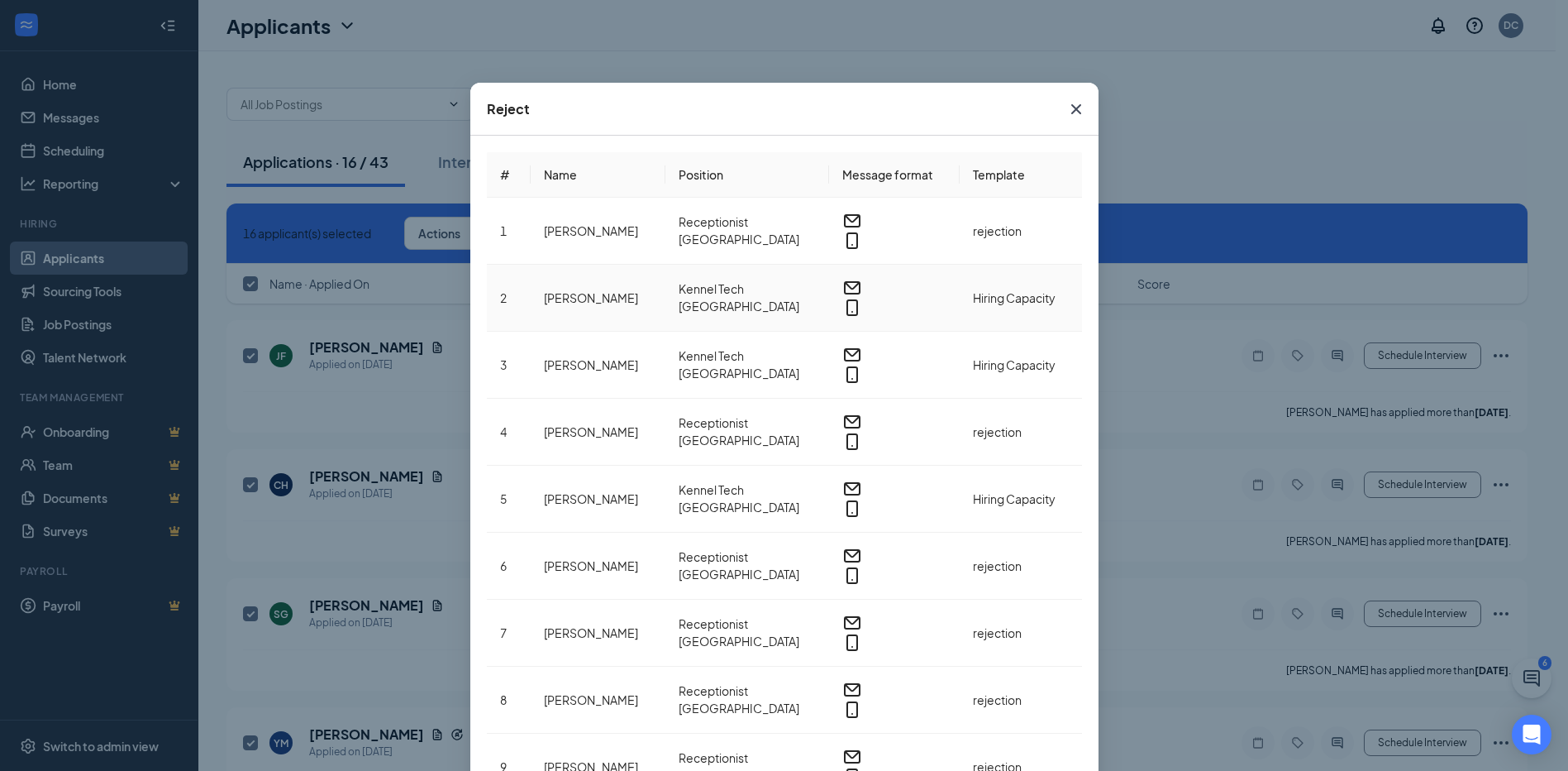
click at [978, 289] on button "Hiring Capacity" at bounding box center [1014, 298] width 82 height 19
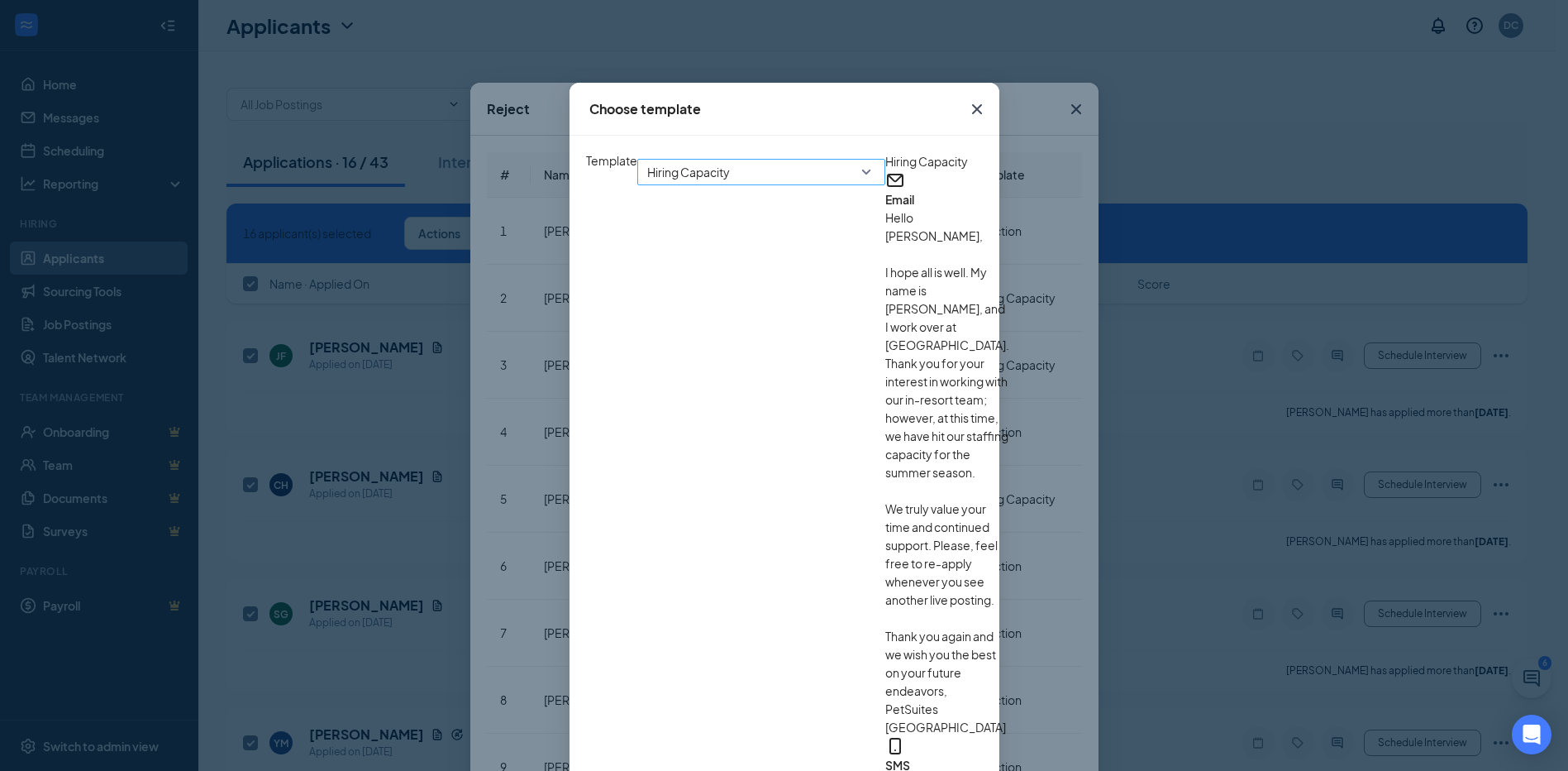
click at [692, 186] on span "Hiring Capacity" at bounding box center [753, 181] width 213 height 44
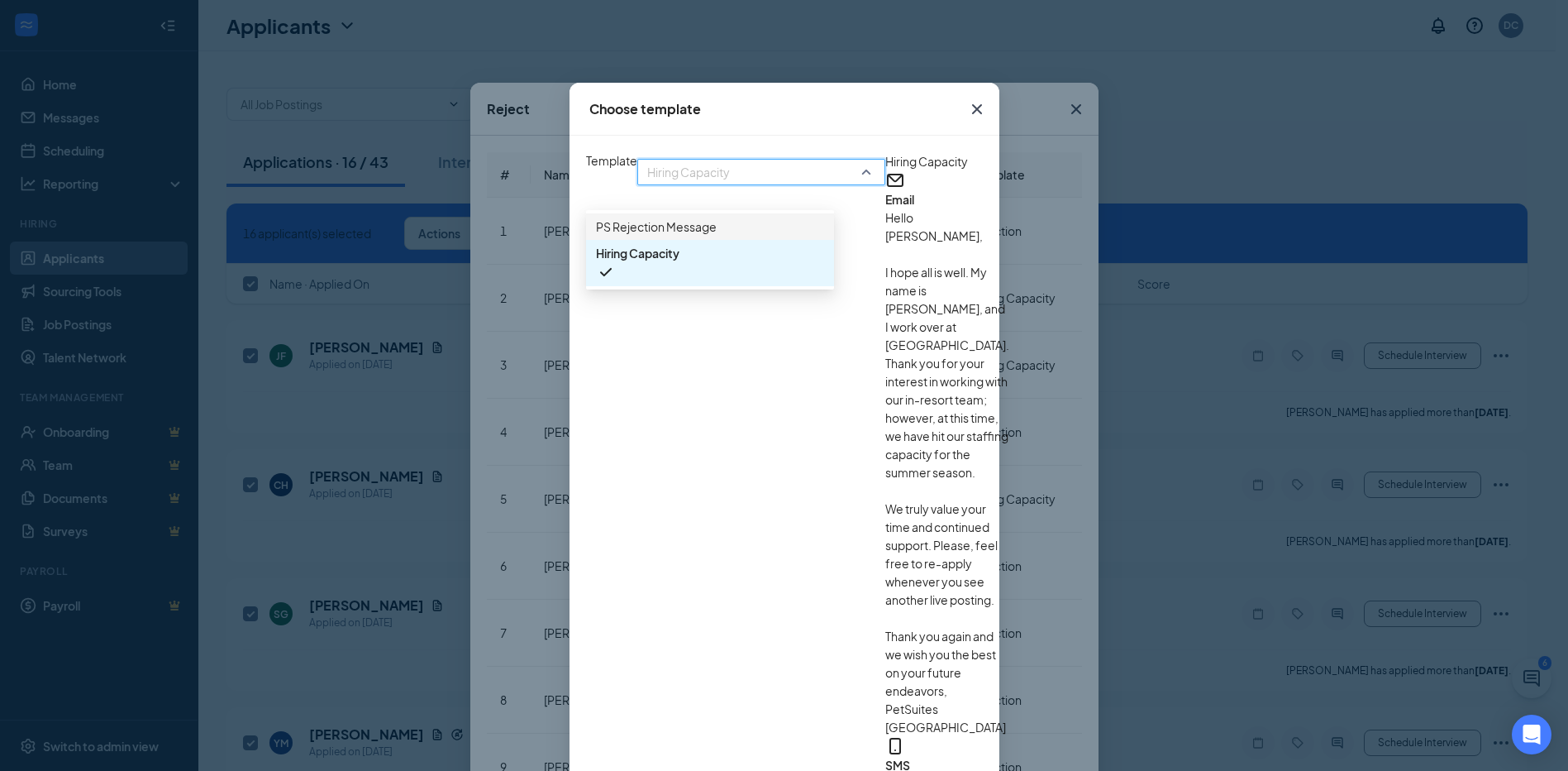
click at [629, 236] on span "PS Rejection Message" at bounding box center [710, 226] width 228 height 19
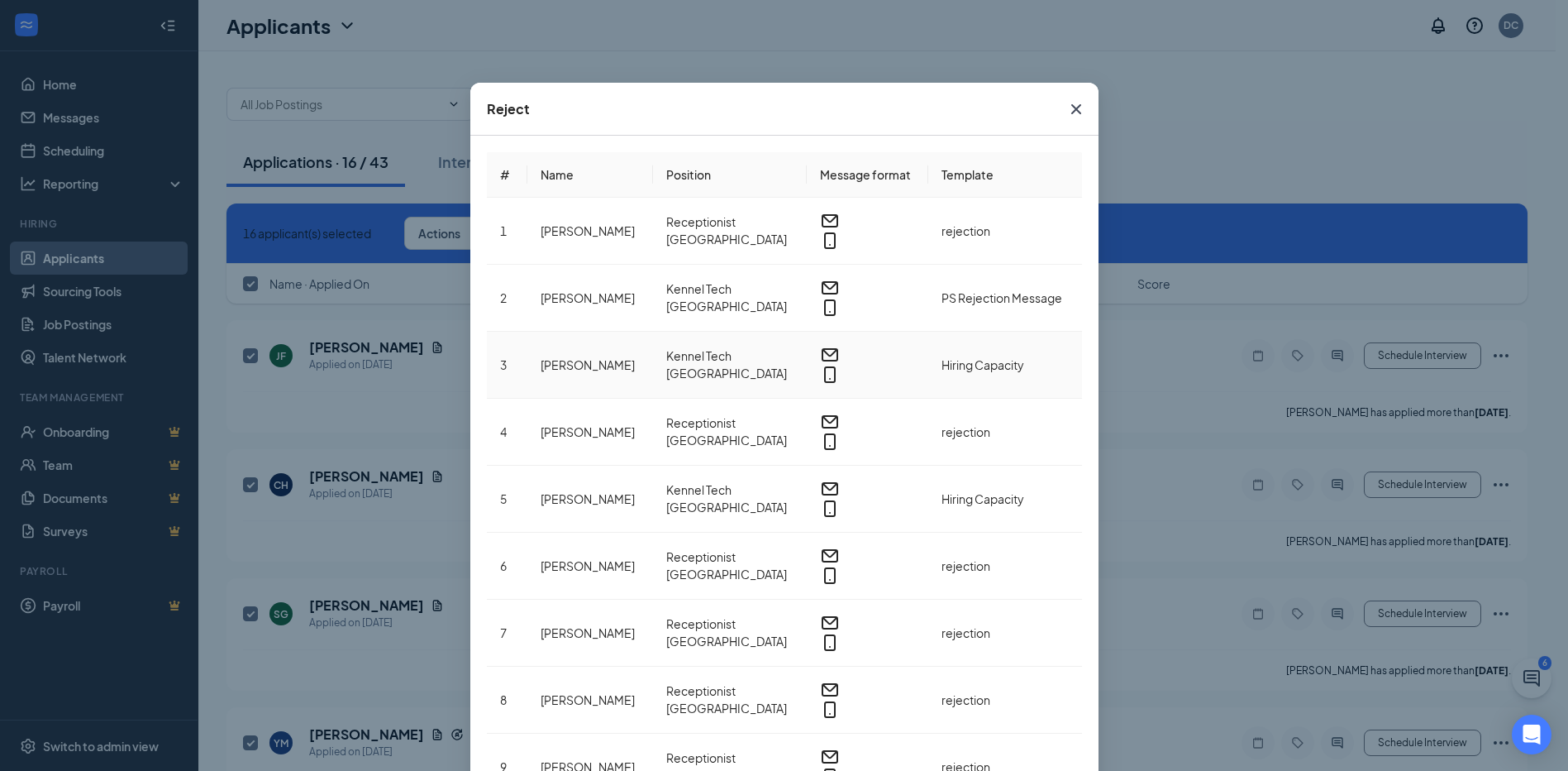
click at [988, 358] on span "Hiring Capacity" at bounding box center [983, 364] width 82 height 15
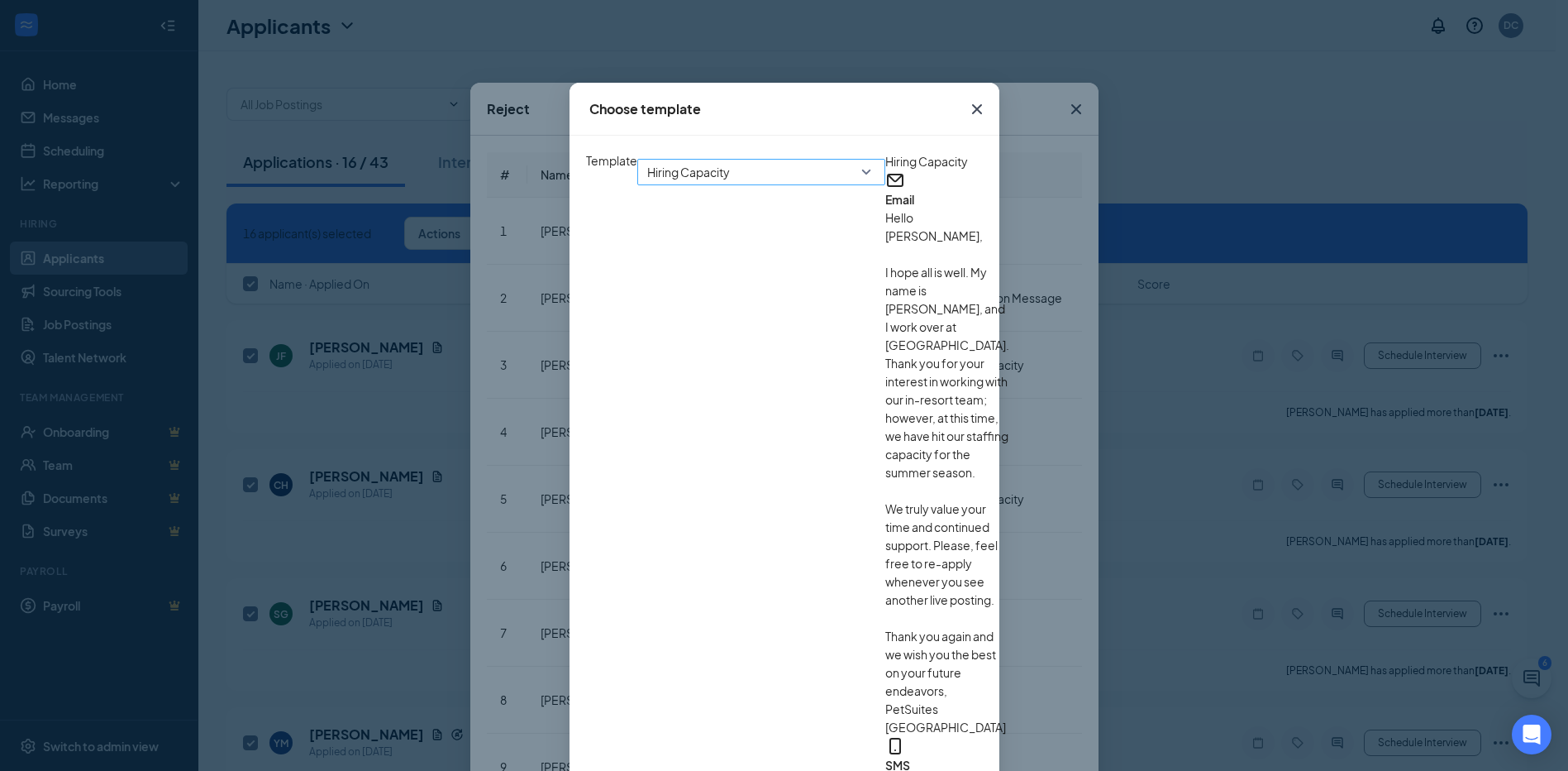
click at [647, 185] on span "Hiring Capacity" at bounding box center [688, 171] width 82 height 25
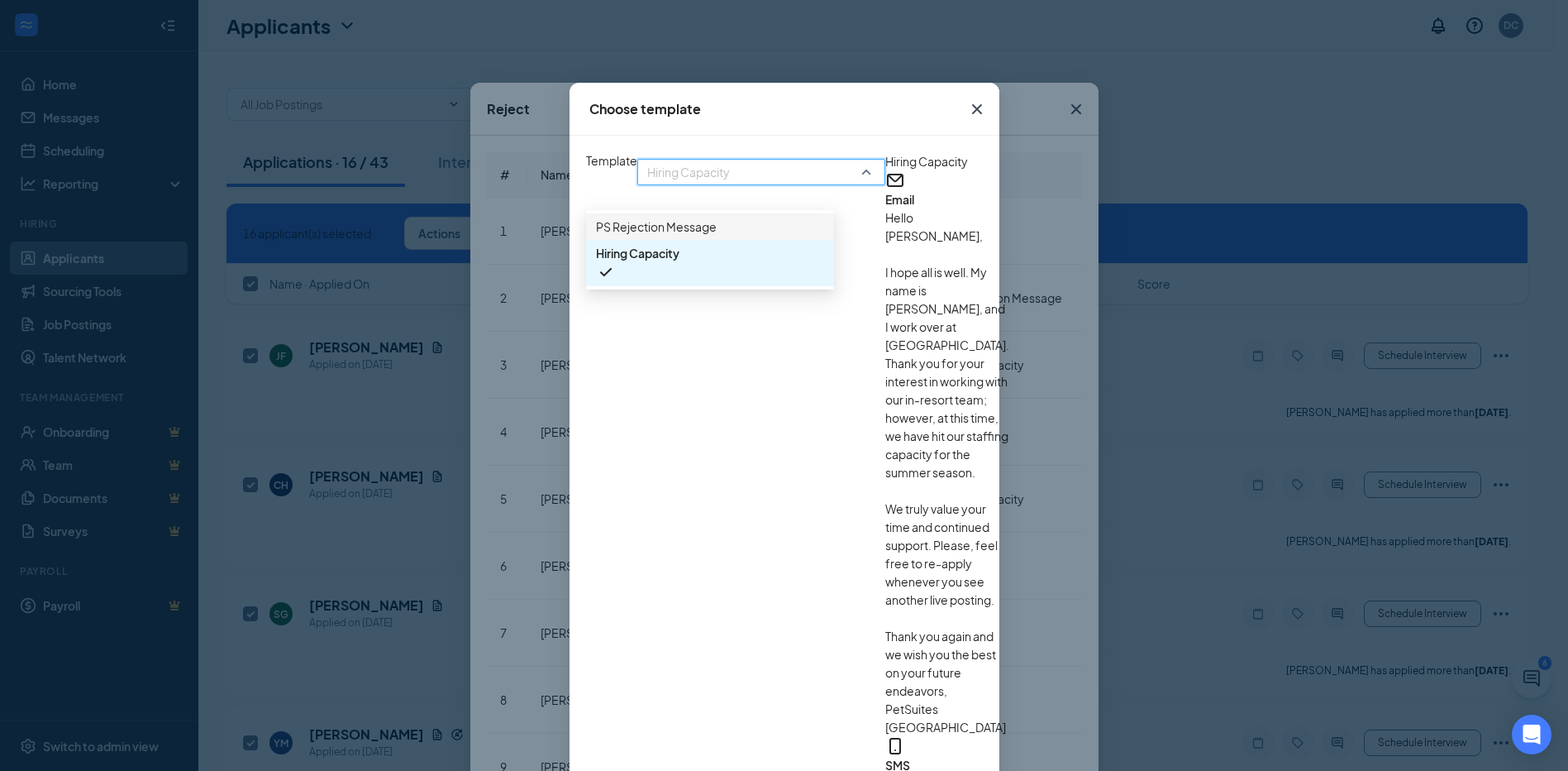
click at [596, 234] on span "PS Rejection Message" at bounding box center [656, 226] width 121 height 19
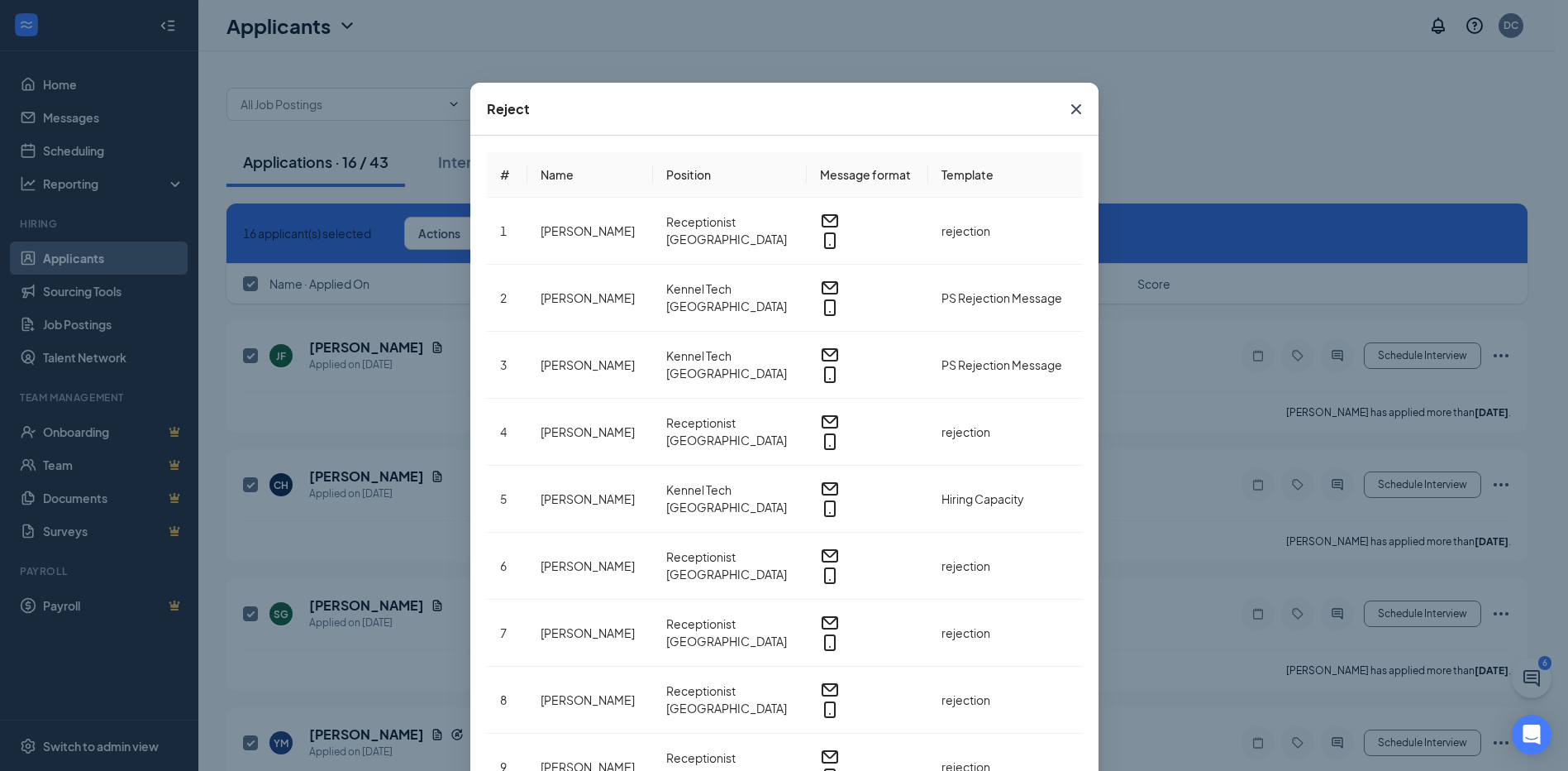
click at [959, 171] on th "Template" at bounding box center [1004, 175] width 153 height 45
click at [995, 491] on span "Hiring Capacity" at bounding box center [983, 498] width 82 height 15
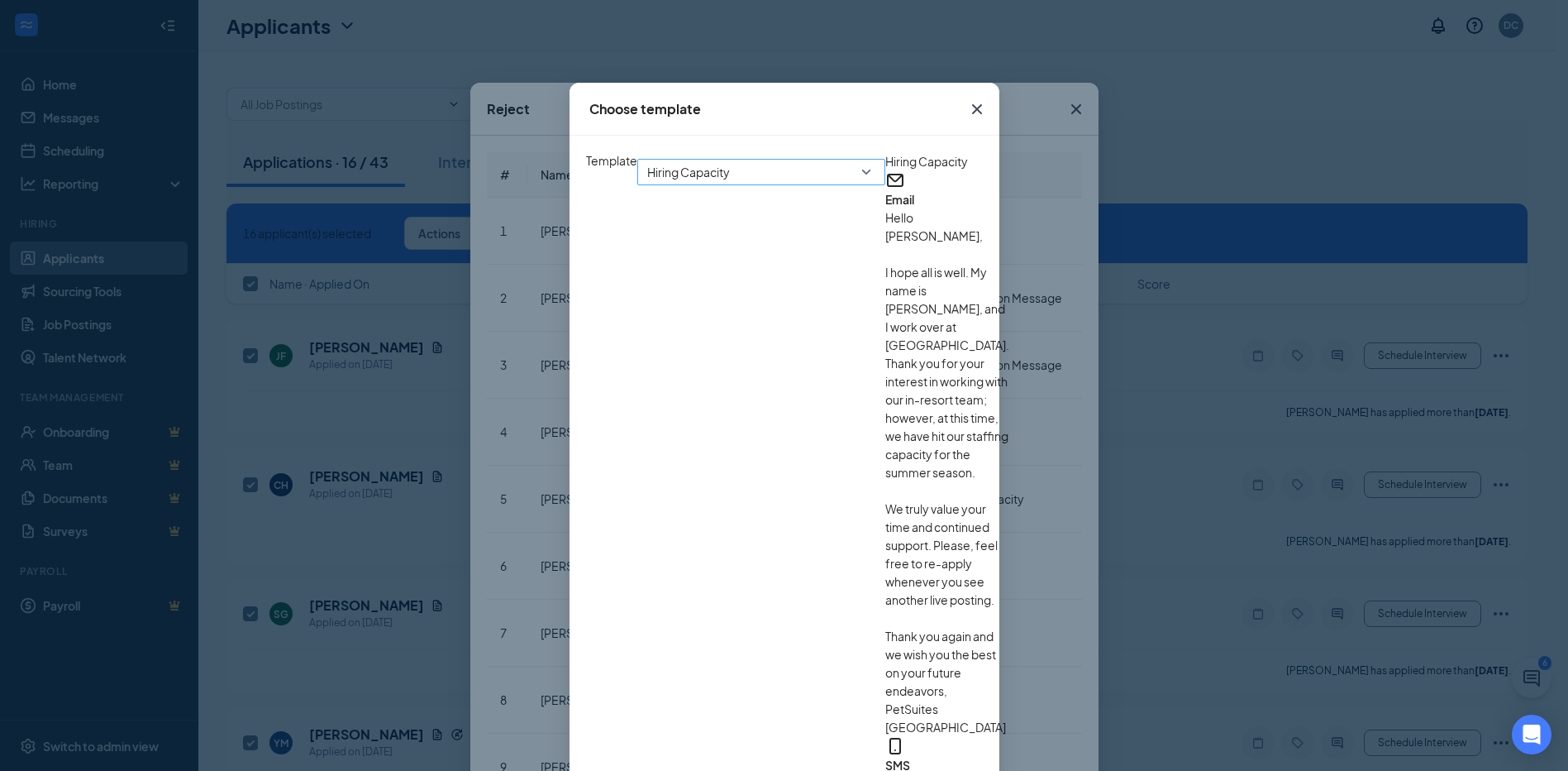
click at [647, 193] on span "Hiring Capacity" at bounding box center [753, 181] width 213 height 44
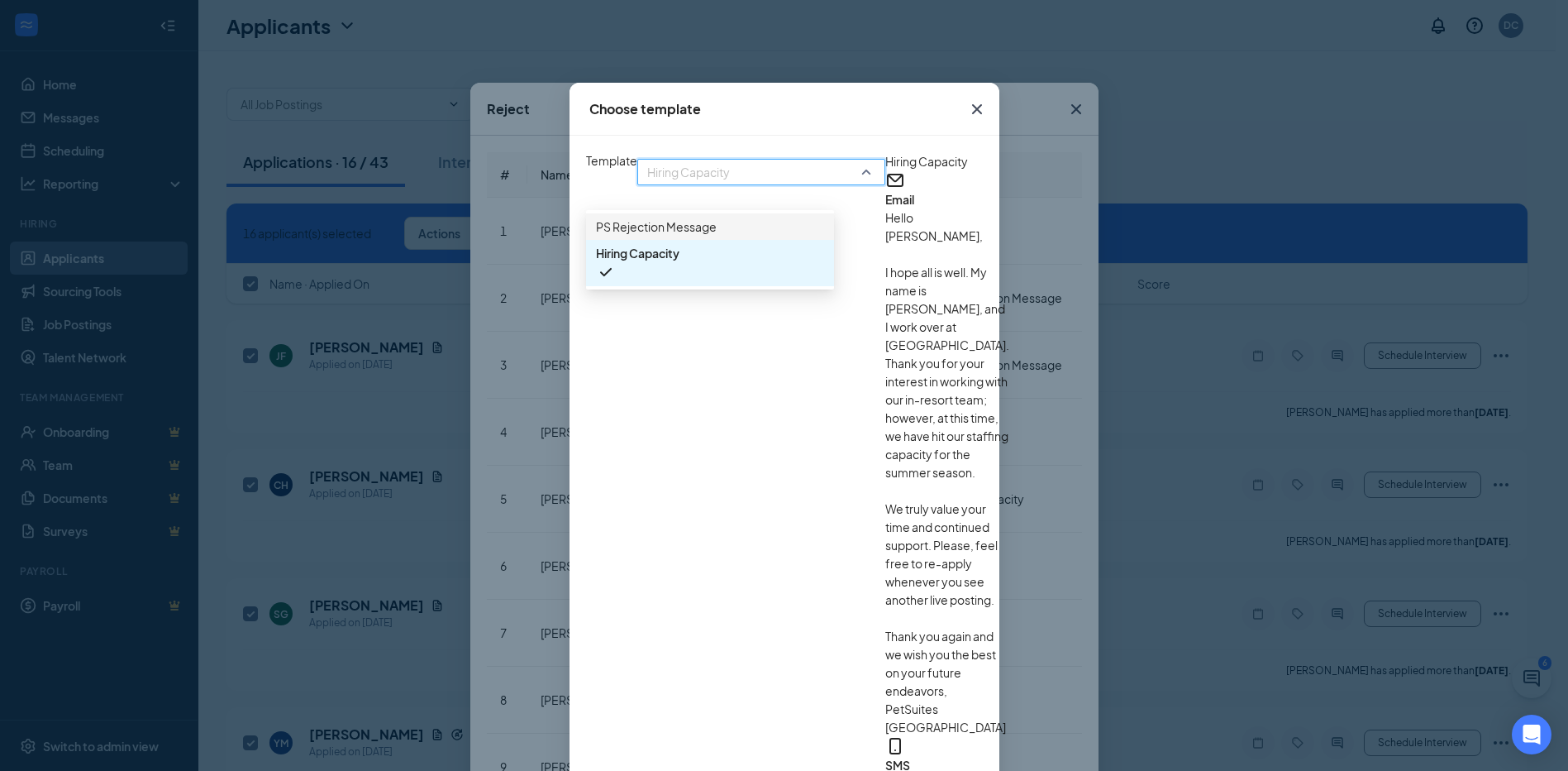
click at [596, 236] on span "PS Rejection Message" at bounding box center [656, 226] width 121 height 19
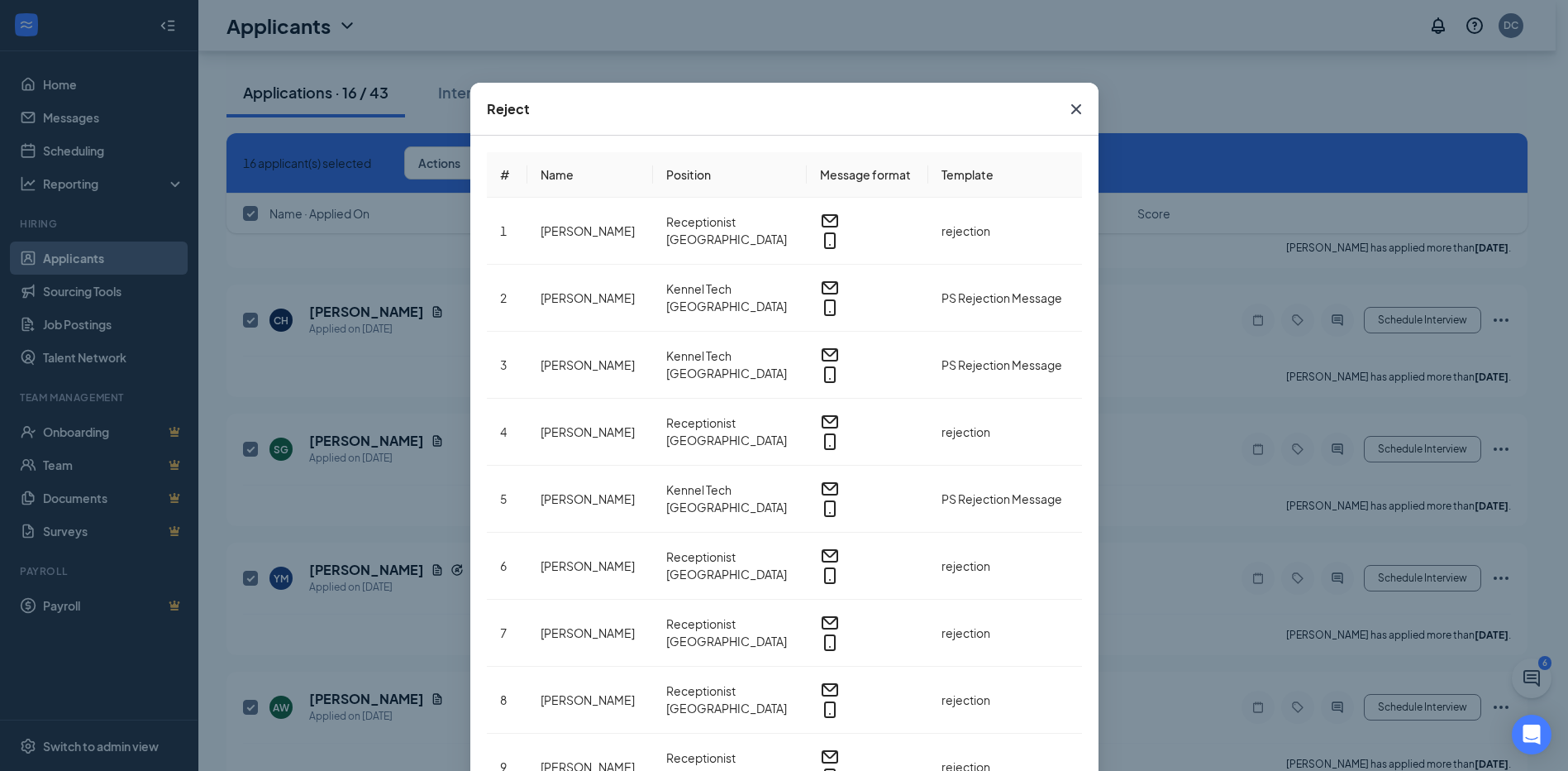
scroll to position [165, 0]
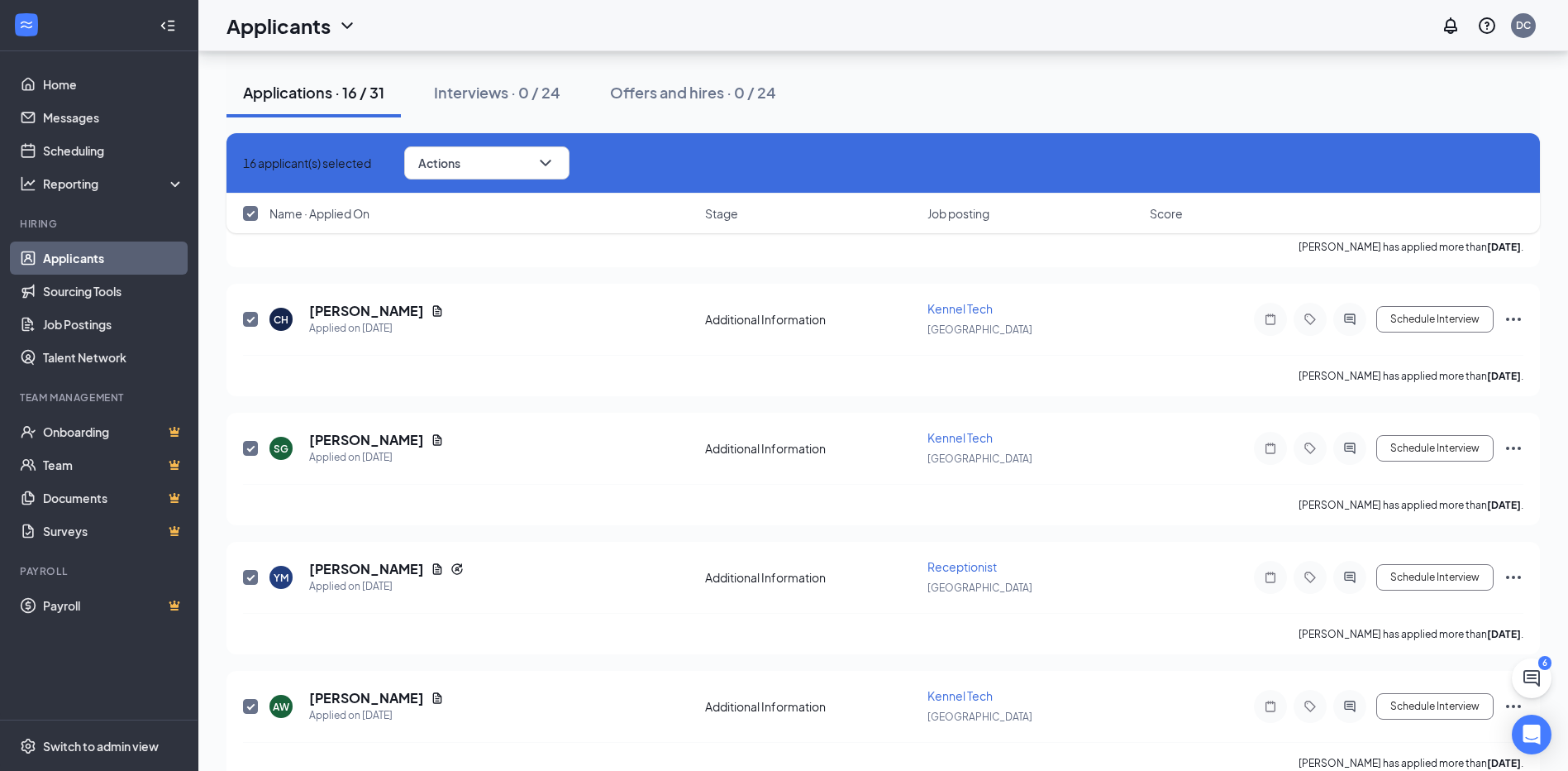
checkbox input "false"
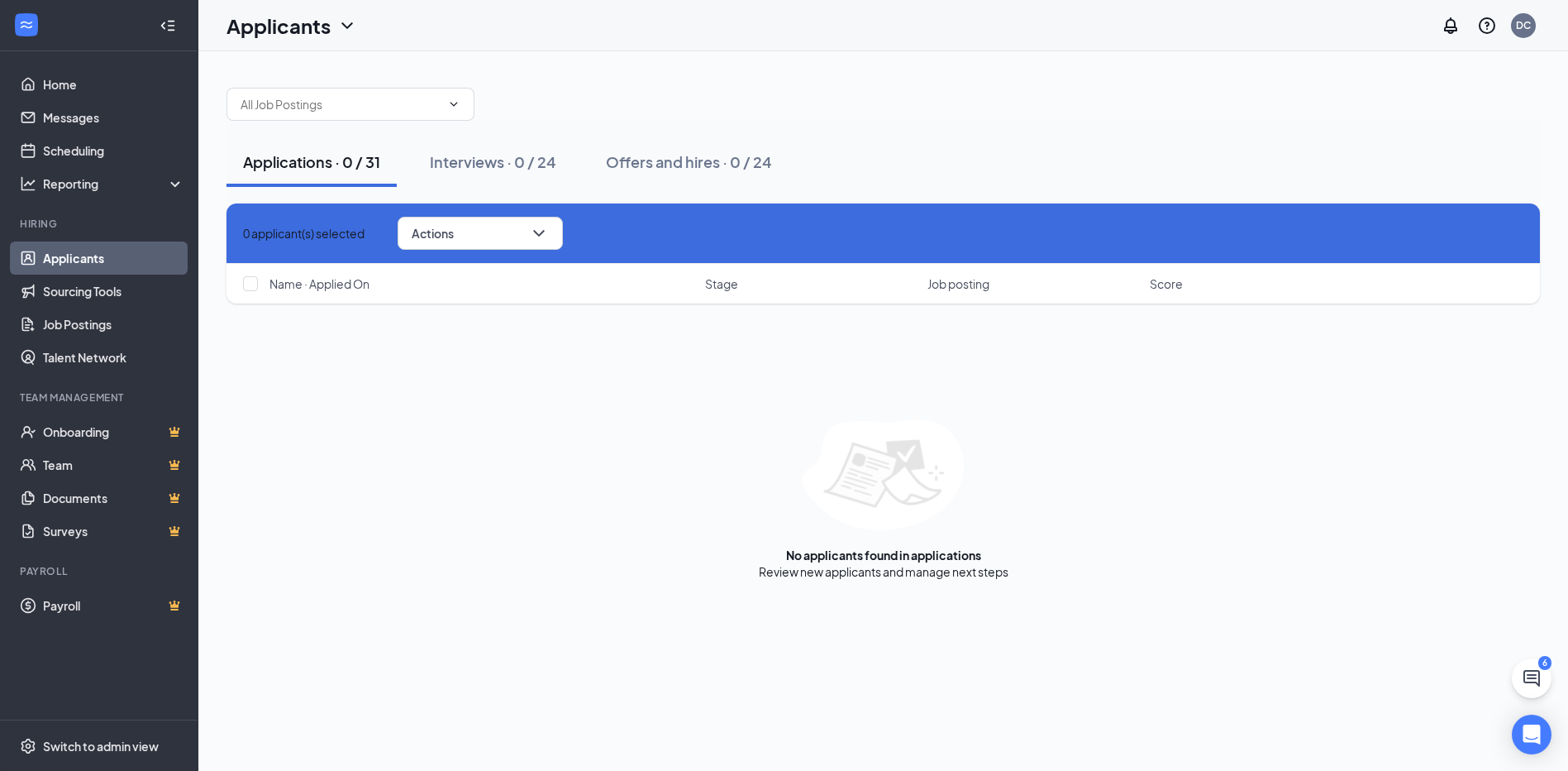
scroll to position [0, 0]
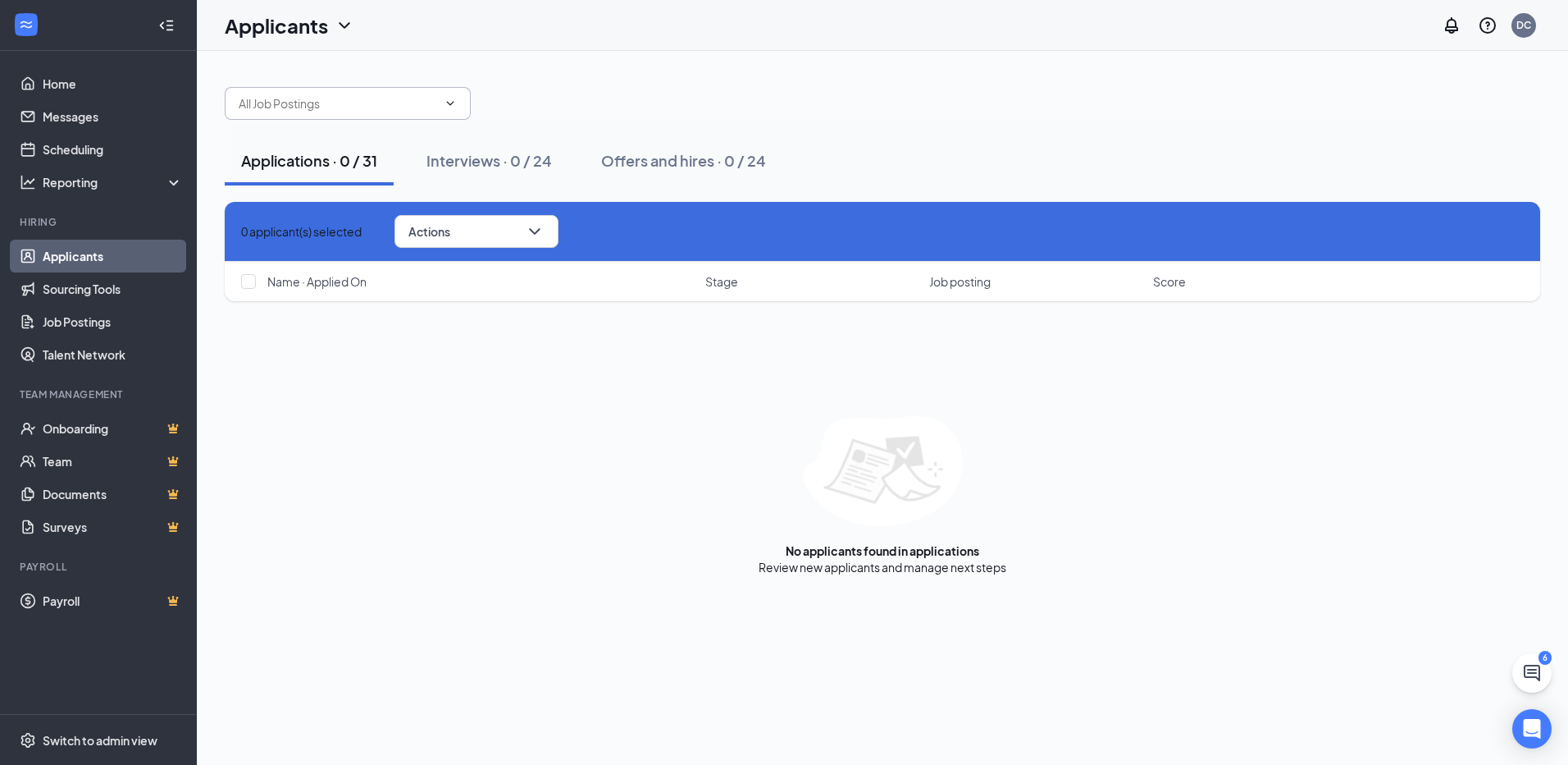
click at [337, 106] on input "text" at bounding box center [338, 103] width 199 height 19
click at [781, 101] on div "Lead Pet Care Professional ([GEOGRAPHIC_DATA]) Kennel Tech ([GEOGRAPHIC_DATA]) …" at bounding box center [883, 95] width 1316 height 50
click at [241, 231] on icon "Cross" at bounding box center [241, 231] width 0 height 0
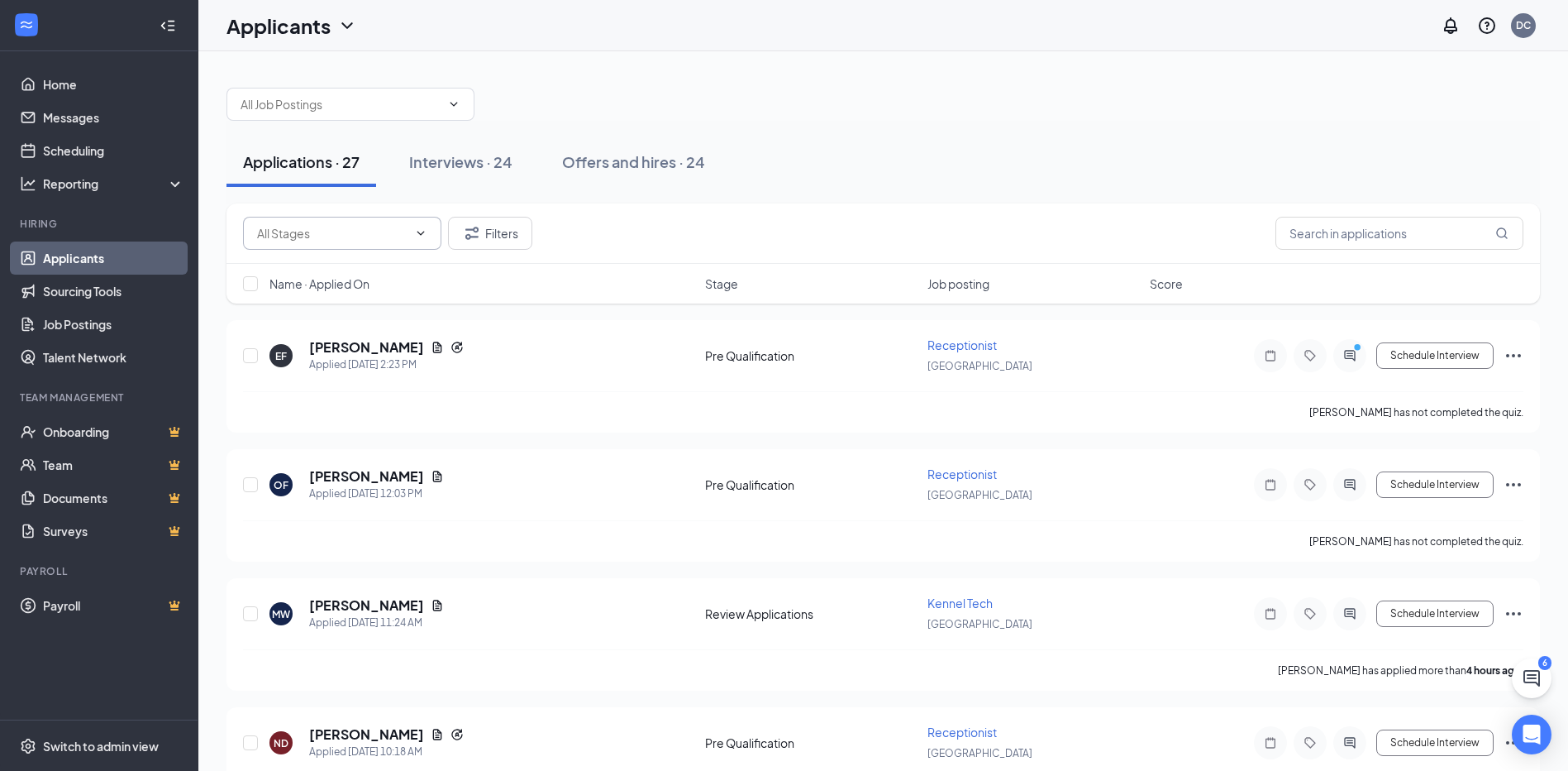
click at [423, 223] on span at bounding box center [342, 234] width 198 height 33
click at [367, 230] on input "text" at bounding box center [332, 233] width 150 height 19
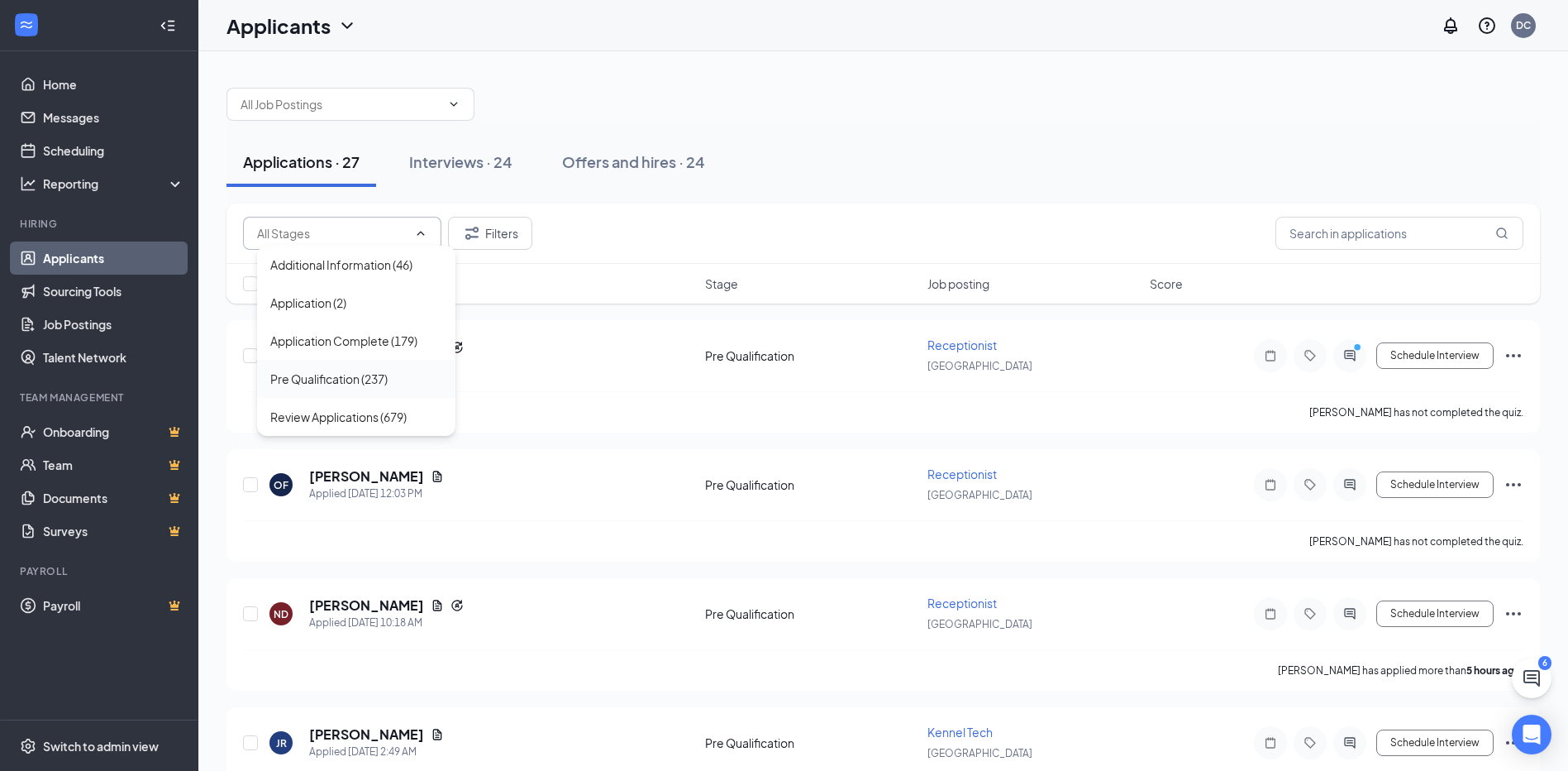
click at [352, 375] on div "Pre Qualification (237)" at bounding box center [329, 378] width 118 height 19
type input "Pre Qualification (237)"
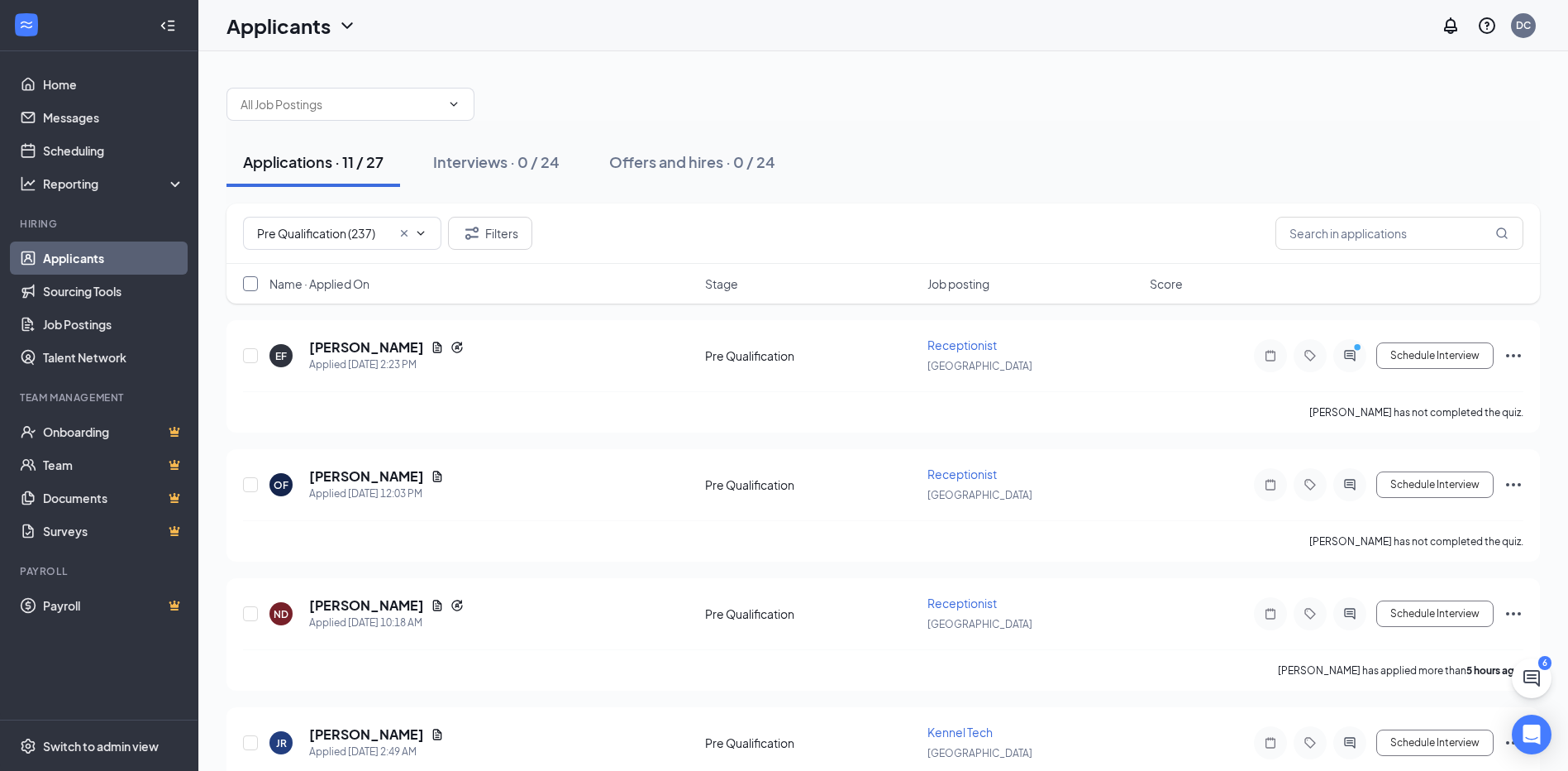
click at [257, 279] on input "checkbox" at bounding box center [249, 283] width 15 height 15
checkbox input "true"
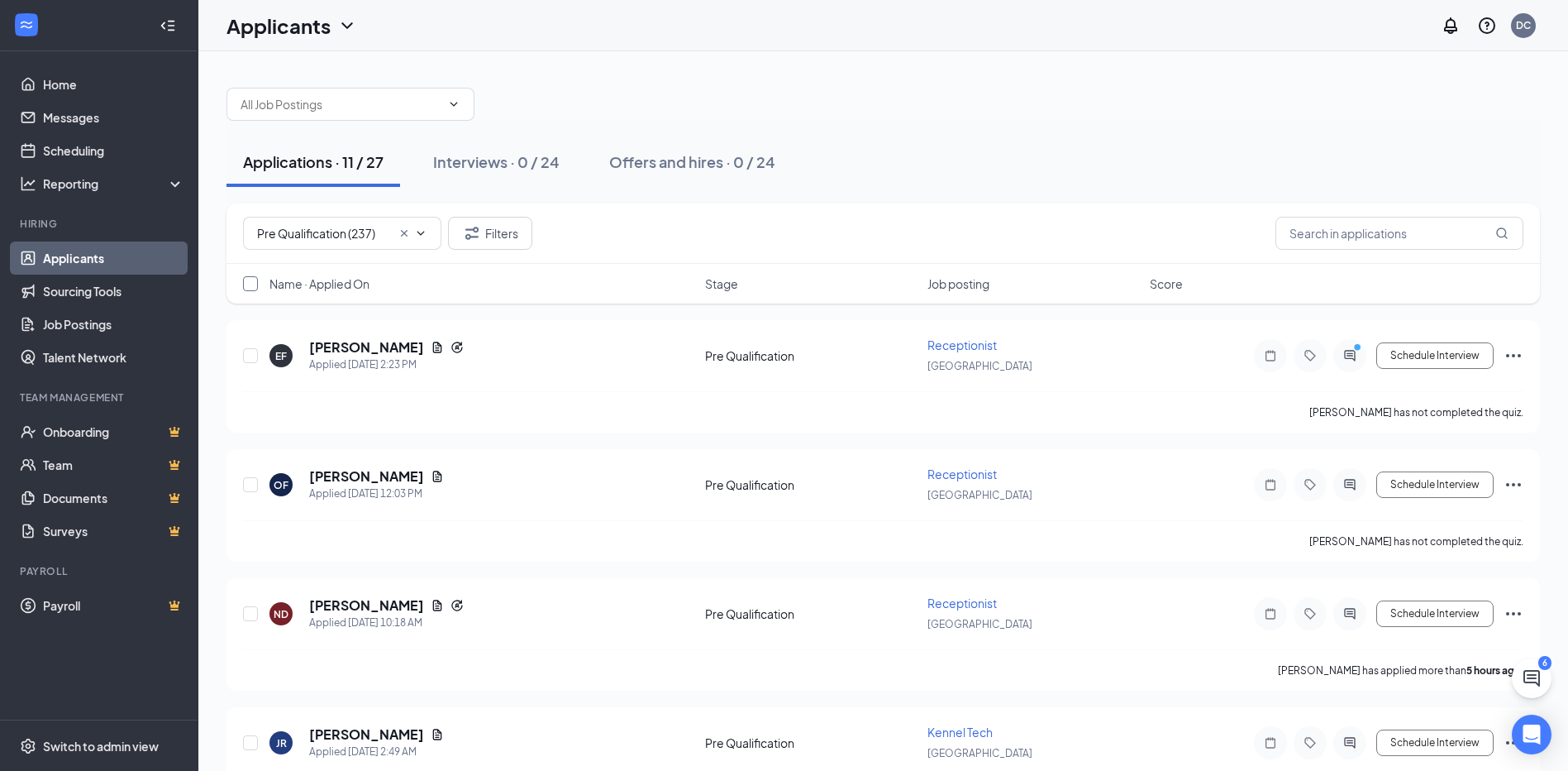
checkbox input "true"
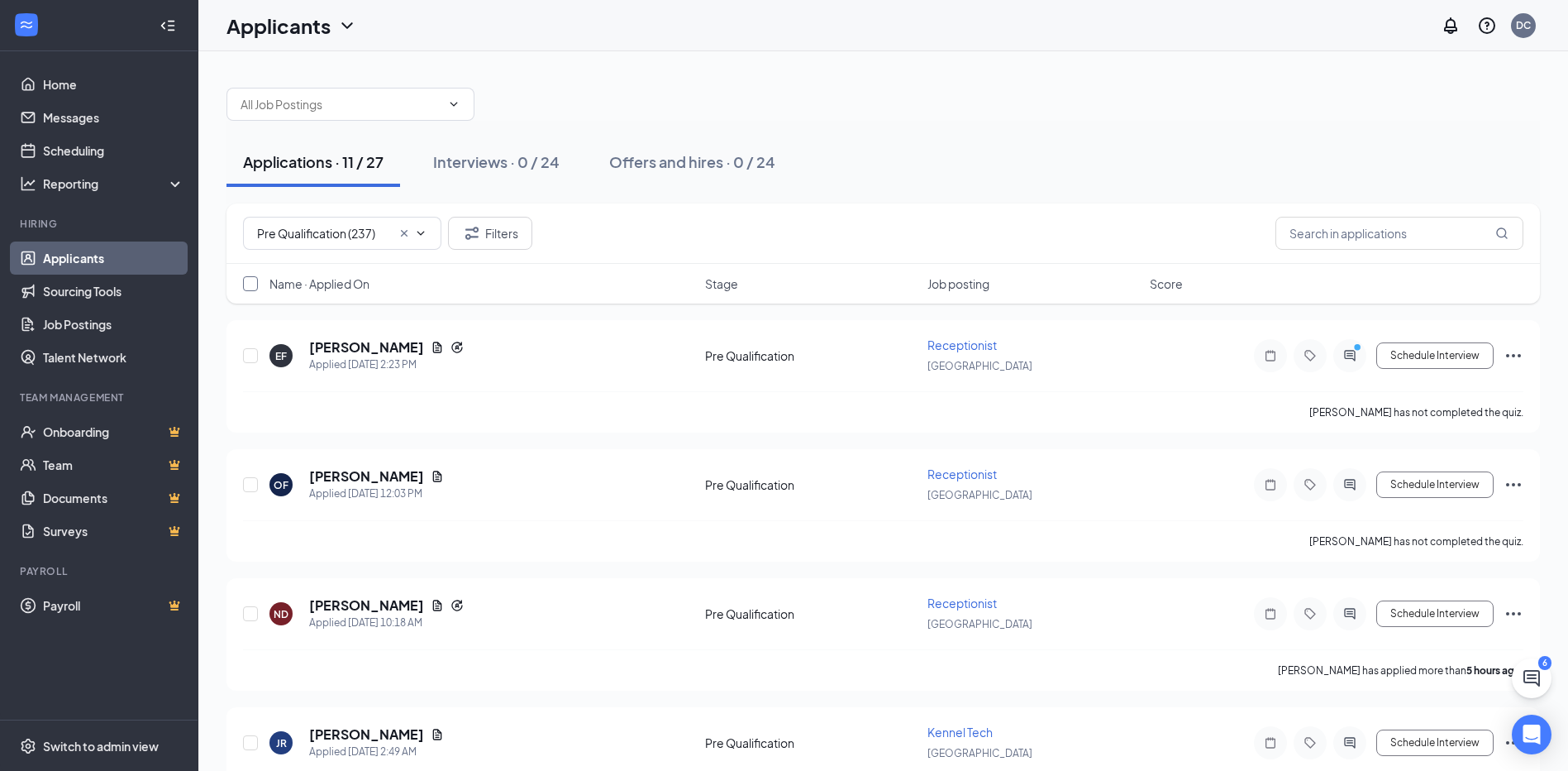
checkbox input "true"
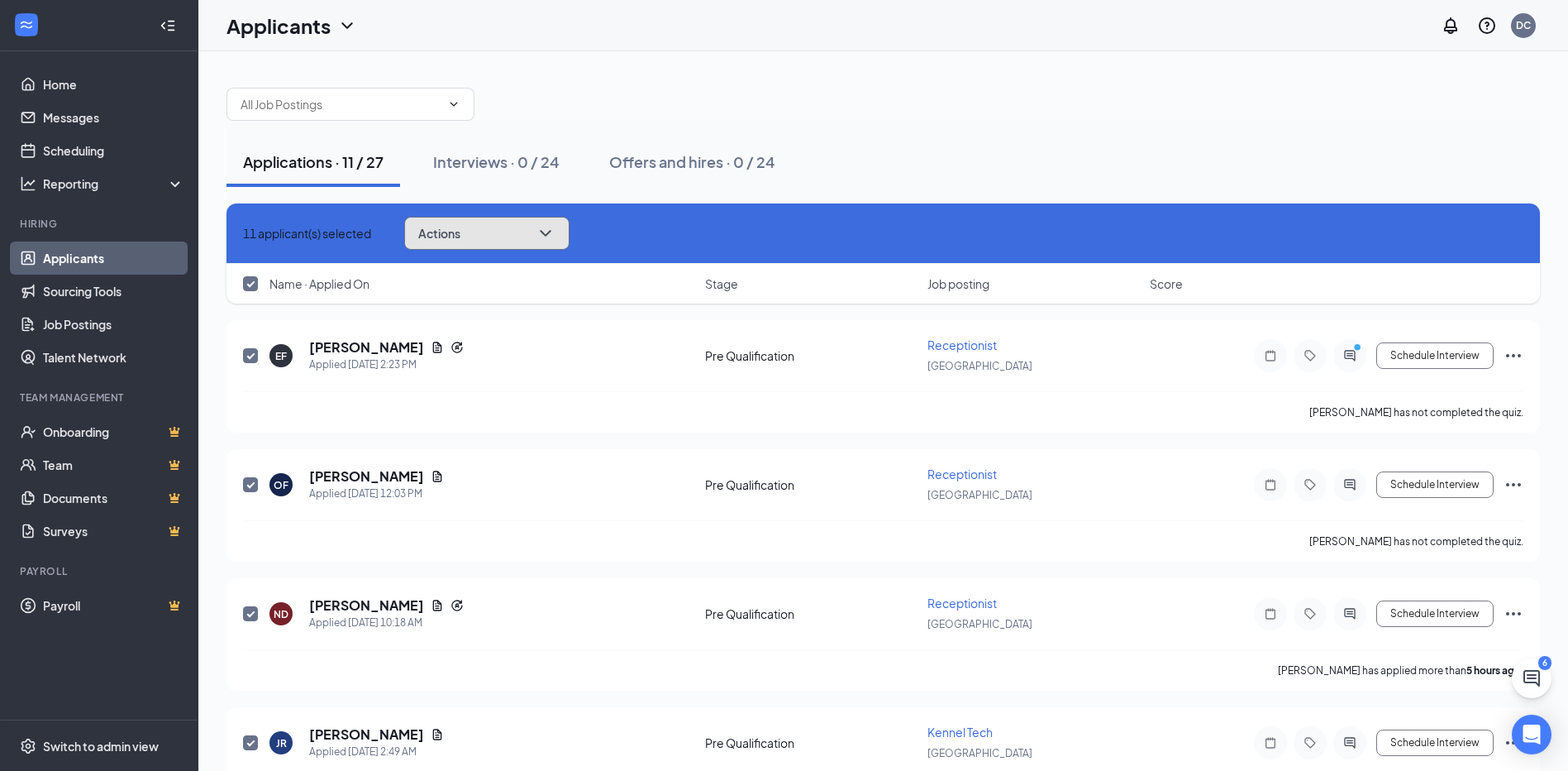
click at [556, 229] on icon "ChevronDown" at bounding box center [545, 233] width 20 height 20
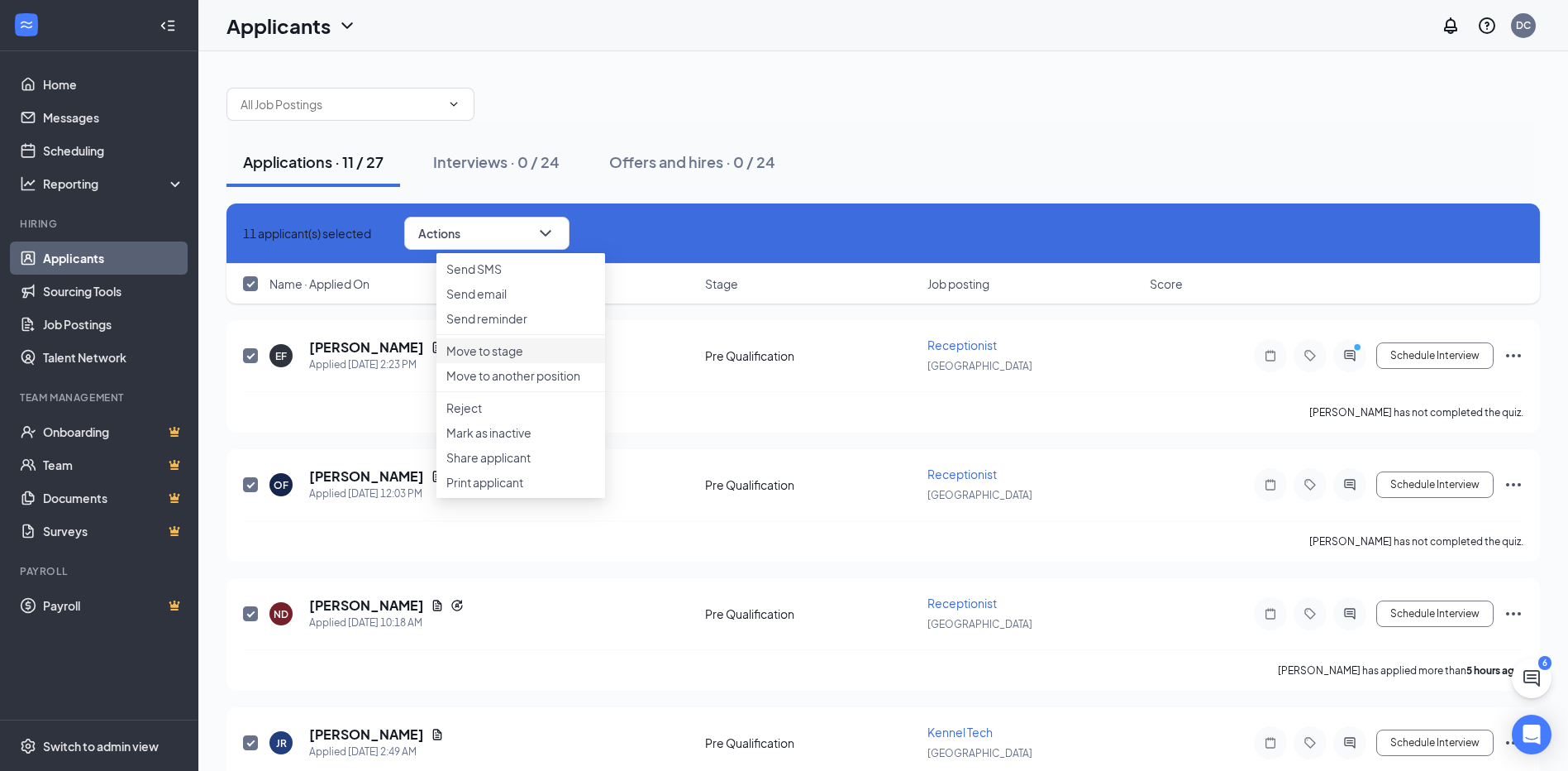
click at [531, 363] on li "Move to stage" at bounding box center [520, 350] width 169 height 25
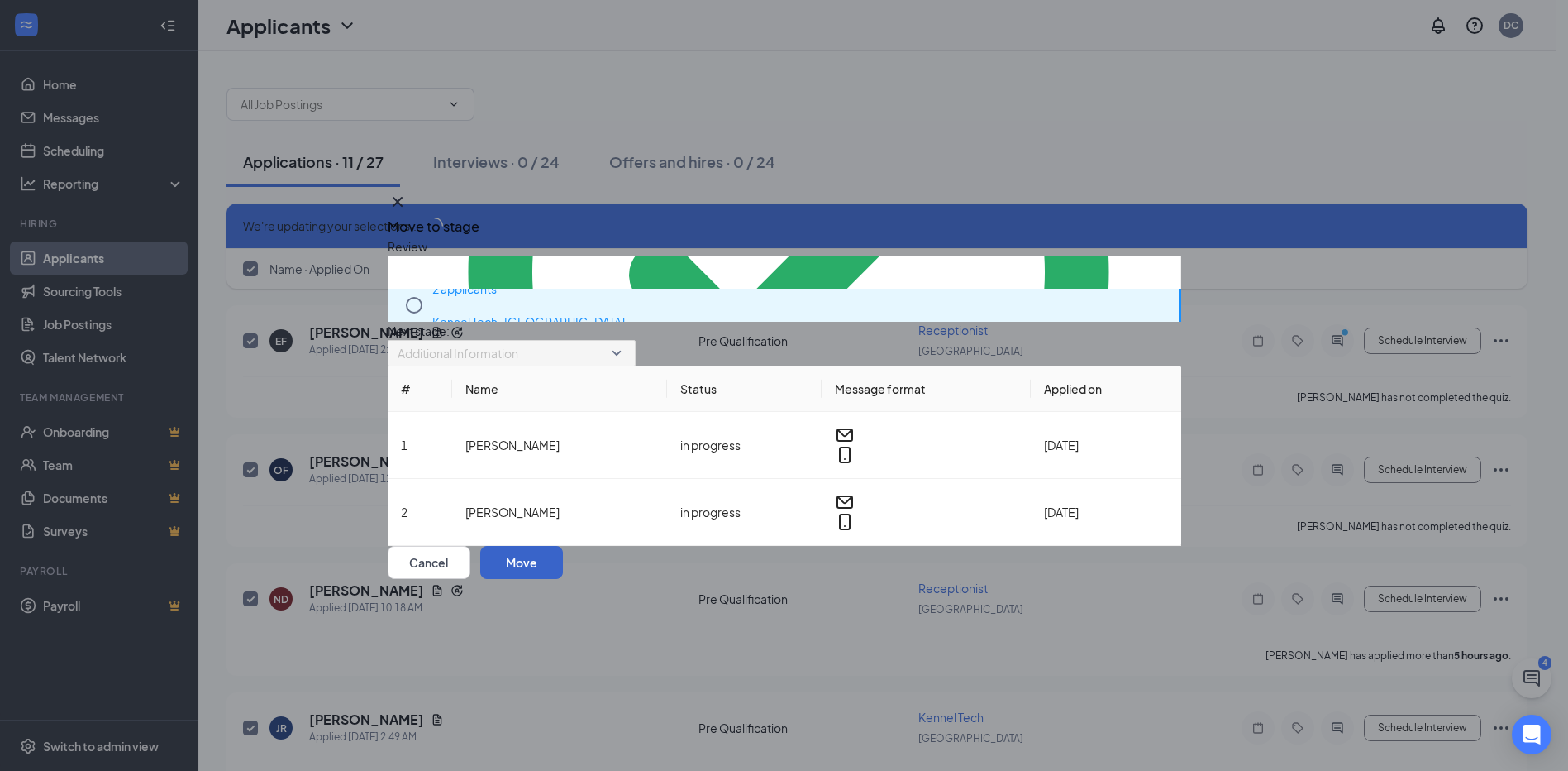
click at [563, 578] on button "Move" at bounding box center [521, 563] width 82 height 33
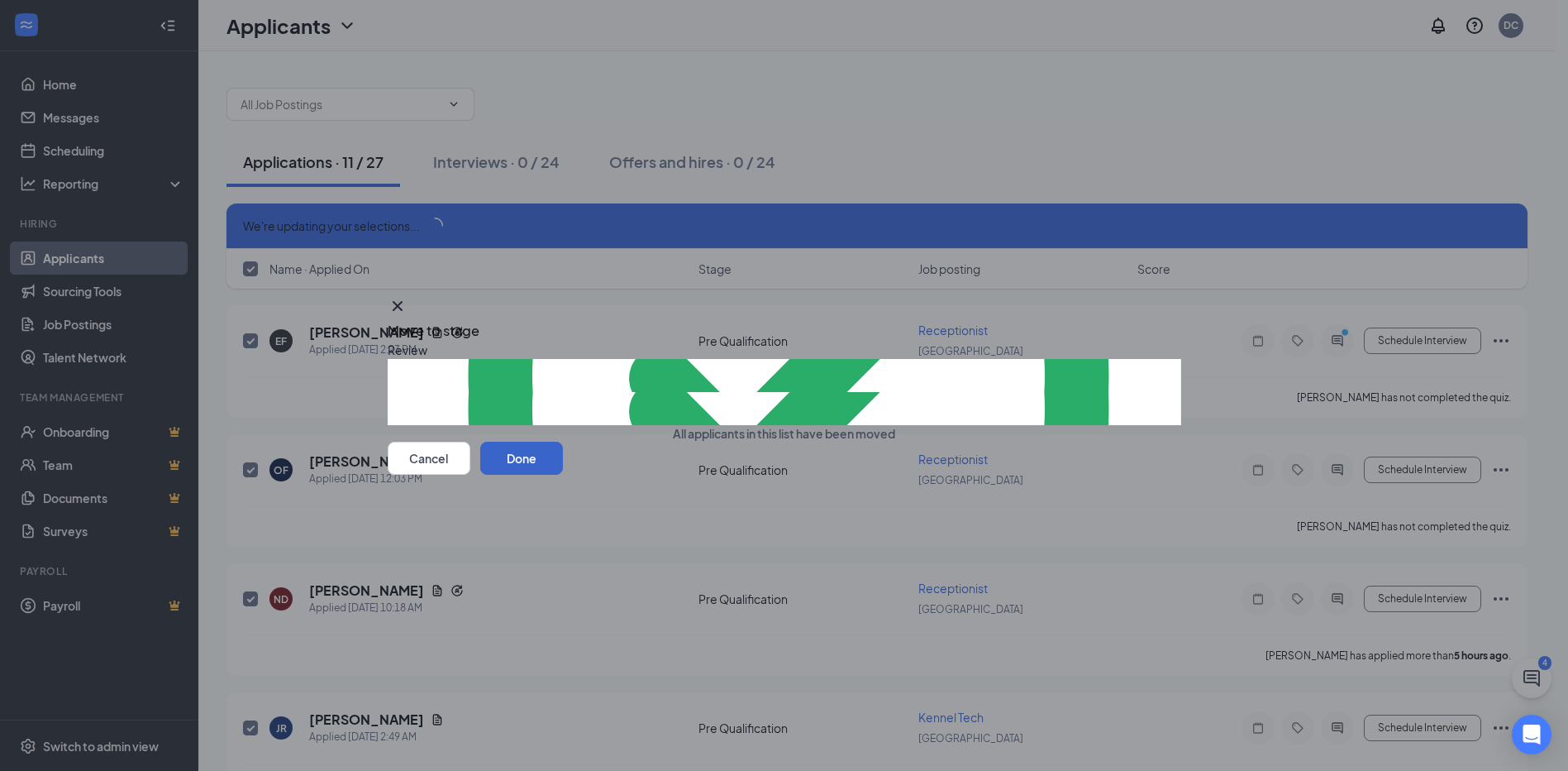
click at [563, 474] on button "Done" at bounding box center [521, 458] width 82 height 33
